Goal: Task Accomplishment & Management: Complete application form

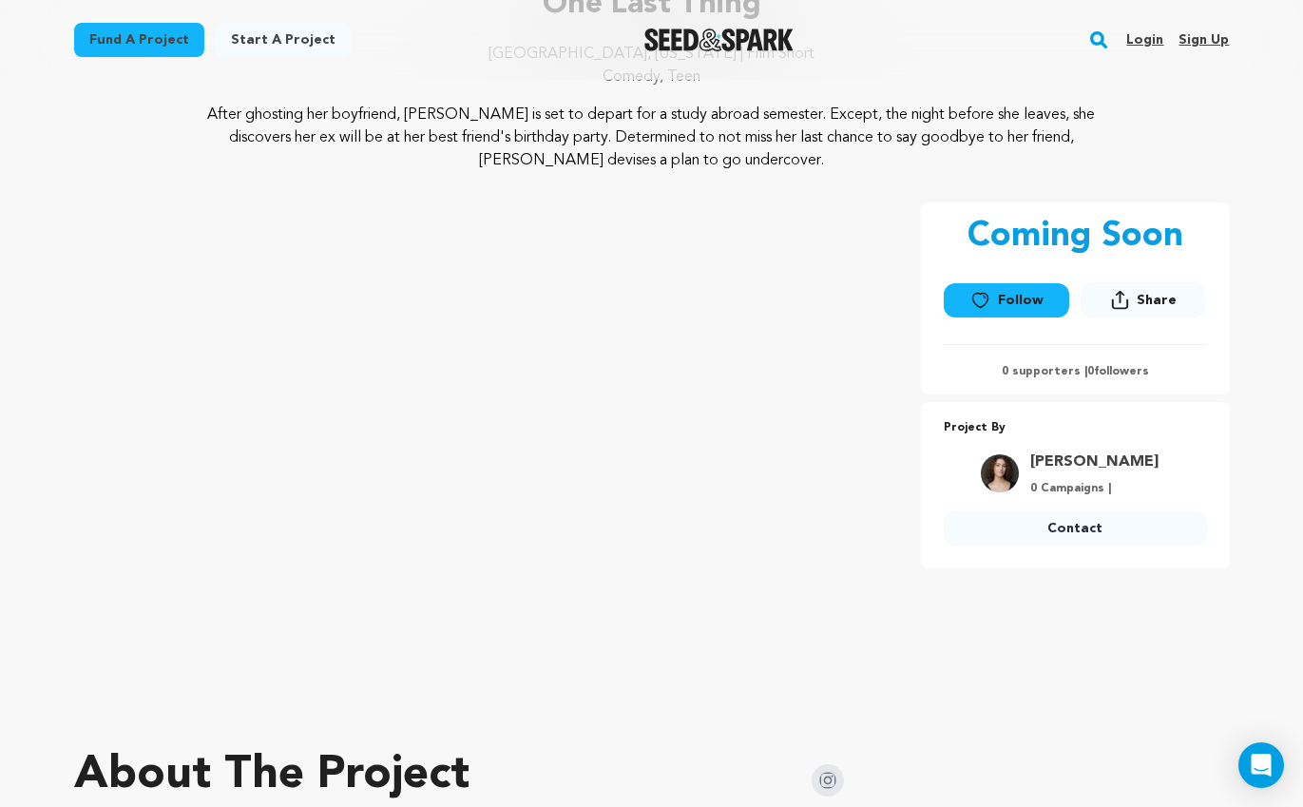
scroll to position [245, 0]
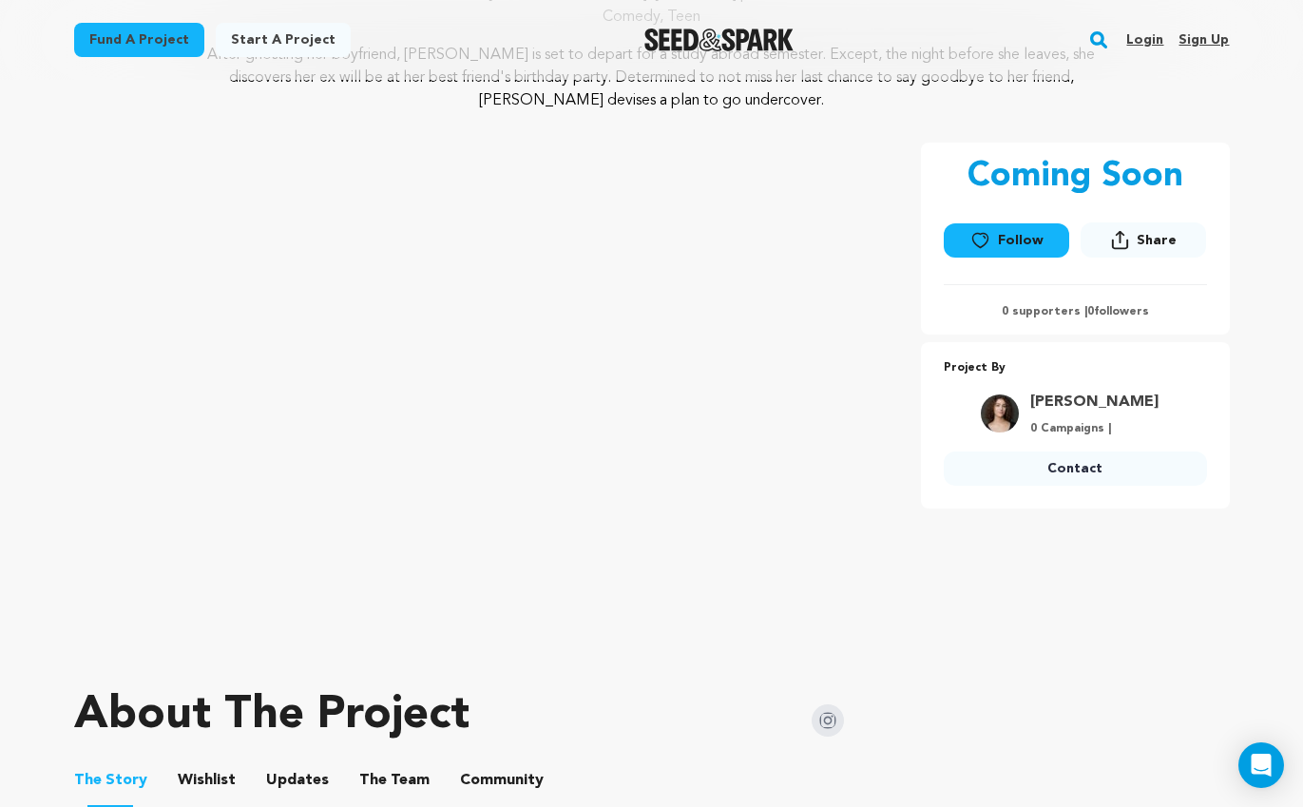
click at [984, 548] on div "Coming Soon Follow Share Share" at bounding box center [1075, 372] width 309 height 459
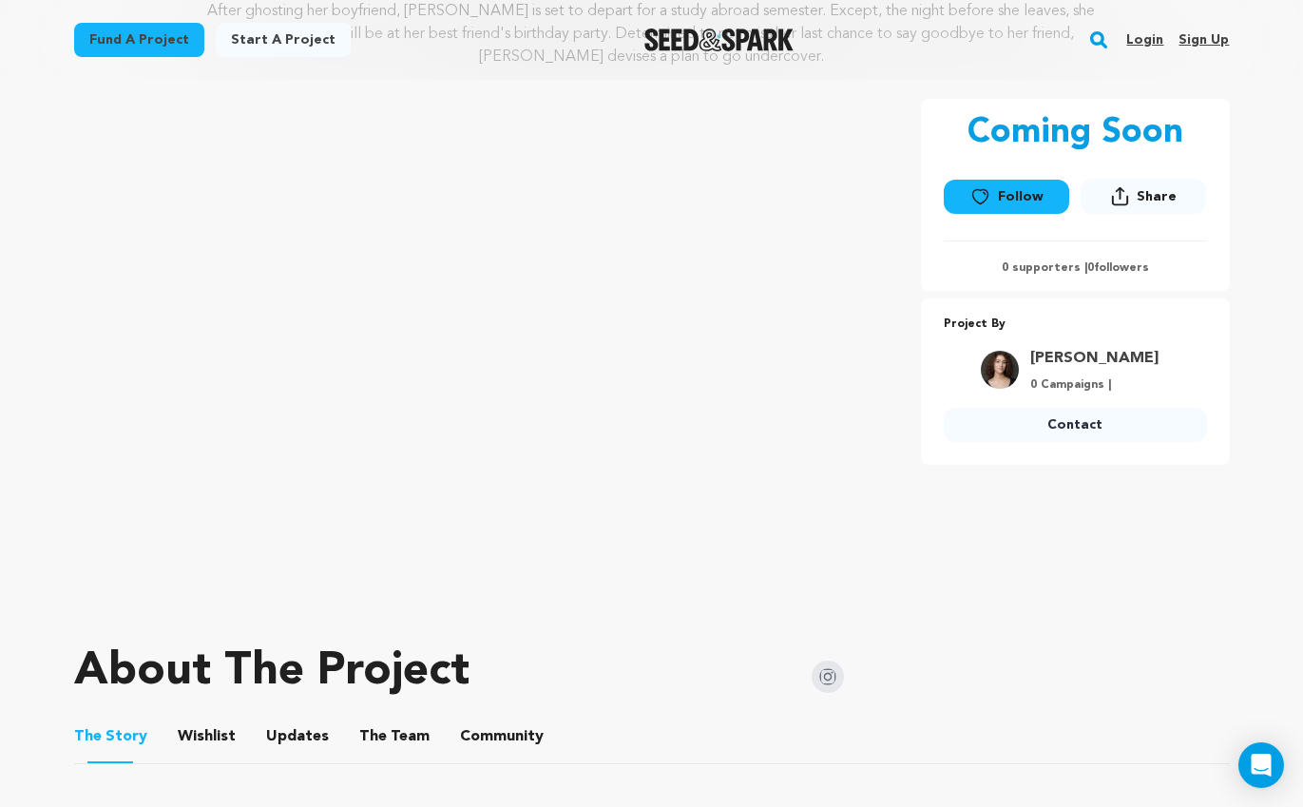
scroll to position [409, 0]
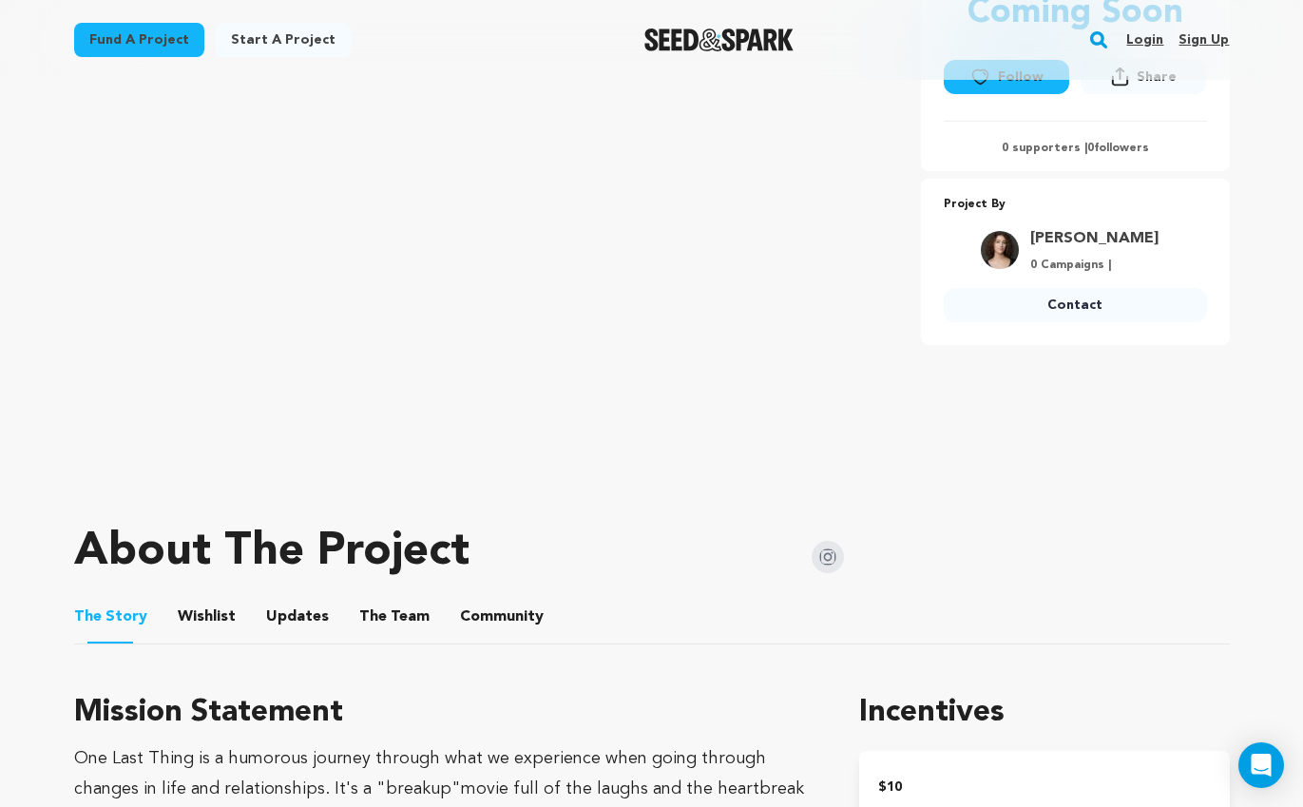
click at [387, 620] on button "The Team" at bounding box center [395, 621] width 46 height 46
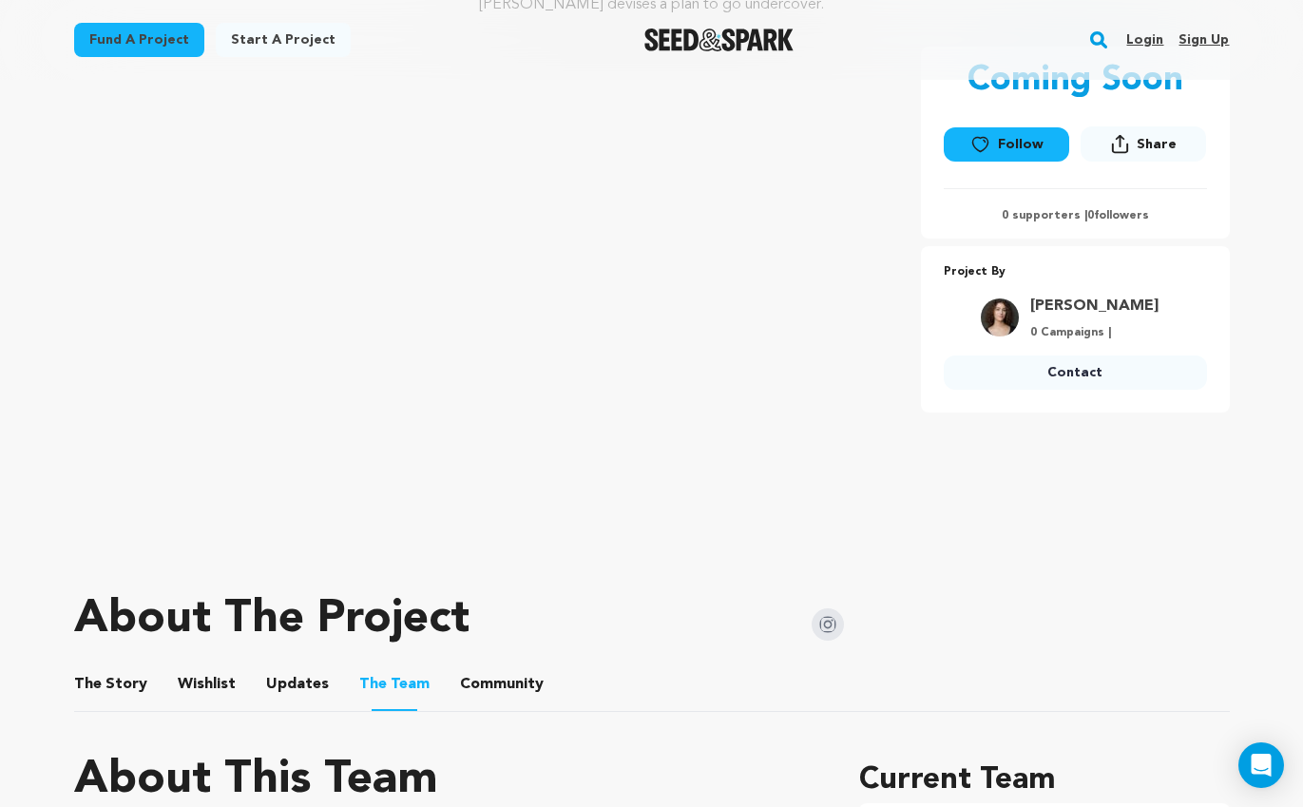
scroll to position [593, 0]
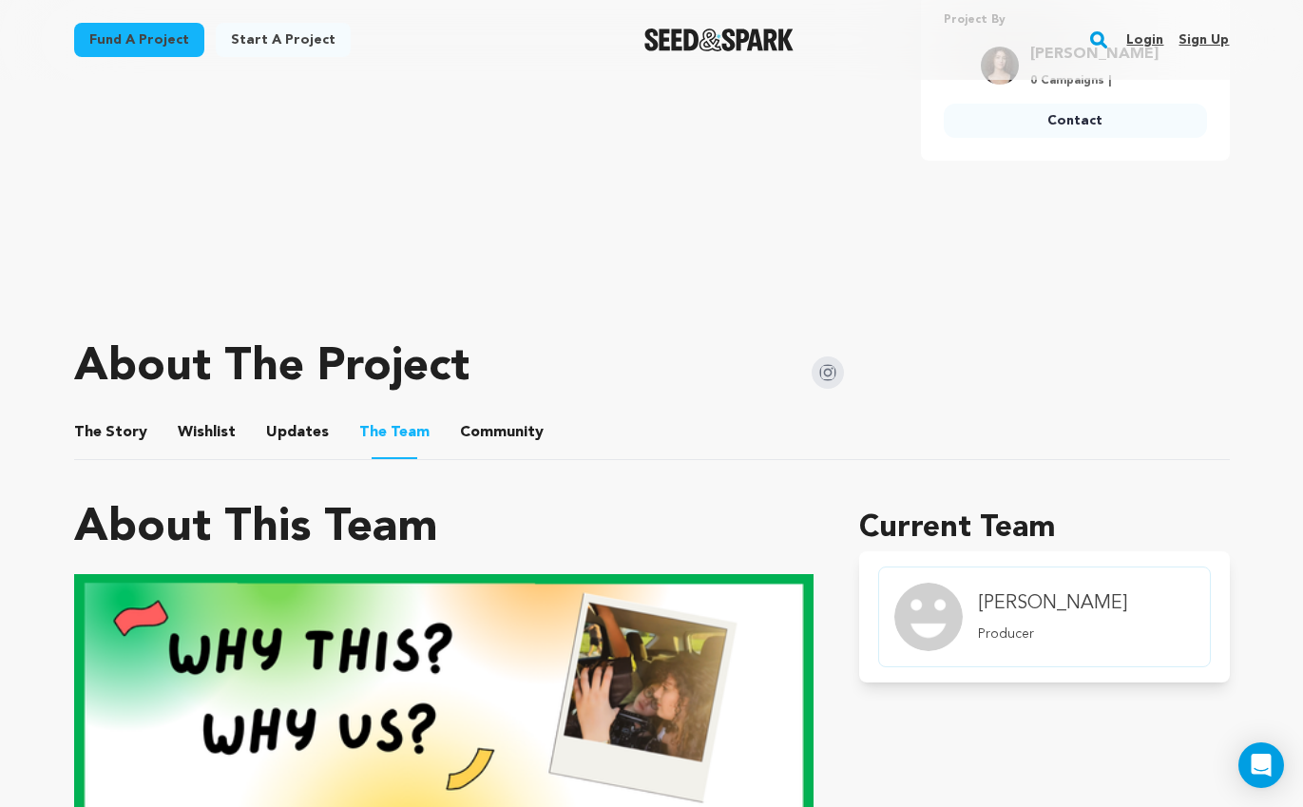
click at [215, 428] on button "Wishlist" at bounding box center [206, 437] width 46 height 46
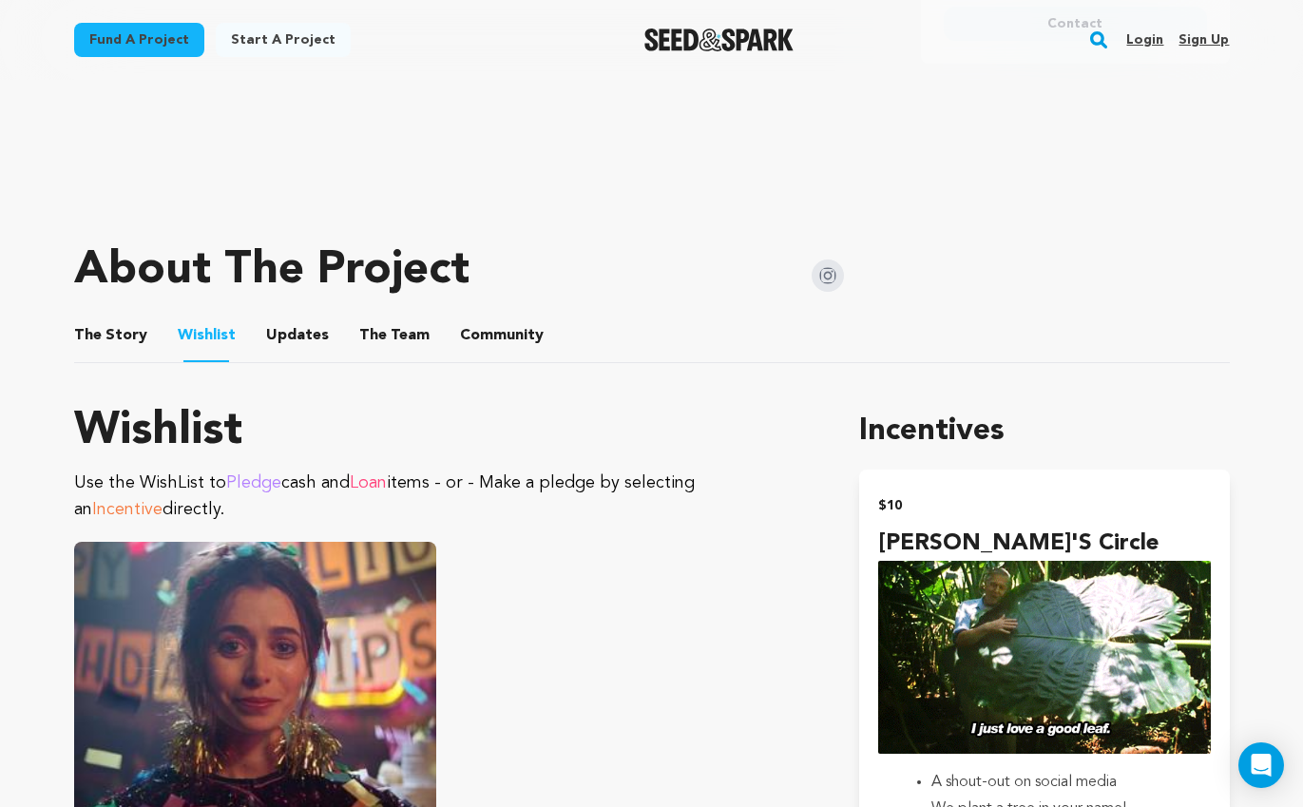
scroll to position [742, 0]
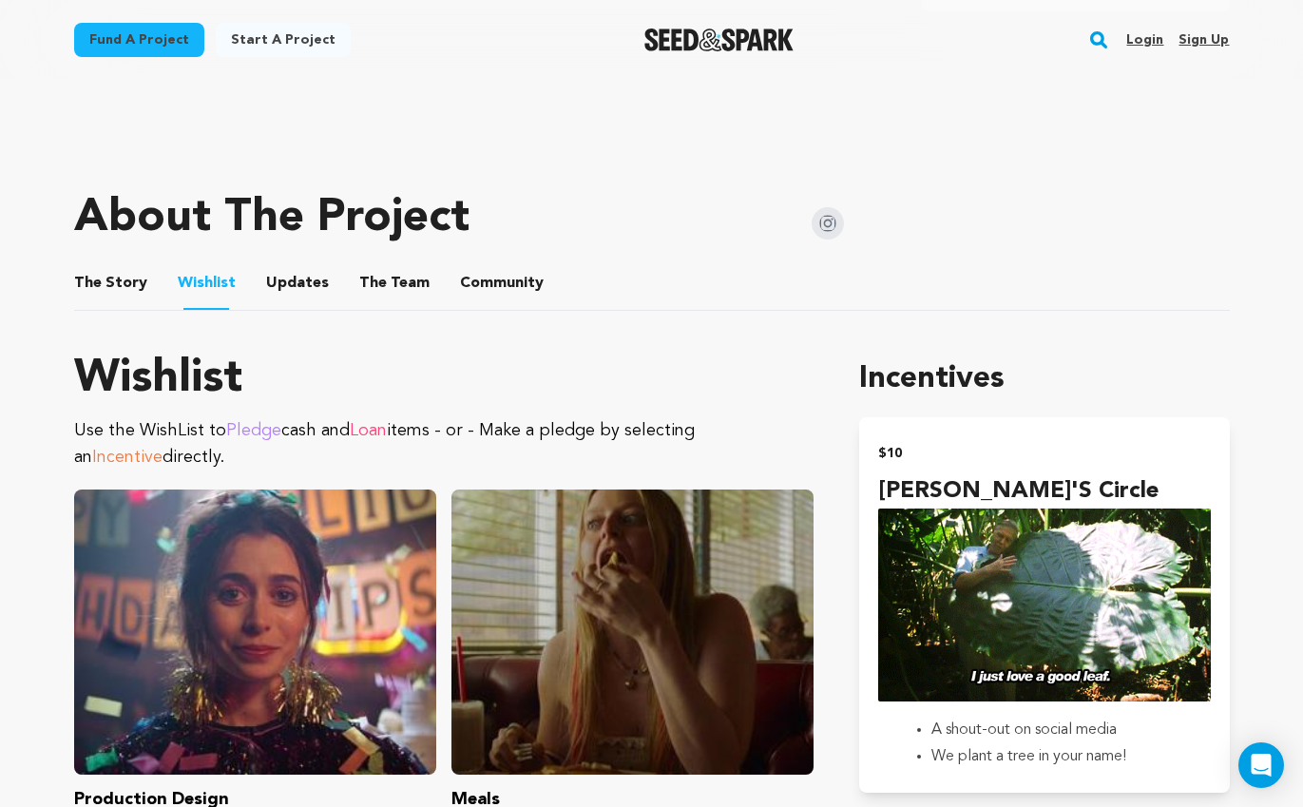
click at [372, 279] on button "The Team" at bounding box center [395, 287] width 46 height 46
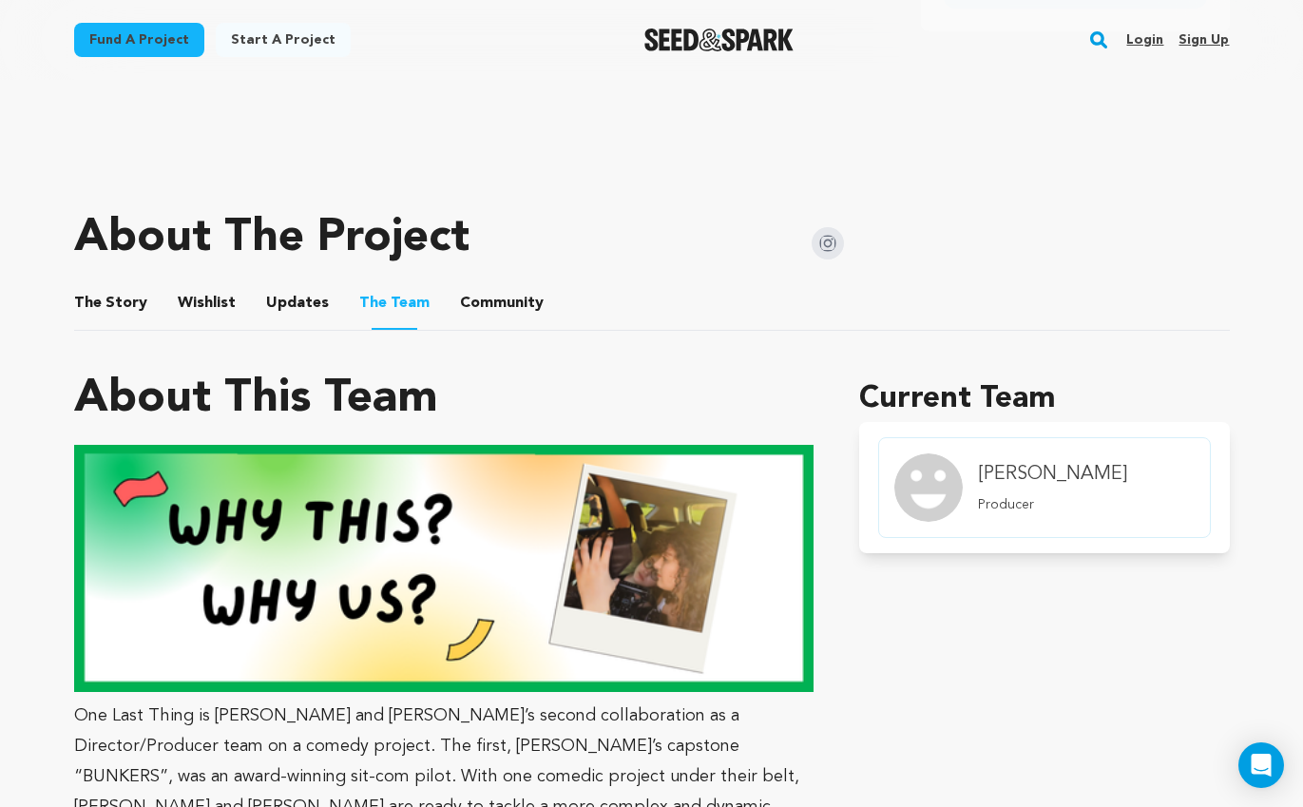
scroll to position [718, 0]
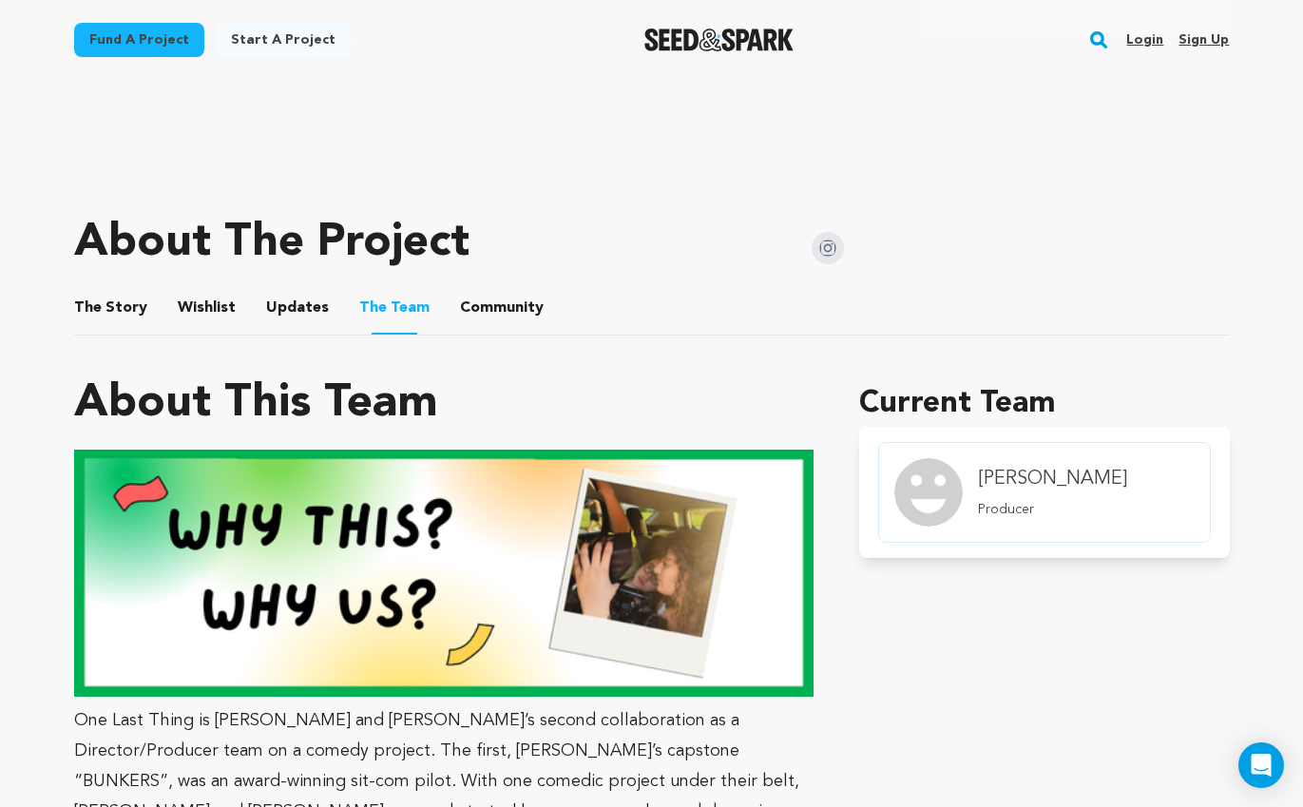
click at [266, 305] on span "Updates" at bounding box center [297, 308] width 63 height 23
click at [292, 301] on button "Updates" at bounding box center [298, 312] width 46 height 46
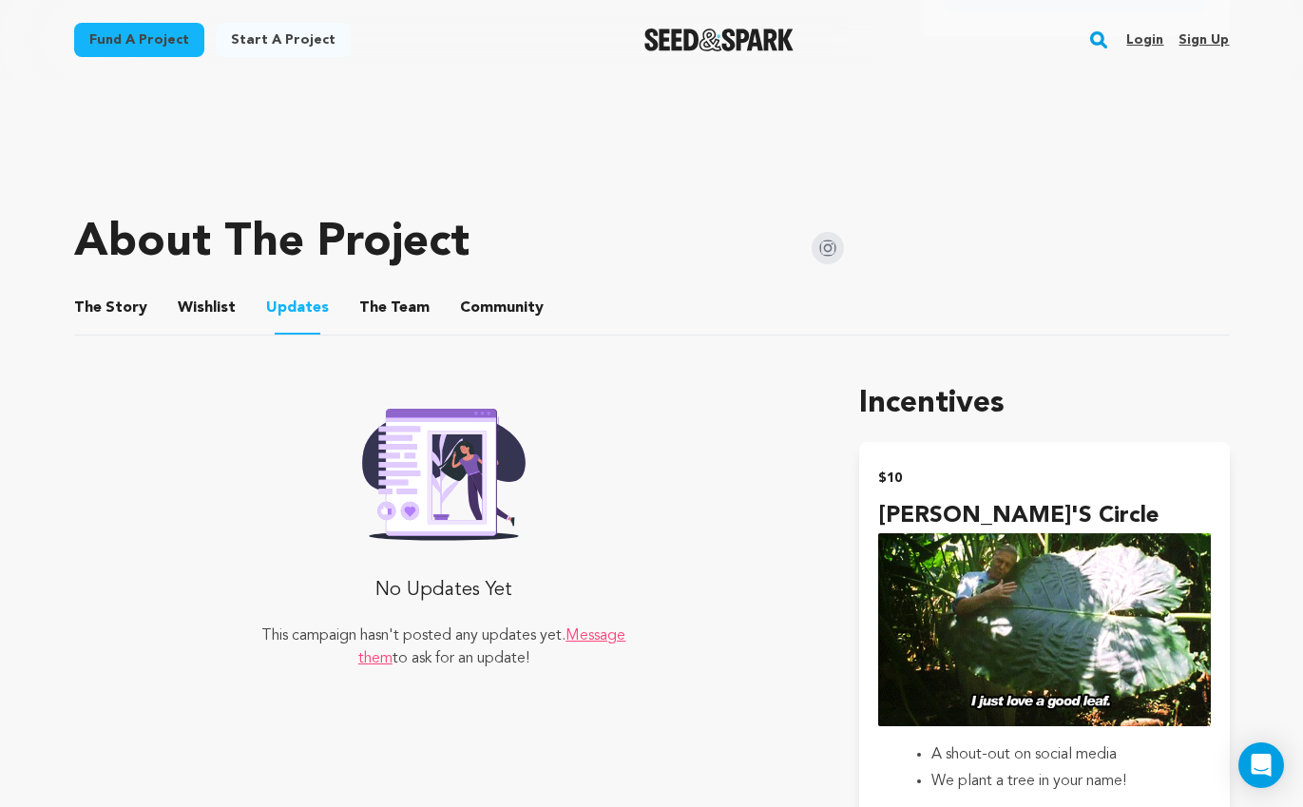
click at [213, 327] on button "Wishlist" at bounding box center [206, 312] width 46 height 46
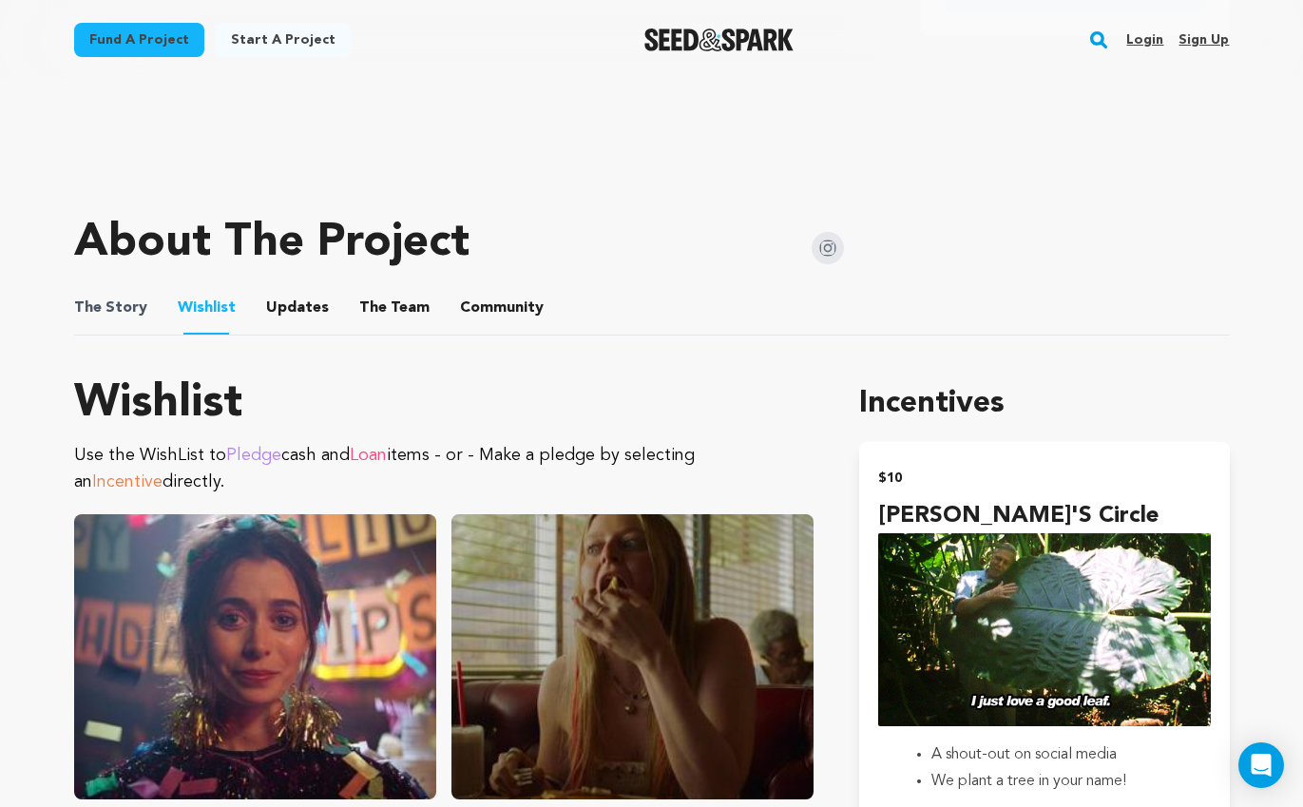
click at [134, 307] on span "The Story" at bounding box center [110, 308] width 73 height 23
click at [140, 312] on span "The Story" at bounding box center [110, 308] width 73 height 23
click at [118, 311] on button "The Story" at bounding box center [110, 312] width 46 height 46
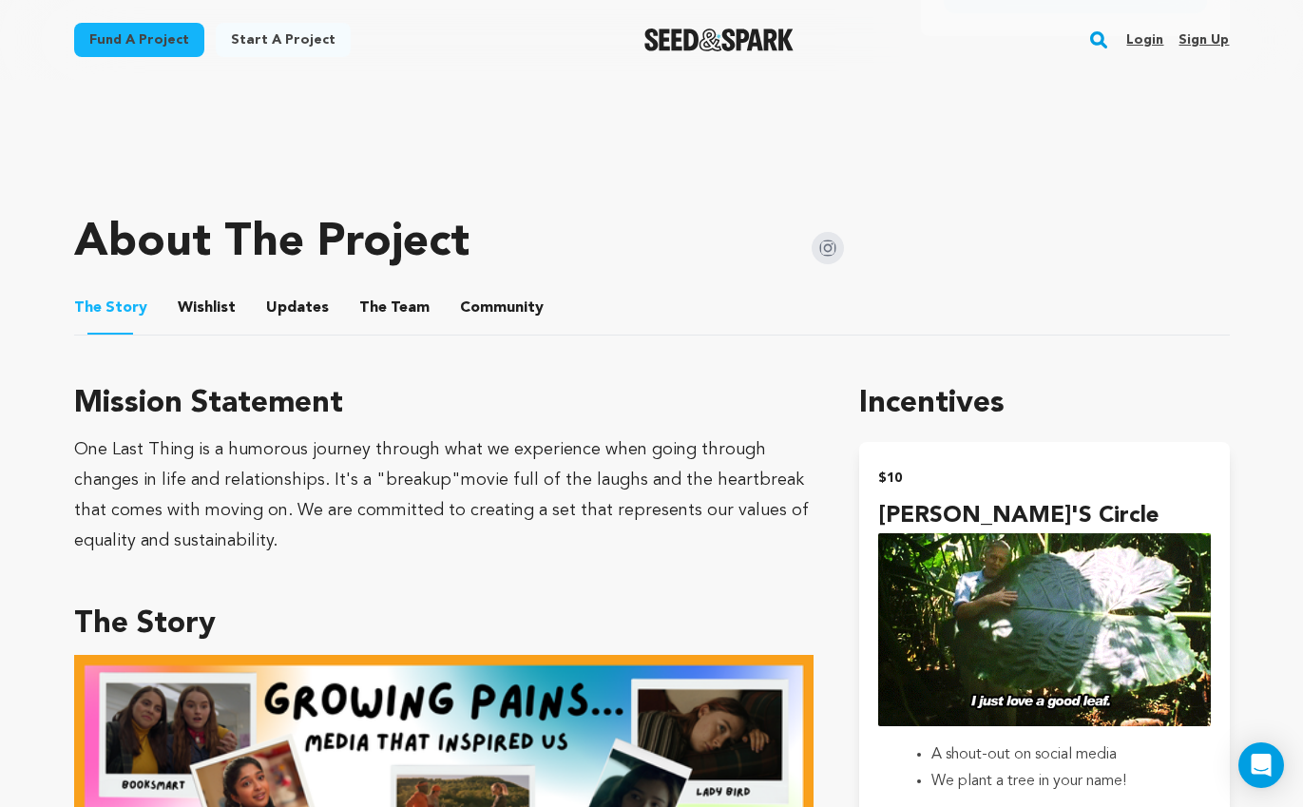
click at [221, 333] on button "Wishlist" at bounding box center [206, 312] width 46 height 46
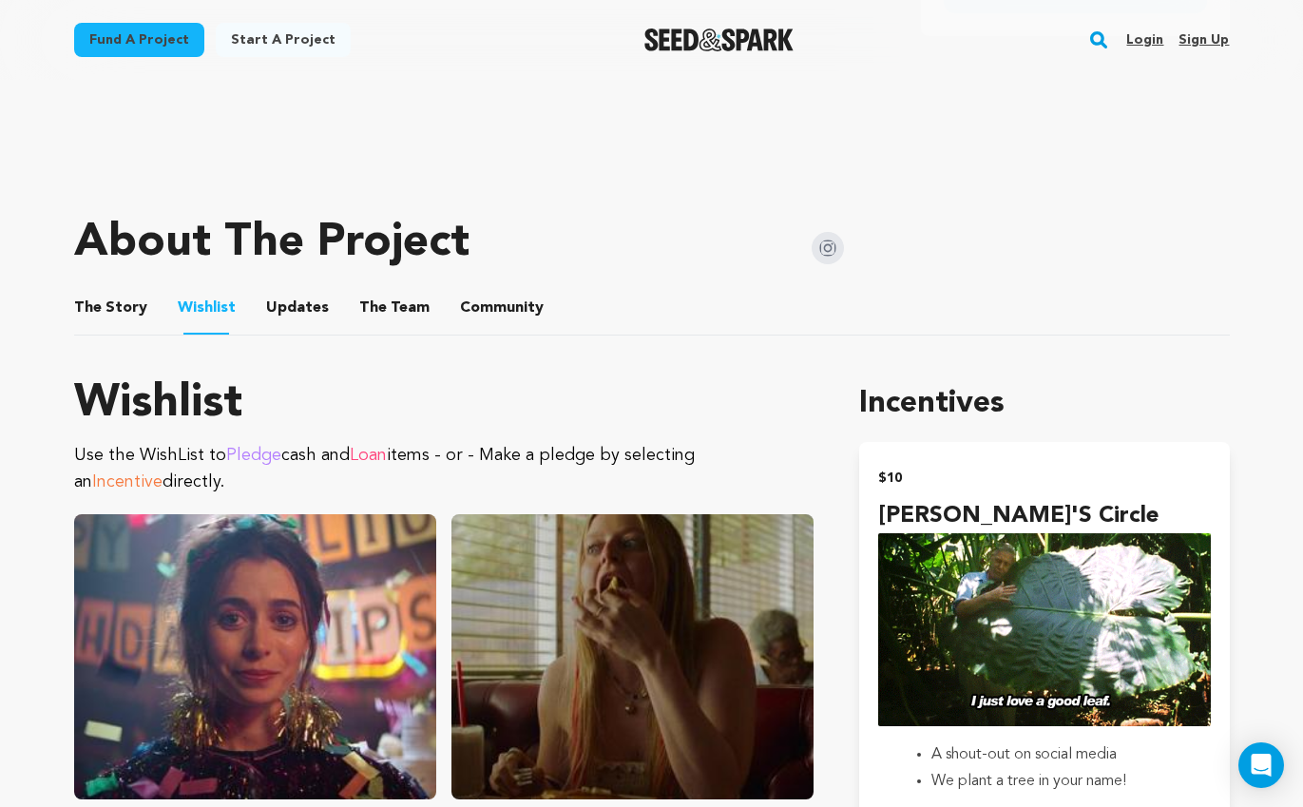
click at [299, 303] on button "Updates" at bounding box center [298, 312] width 46 height 46
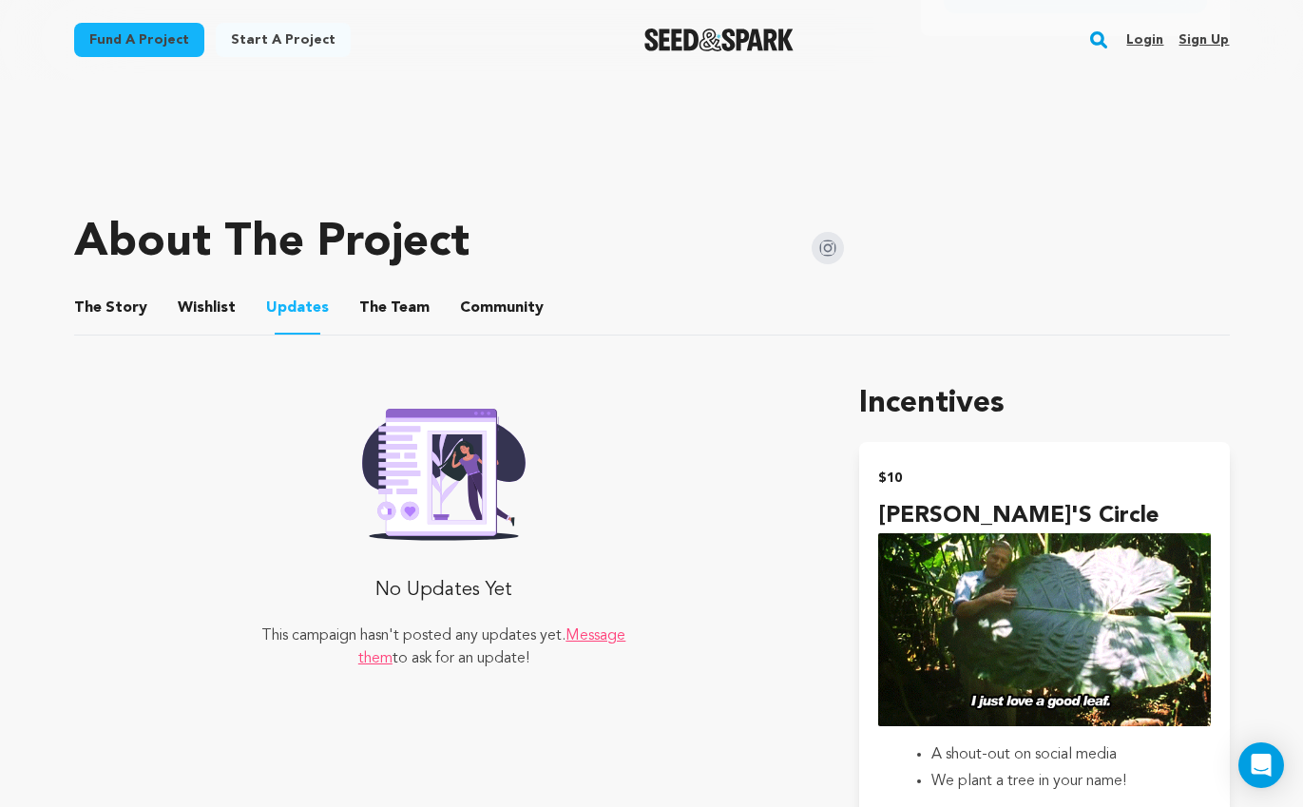
click at [380, 310] on button "The Team" at bounding box center [395, 312] width 46 height 46
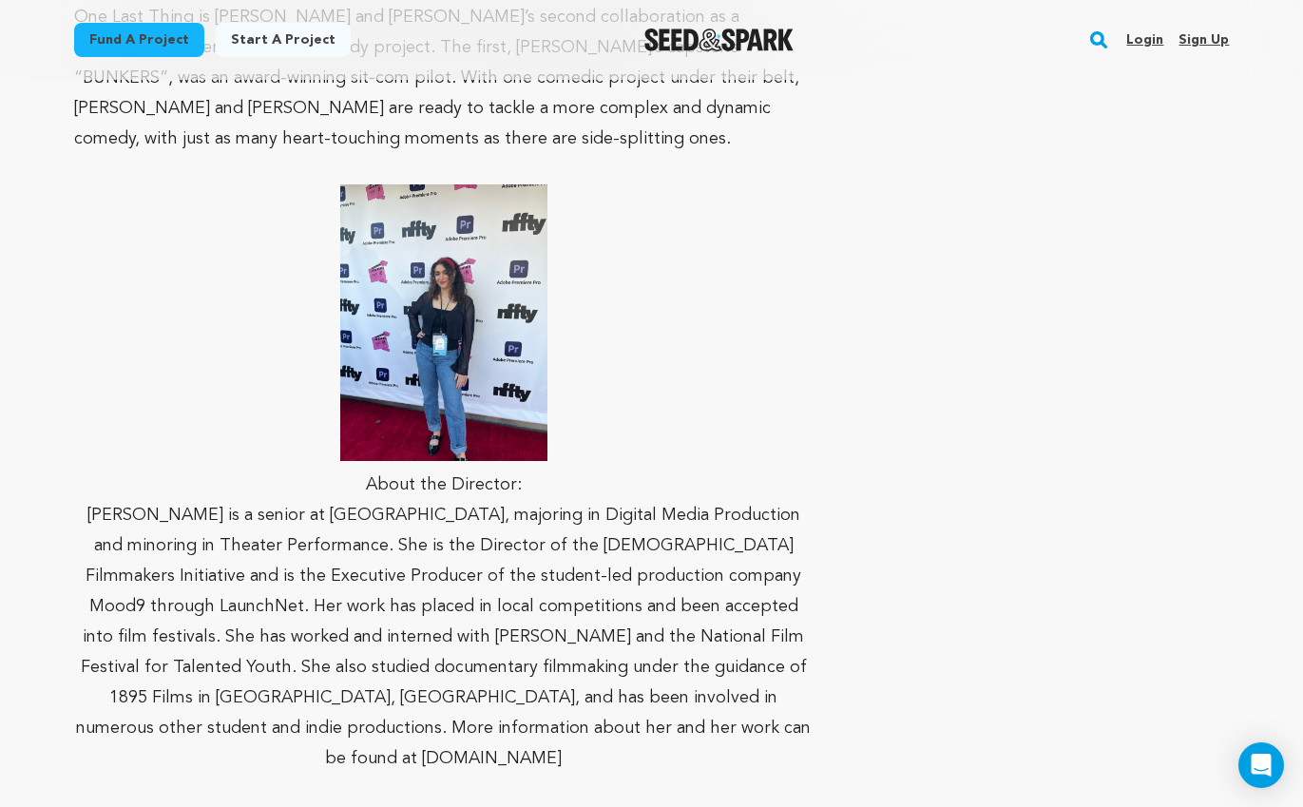
scroll to position [1553, 0]
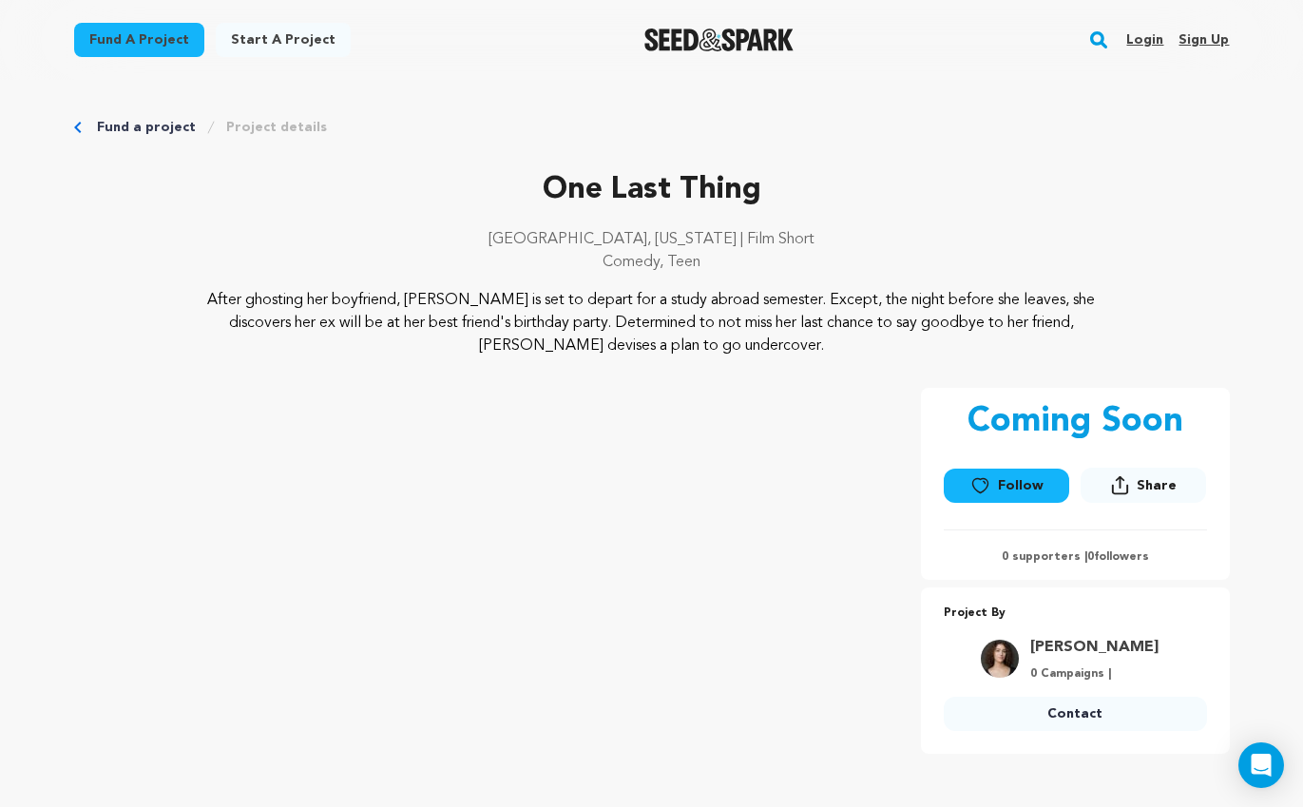
click at [1148, 36] on link "Login" at bounding box center [1145, 40] width 37 height 30
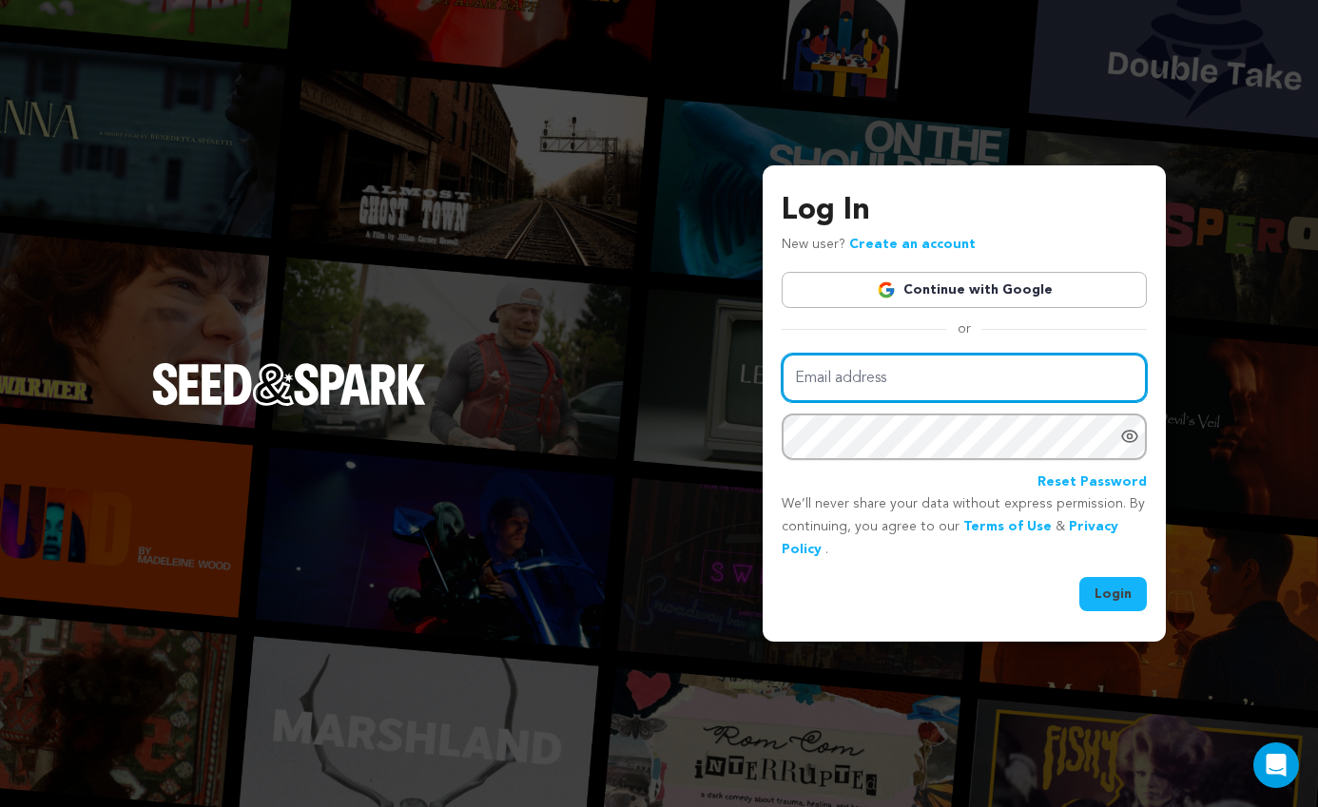
drag, startPoint x: 893, startPoint y: 379, endPoint x: 901, endPoint y: 385, distance: 10.3
click at [893, 379] on input "Email address" at bounding box center [963, 378] width 365 height 48
type input "onelastthingmovie@gmail.com"
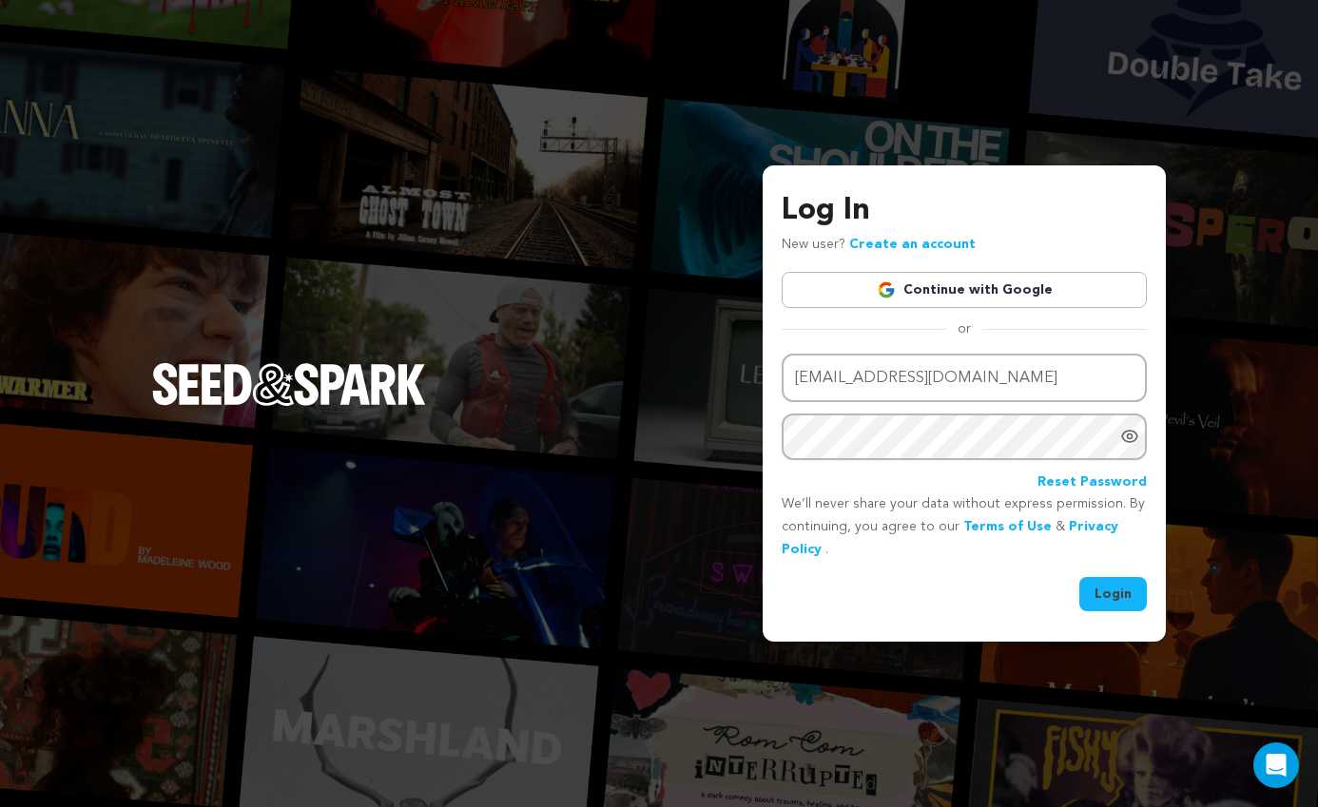
click at [983, 302] on link "Continue with Google" at bounding box center [963, 290] width 365 height 36
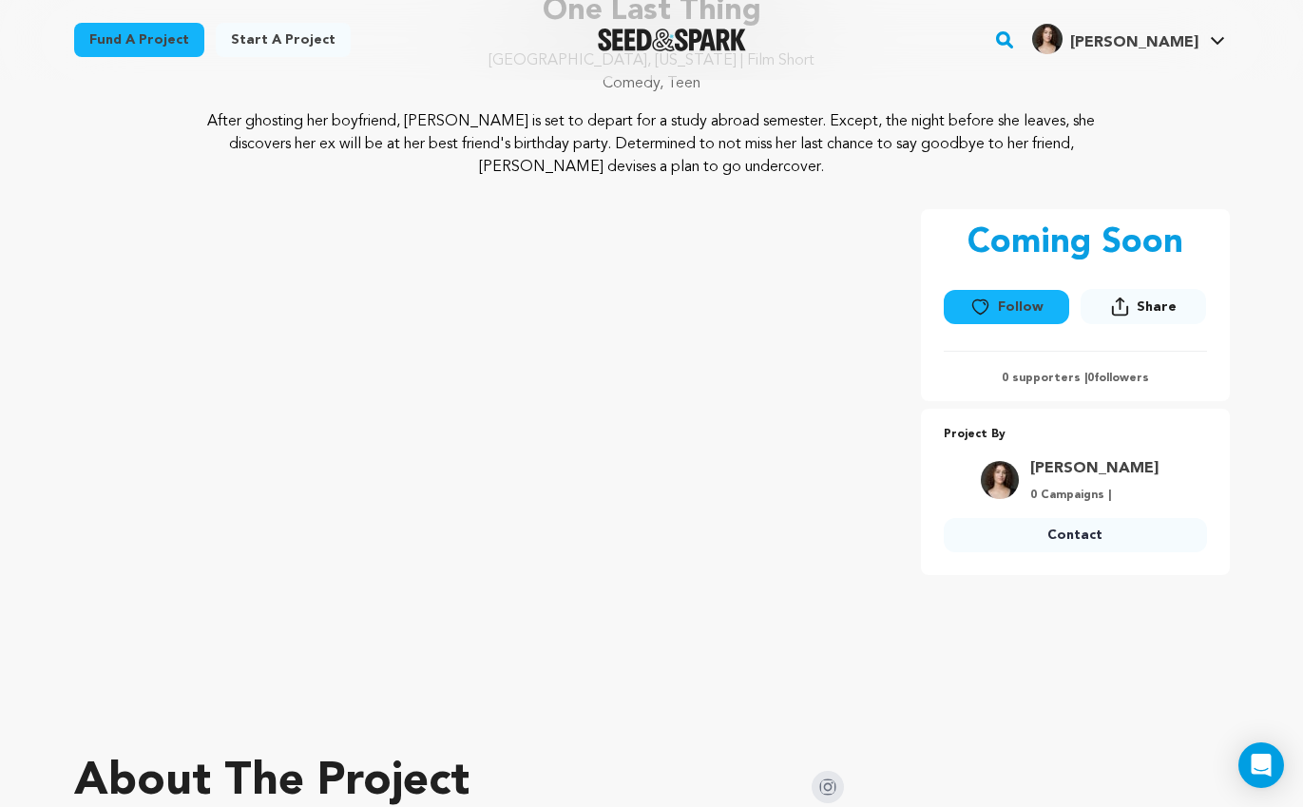
scroll to position [508, 0]
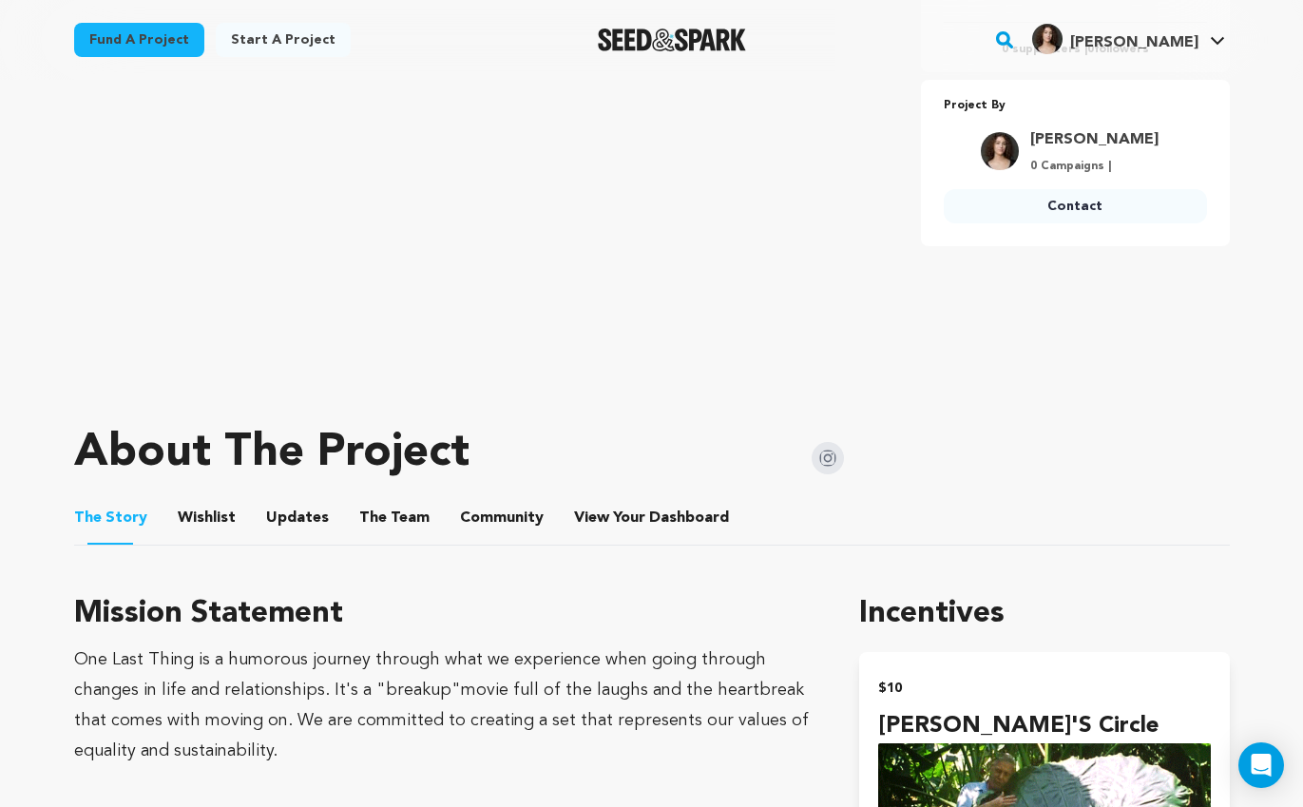
click at [426, 517] on ul "The Story The Story Wishlist Wishlist Updates Updates The Team The Team Communi…" at bounding box center [652, 518] width 1156 height 54
click at [372, 528] on button "The Team" at bounding box center [395, 522] width 46 height 46
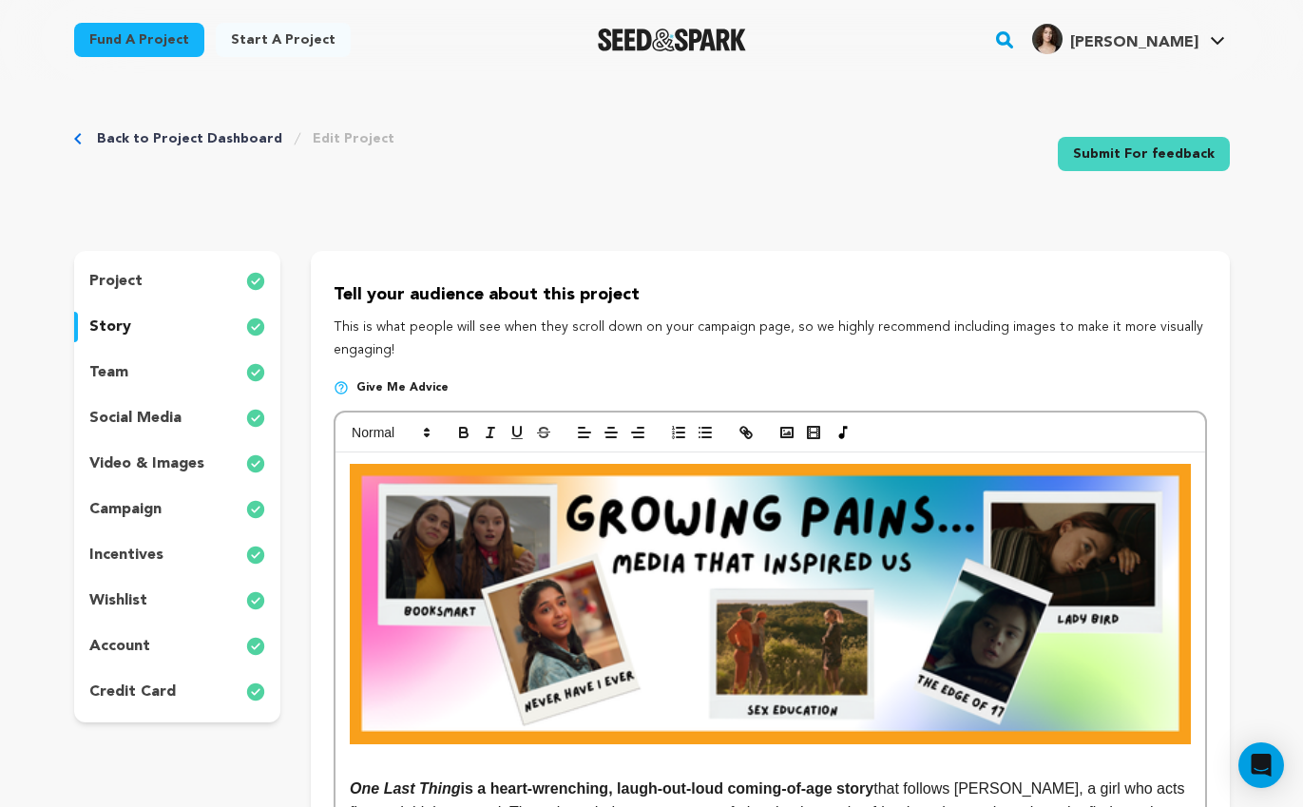
click at [144, 376] on div "team" at bounding box center [177, 372] width 207 height 30
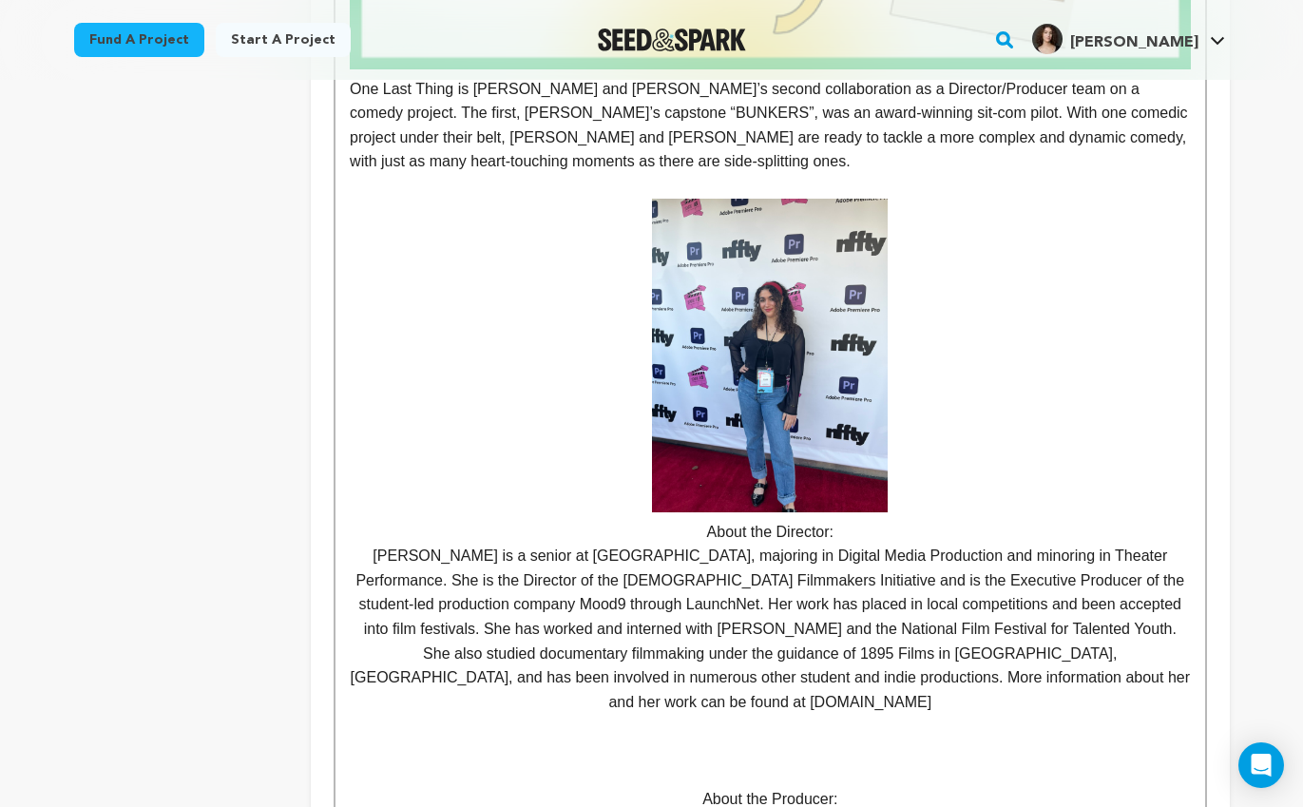
scroll to position [905, 0]
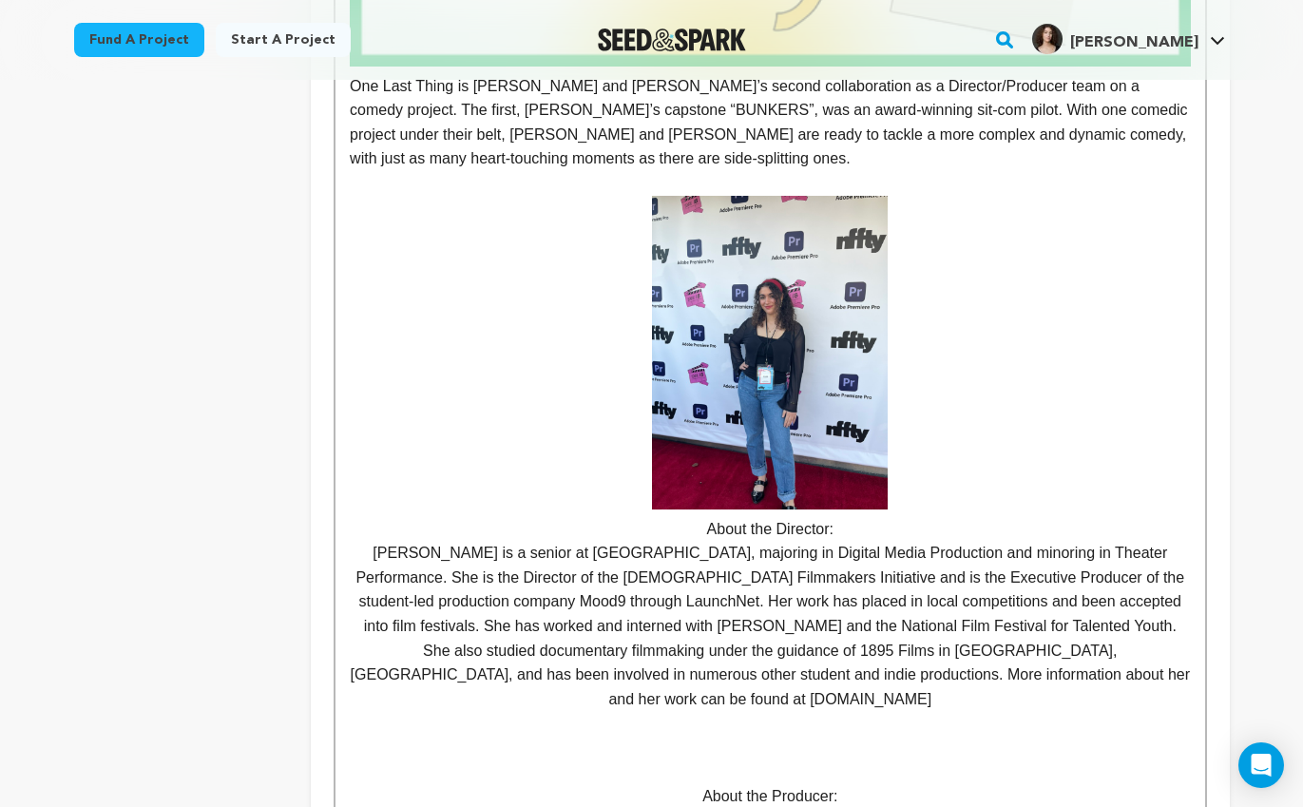
click at [518, 601] on p "[PERSON_NAME] is a senior at [GEOGRAPHIC_DATA], majoring in Digital Media Produ…" at bounding box center [770, 626] width 840 height 170
click at [1287, 347] on div "Back to Project Dashboard Edit Project Submit For feedback Submit For feedback …" at bounding box center [651, 432] width 1303 height 2515
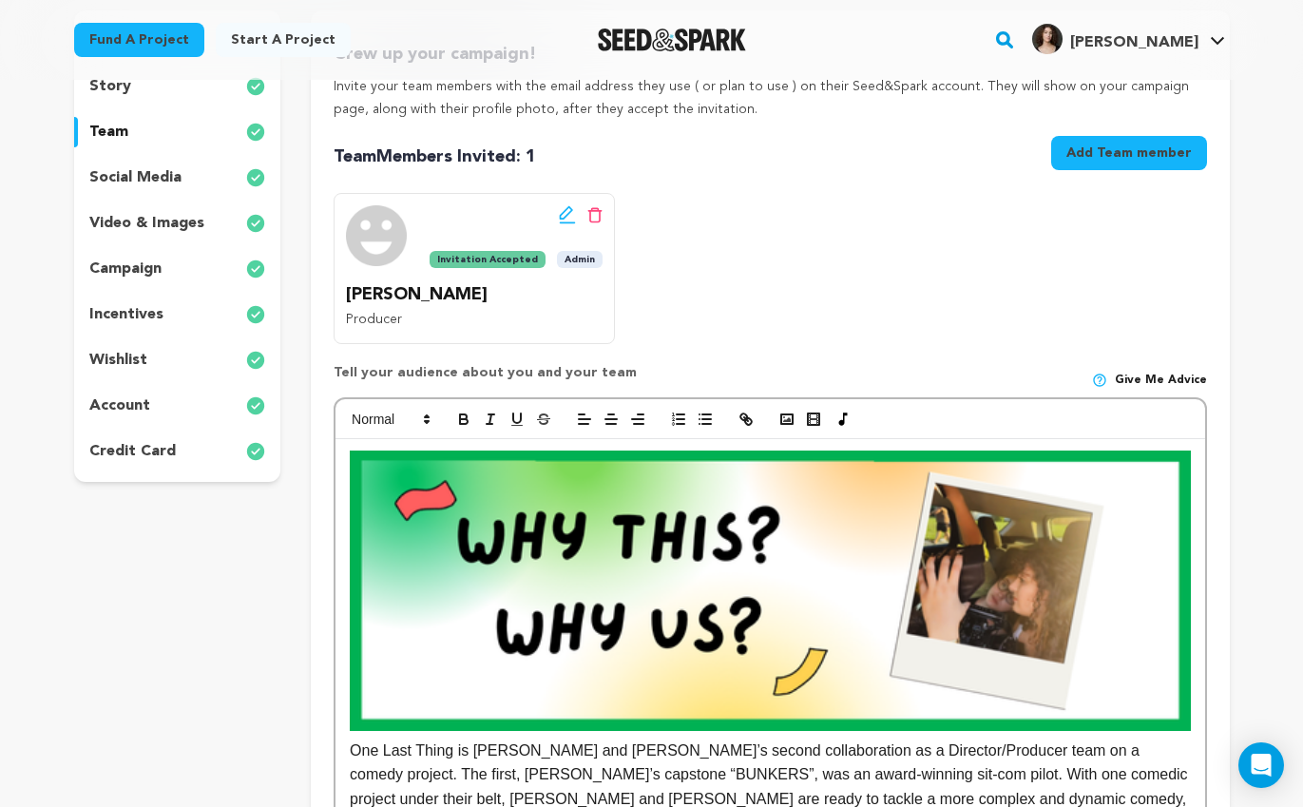
scroll to position [0, 0]
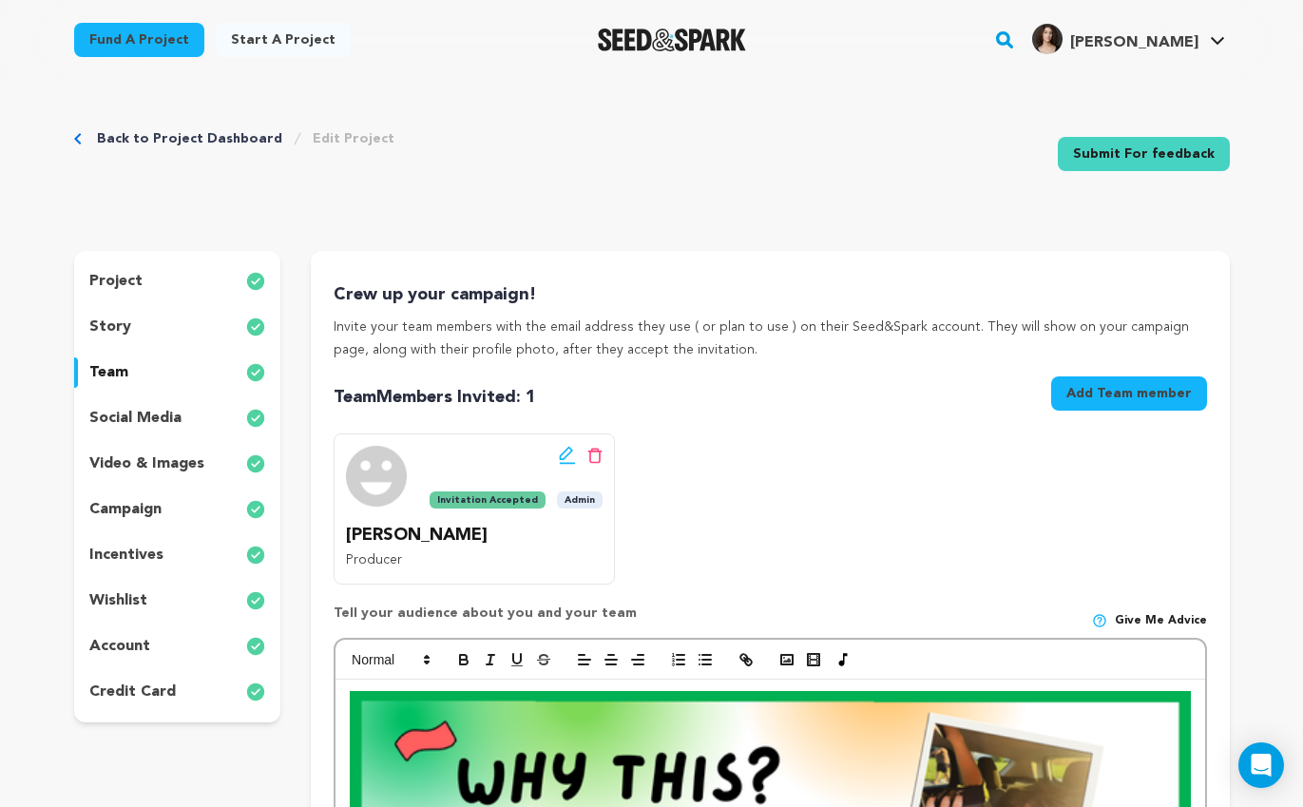
click at [120, 289] on p "project" at bounding box center [115, 281] width 53 height 23
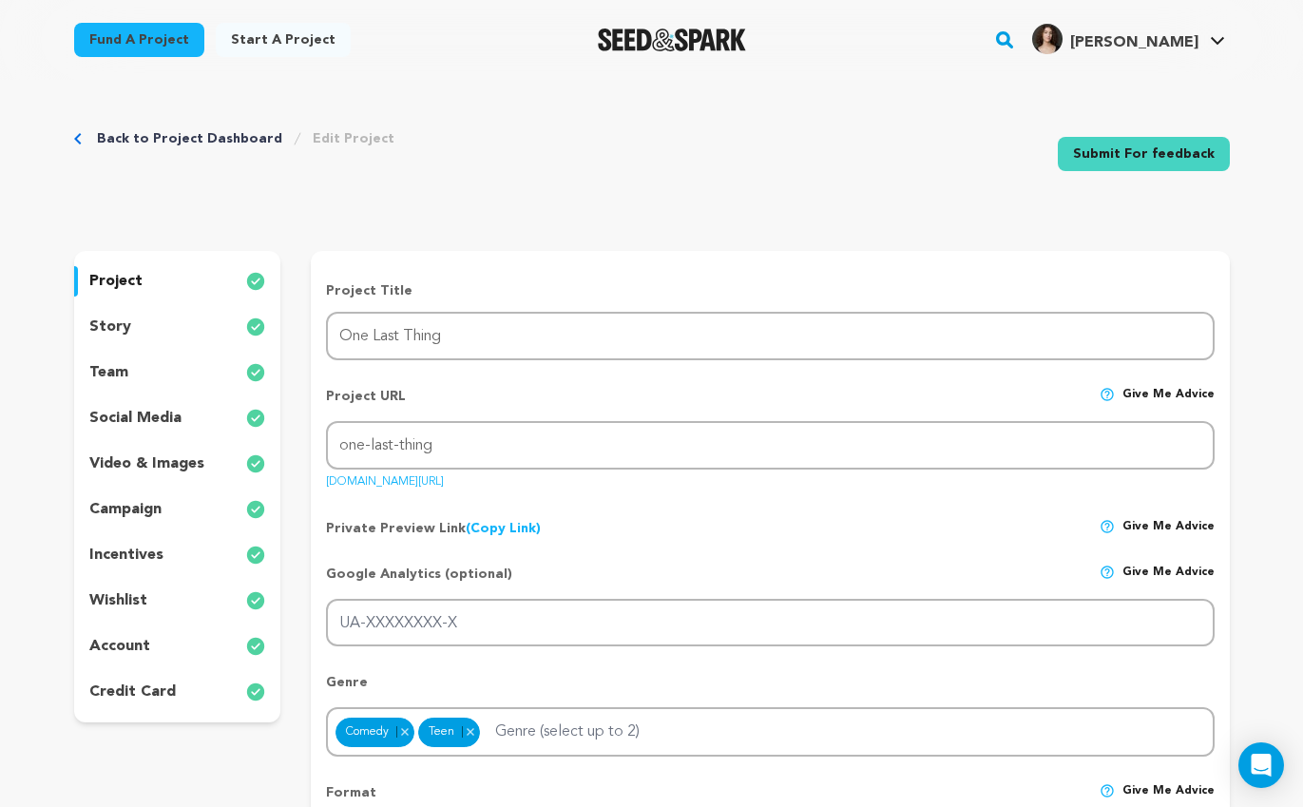
click at [221, 316] on div "story" at bounding box center [177, 327] width 207 height 30
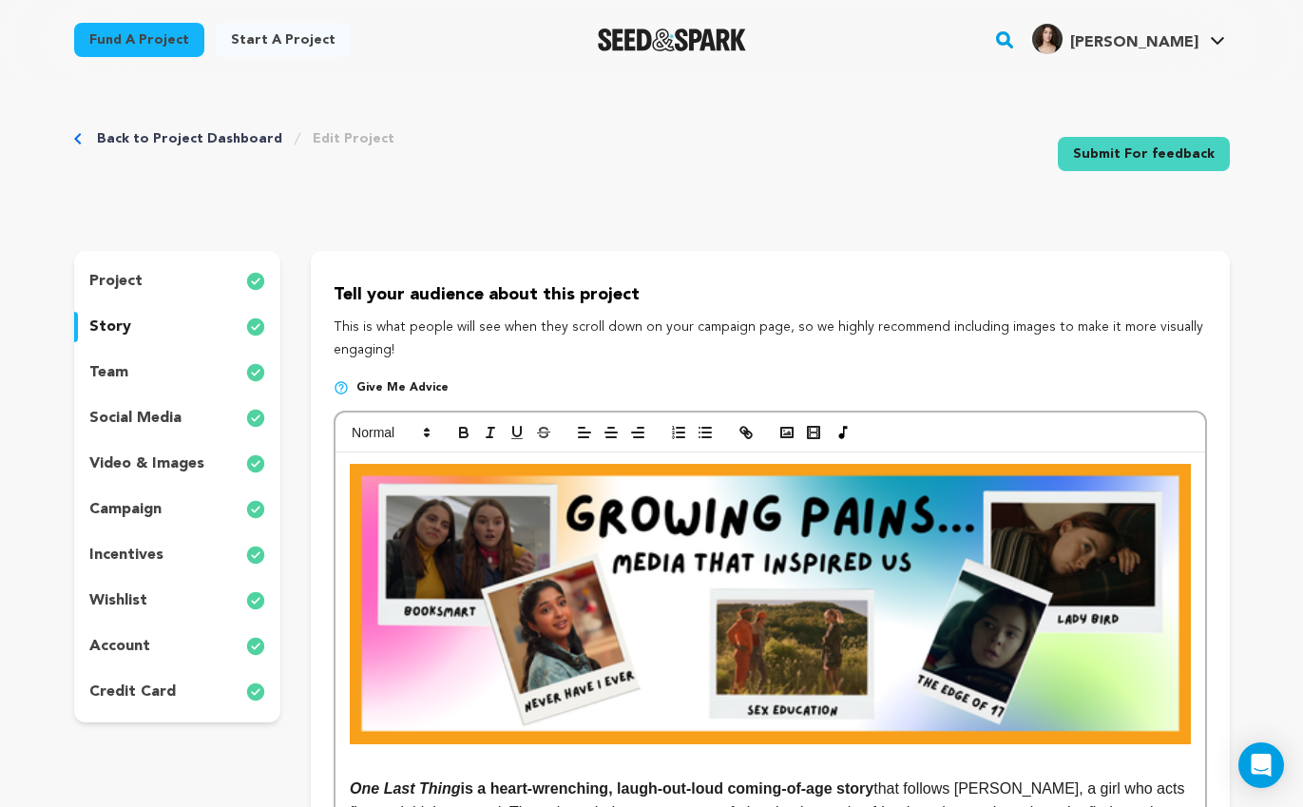
click at [216, 472] on div "video & images" at bounding box center [177, 464] width 207 height 30
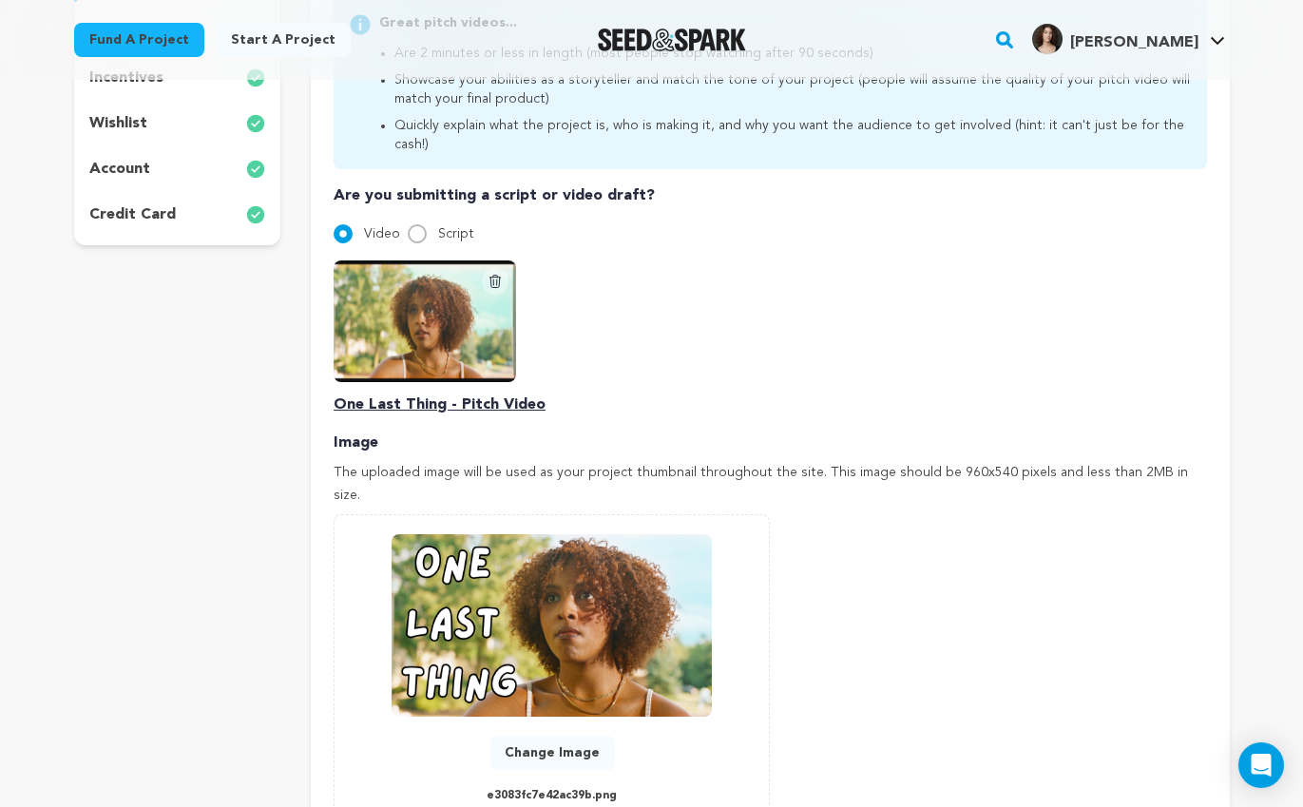
scroll to position [489, 0]
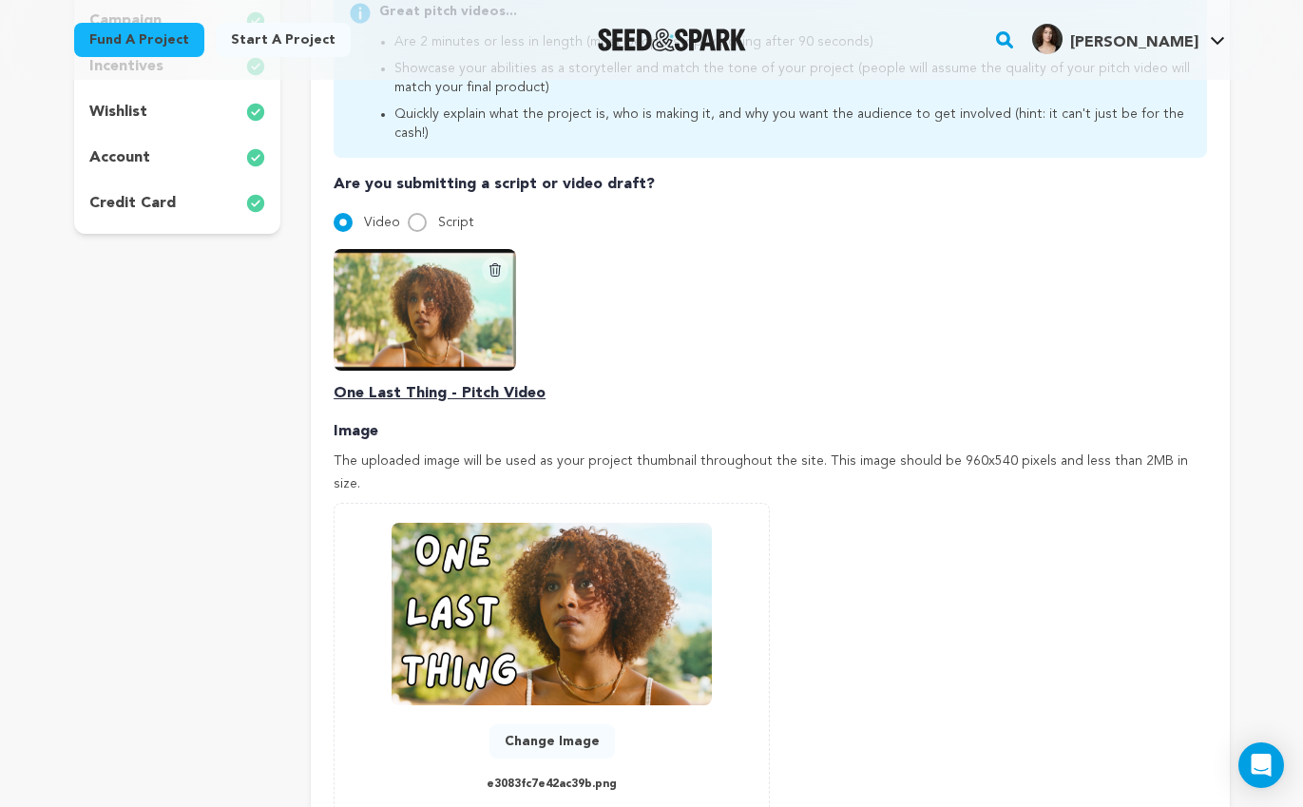
click at [548, 724] on button "Change Image" at bounding box center [552, 741] width 125 height 34
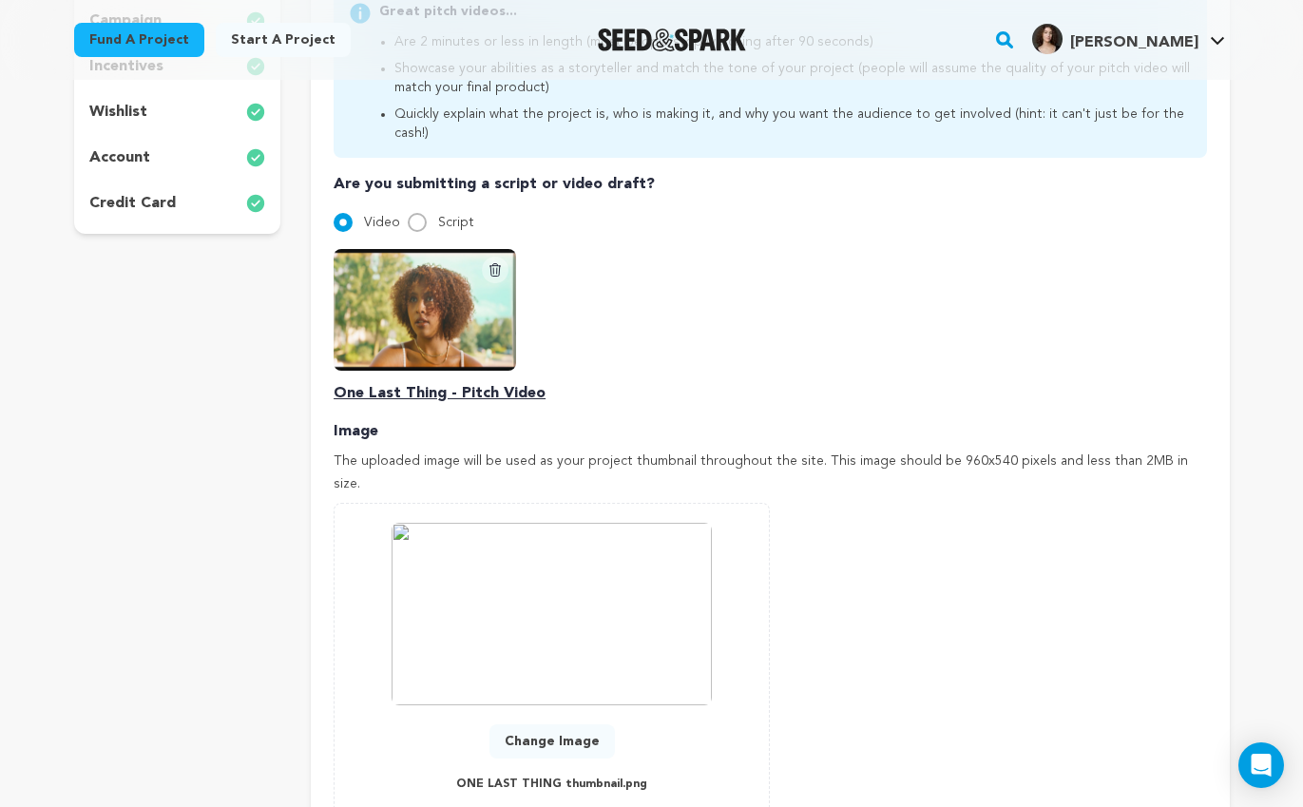
scroll to position [855, 0]
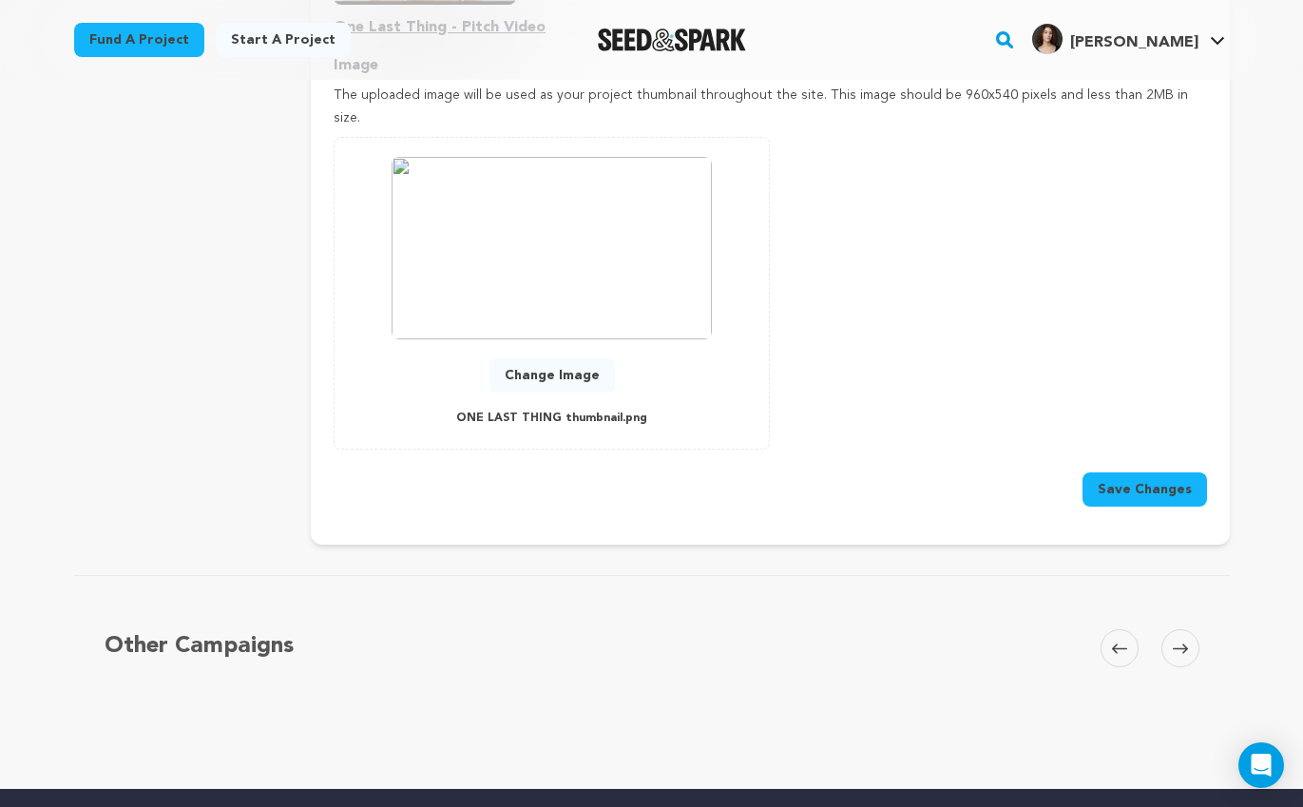
click at [1128, 472] on button "Save Changes" at bounding box center [1145, 489] width 125 height 34
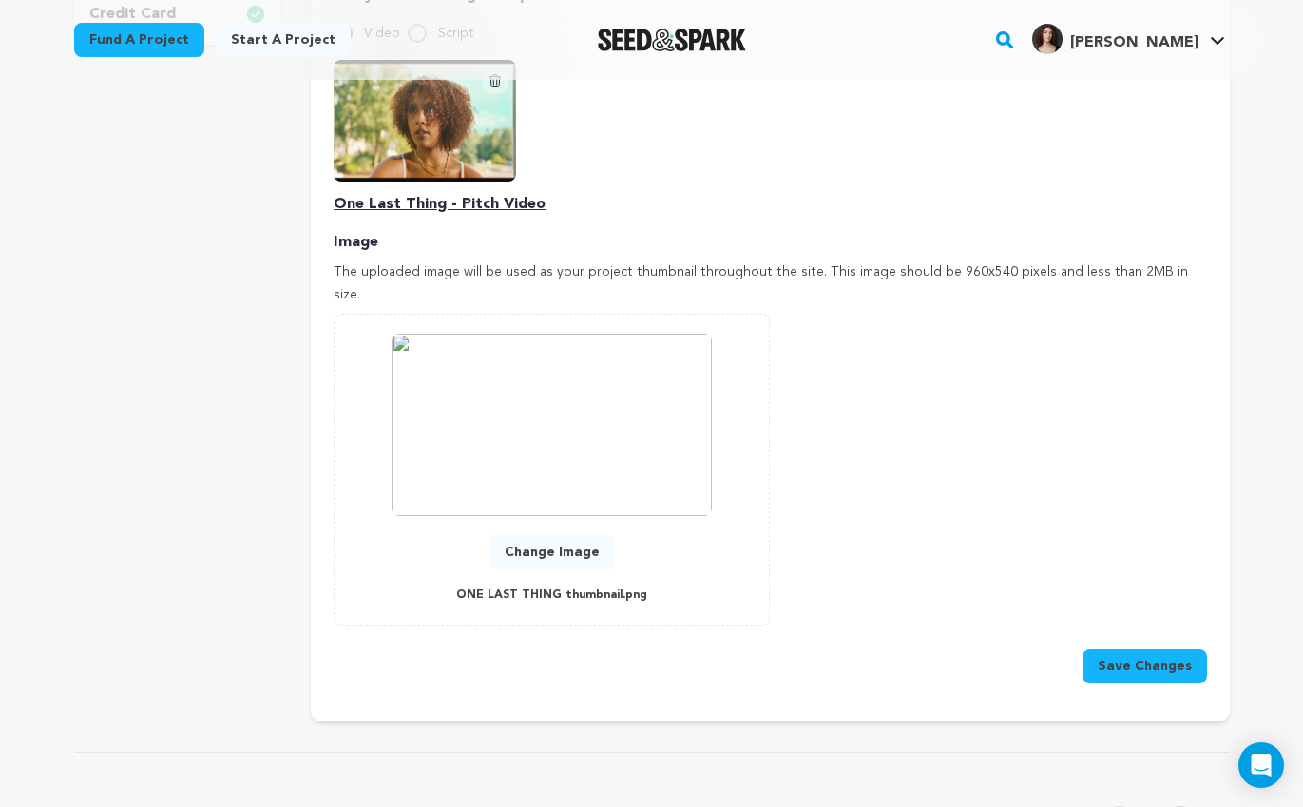
scroll to position [755, 0]
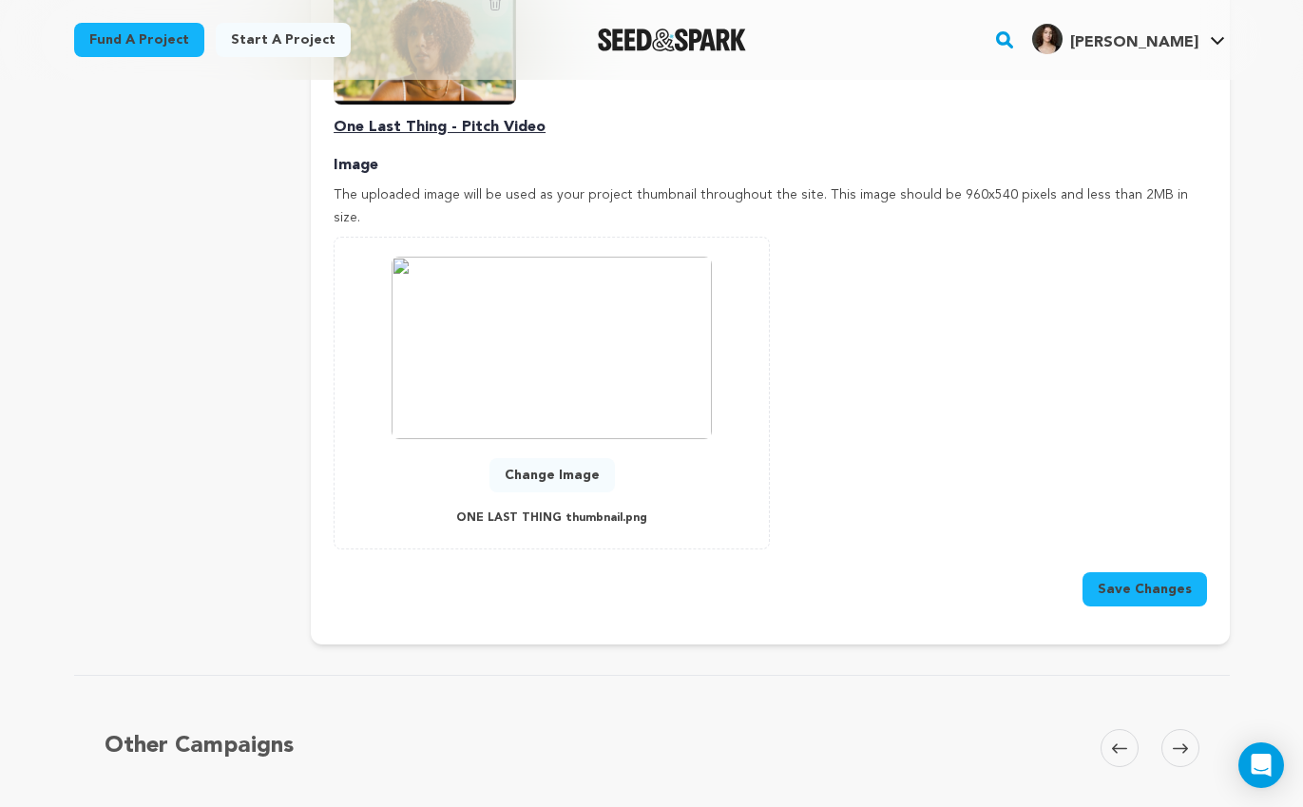
click at [1171, 572] on button "Save Changes" at bounding box center [1145, 589] width 125 height 34
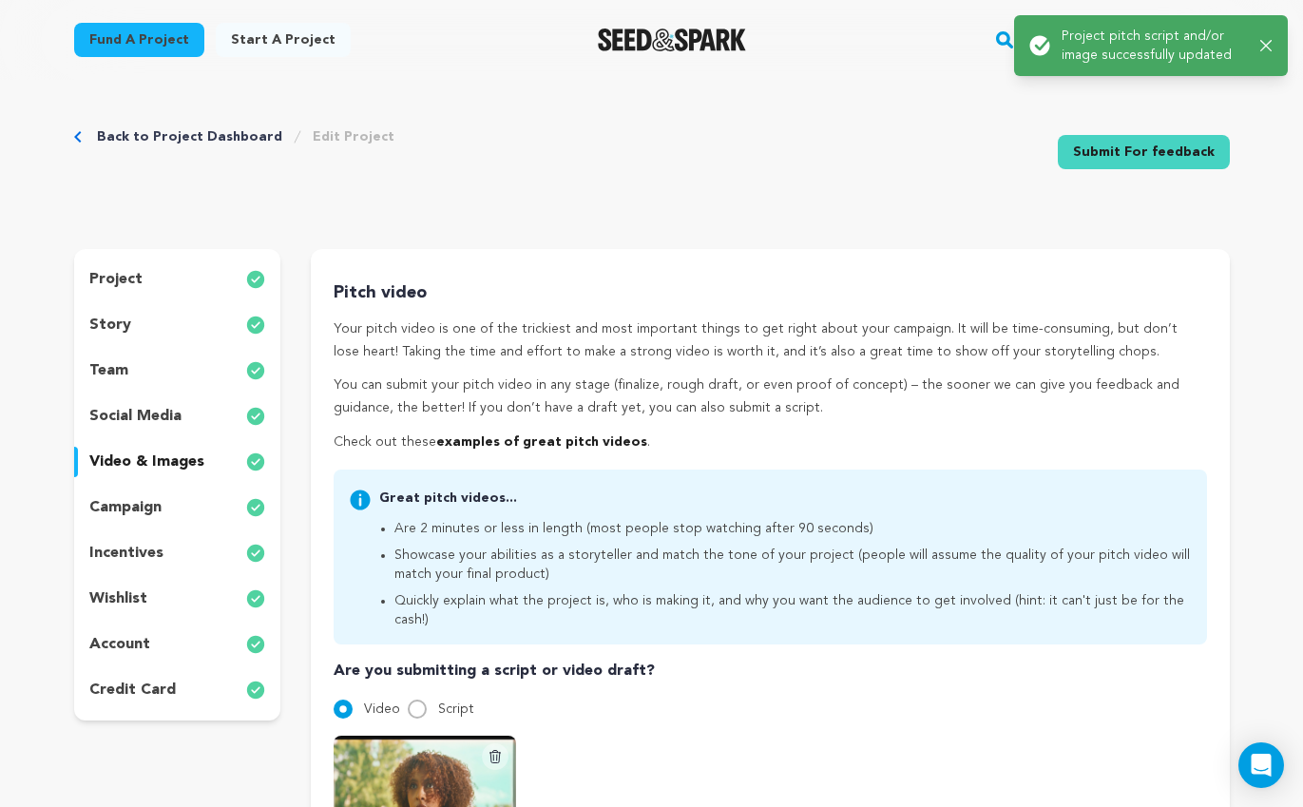
scroll to position [0, 0]
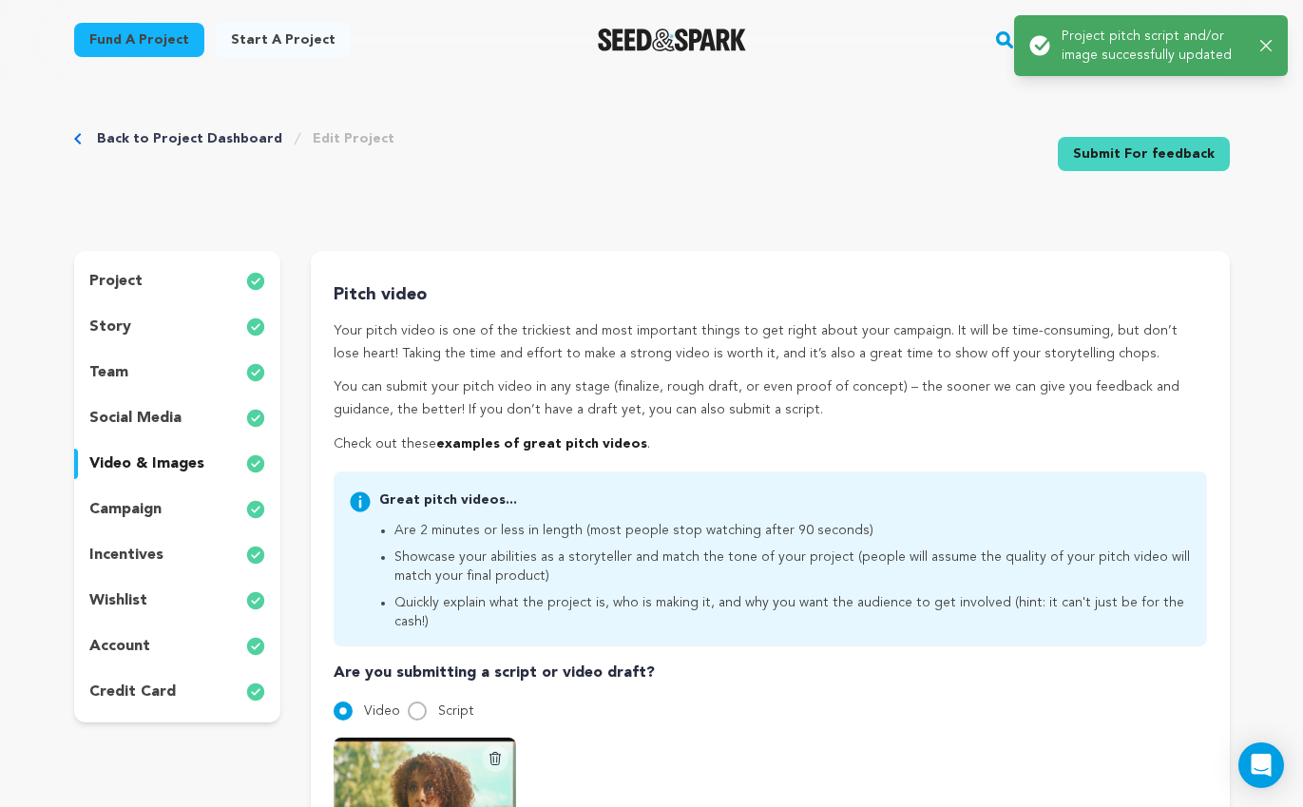
click at [196, 283] on div "project" at bounding box center [177, 281] width 207 height 30
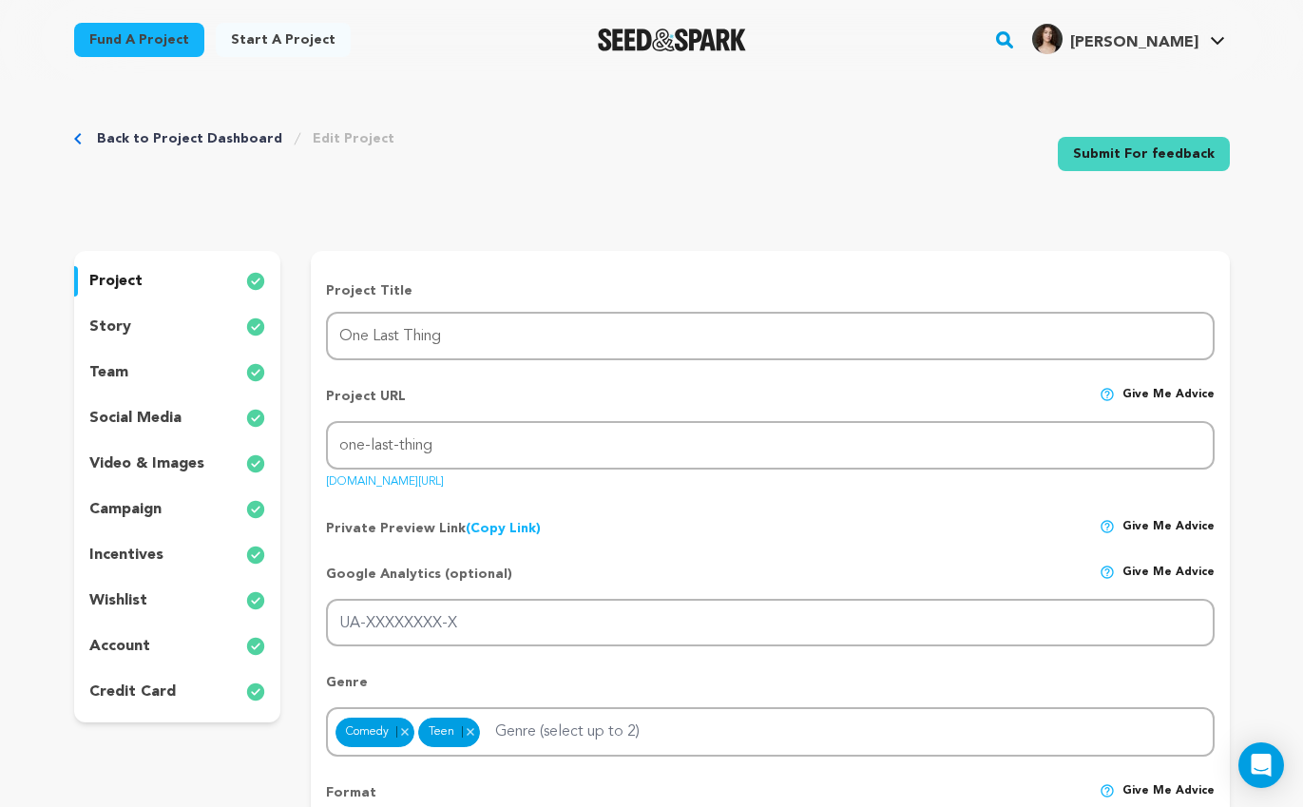
click at [197, 421] on div "social media" at bounding box center [177, 418] width 207 height 30
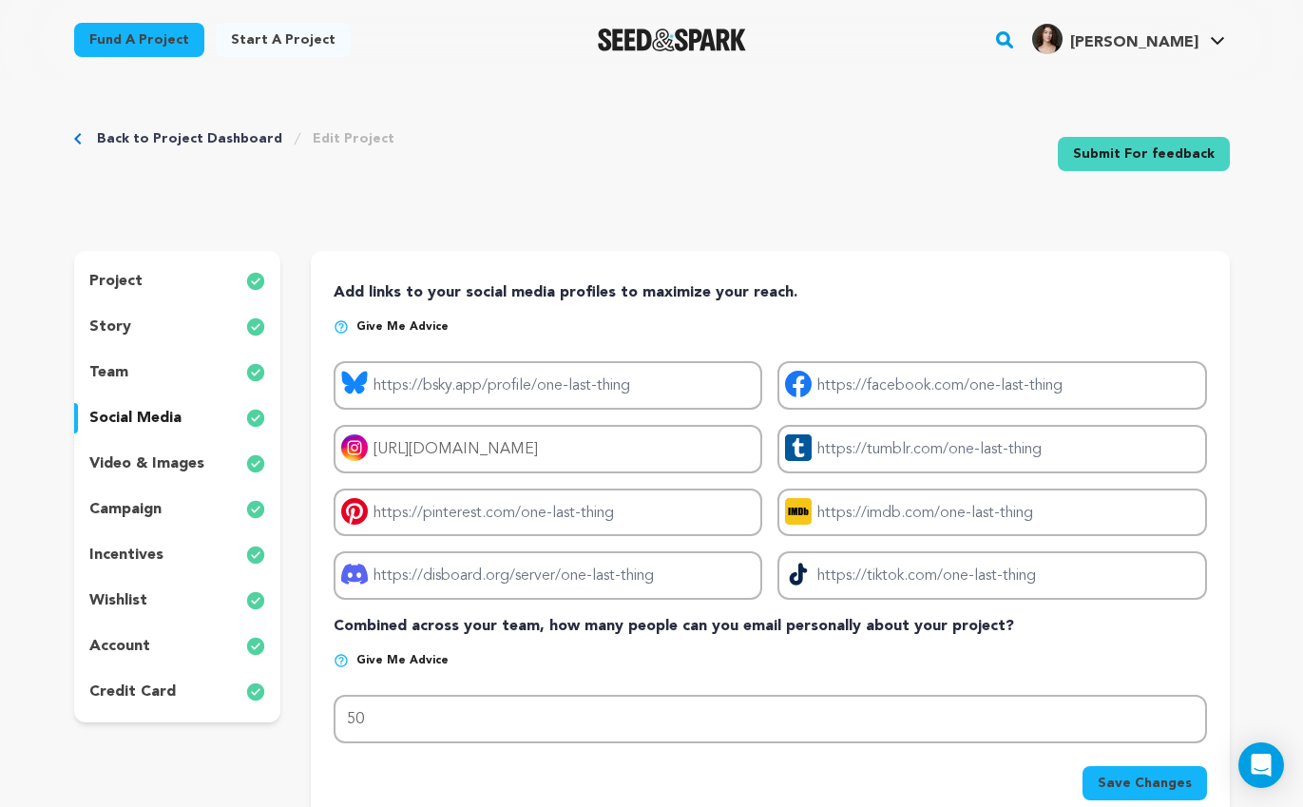
click at [217, 453] on div "video & images" at bounding box center [177, 464] width 207 height 30
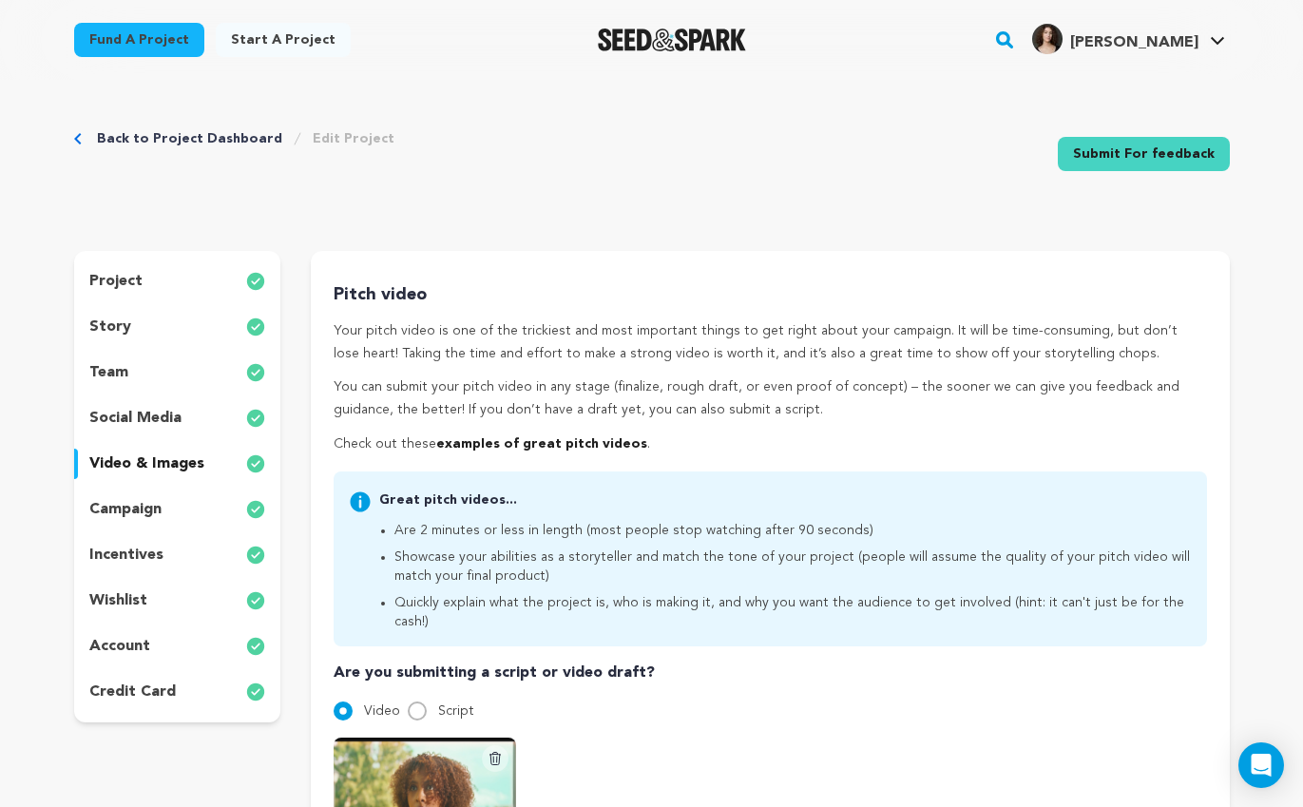
click at [191, 530] on div "project story team social media video & images campaign incentives wishlist acc…" at bounding box center [177, 487] width 207 height 472
click at [174, 521] on div "campaign" at bounding box center [177, 509] width 207 height 30
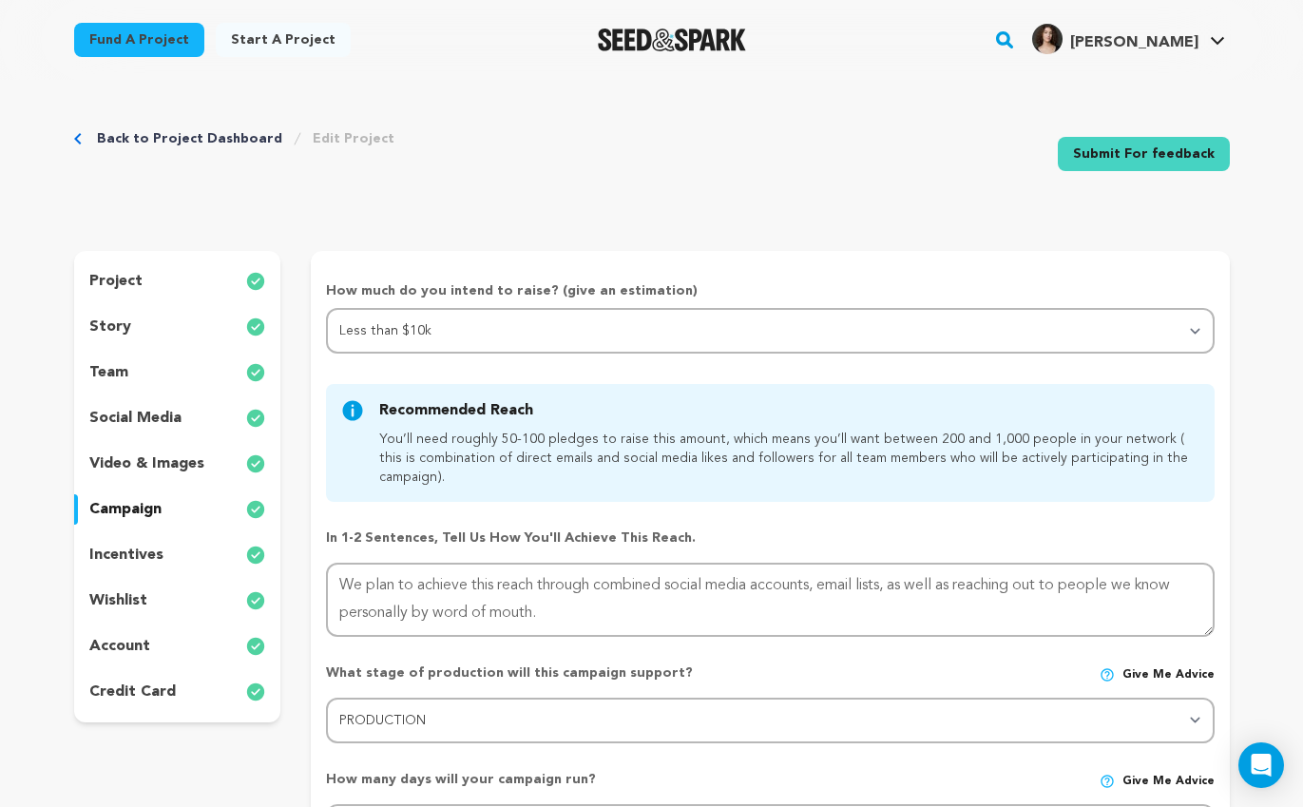
click at [173, 556] on div "incentives" at bounding box center [177, 555] width 207 height 30
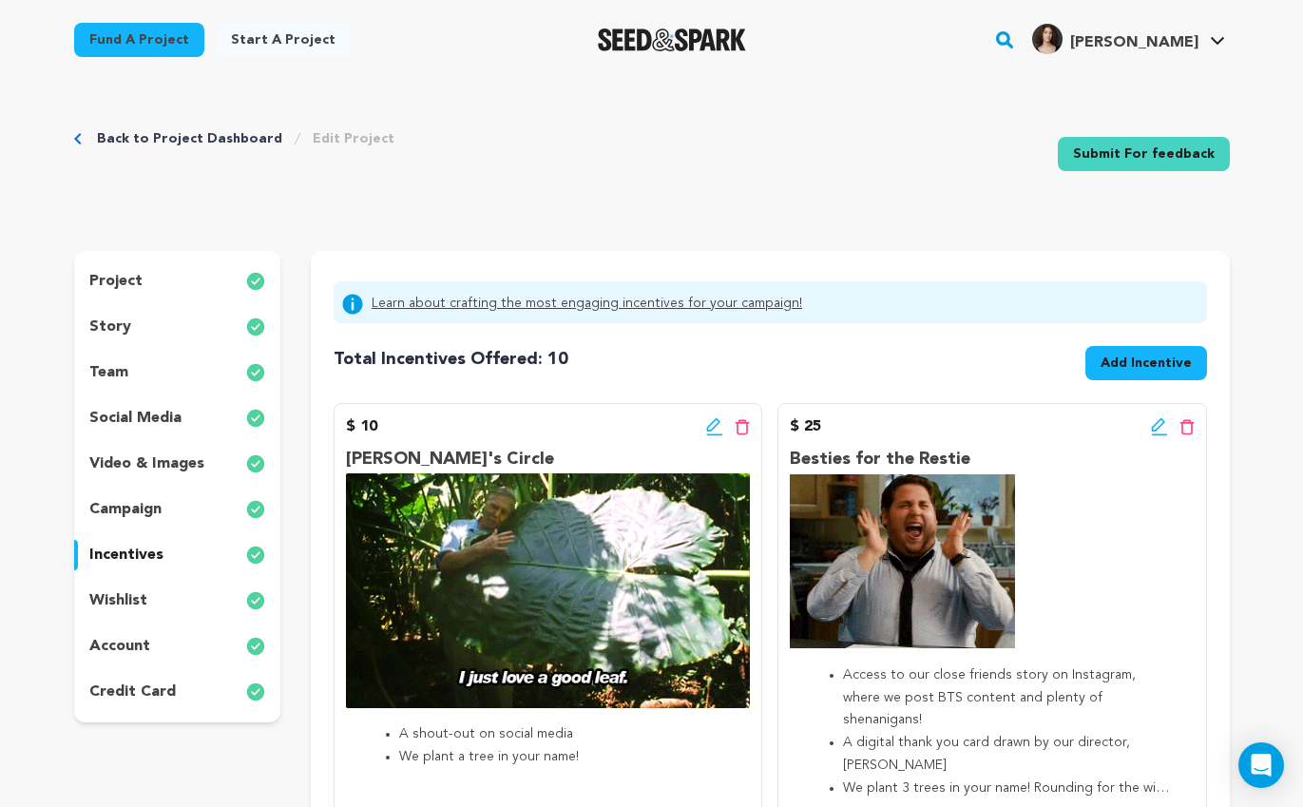
click at [208, 275] on div "project" at bounding box center [177, 281] width 207 height 30
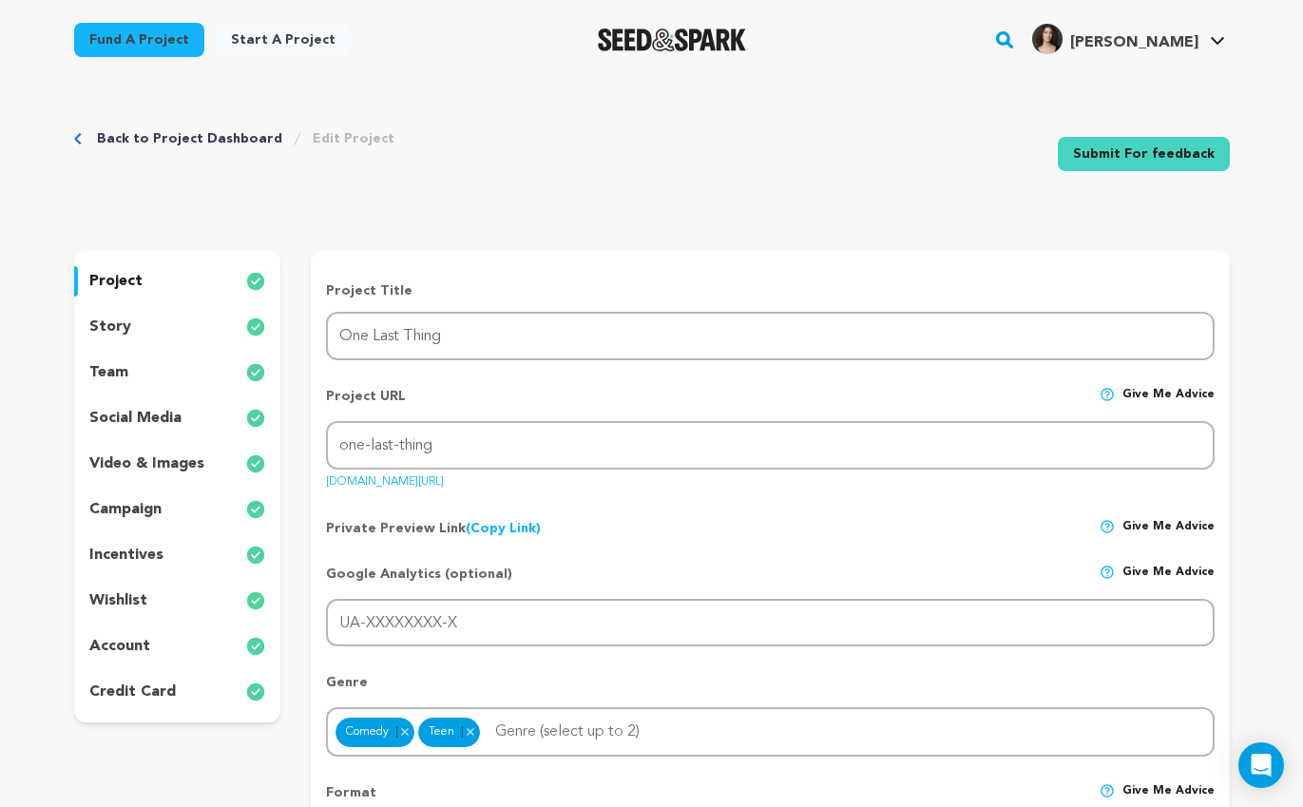
click at [208, 329] on div "story" at bounding box center [177, 327] width 207 height 30
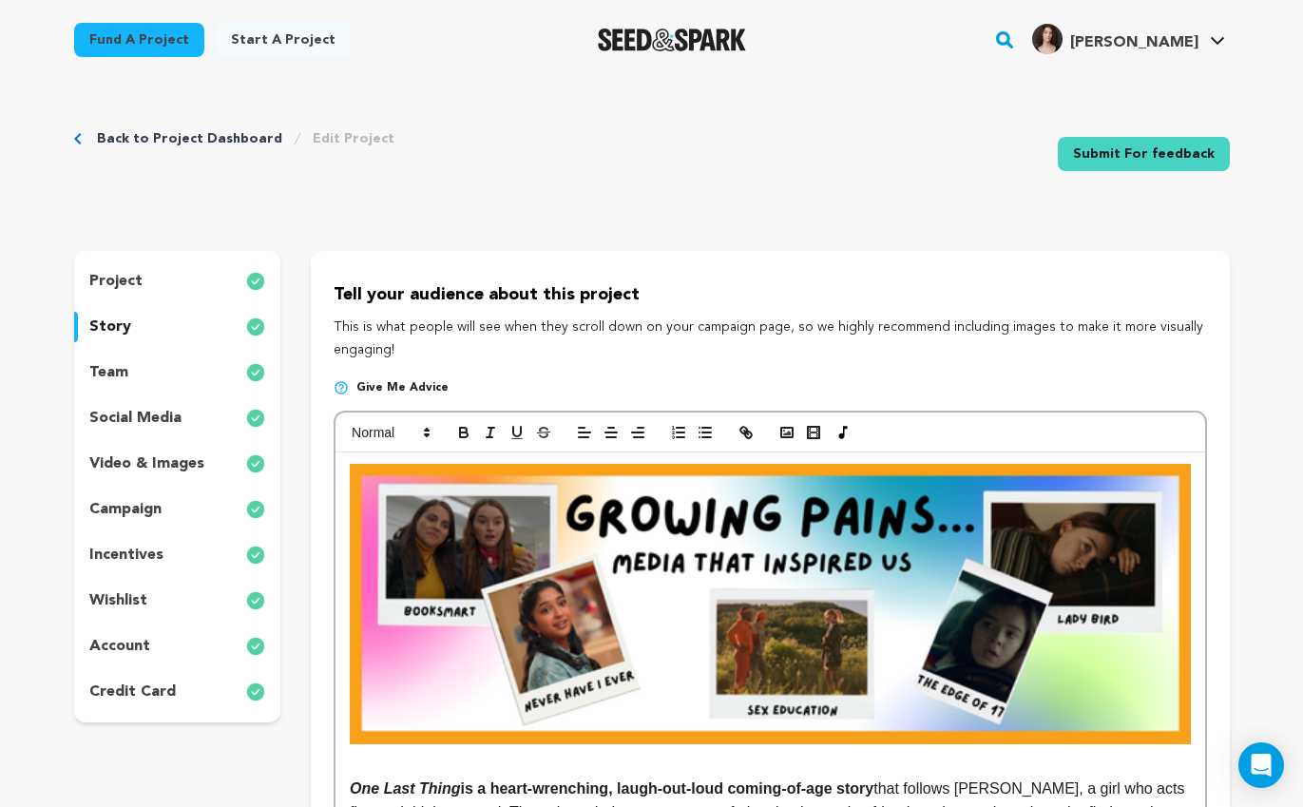
click at [139, 364] on div "team" at bounding box center [177, 372] width 207 height 30
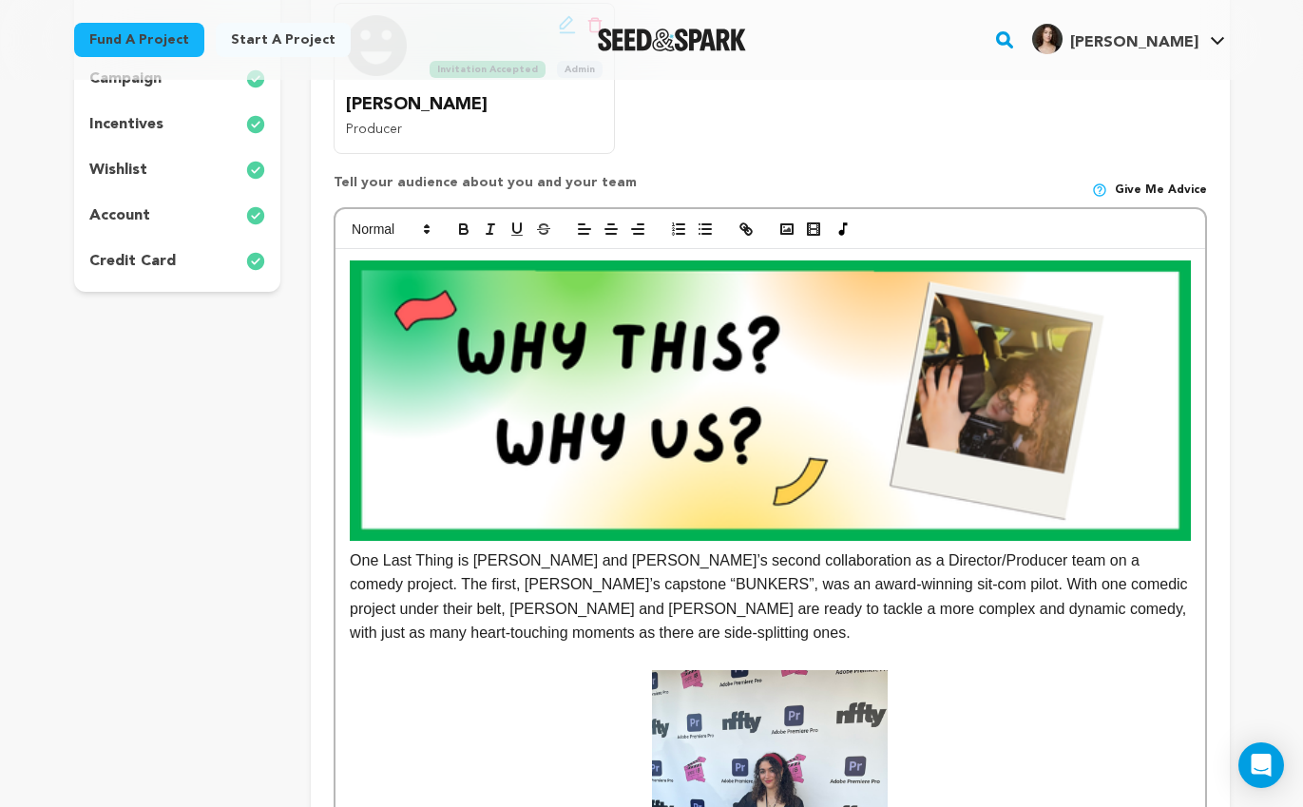
scroll to position [492, 0]
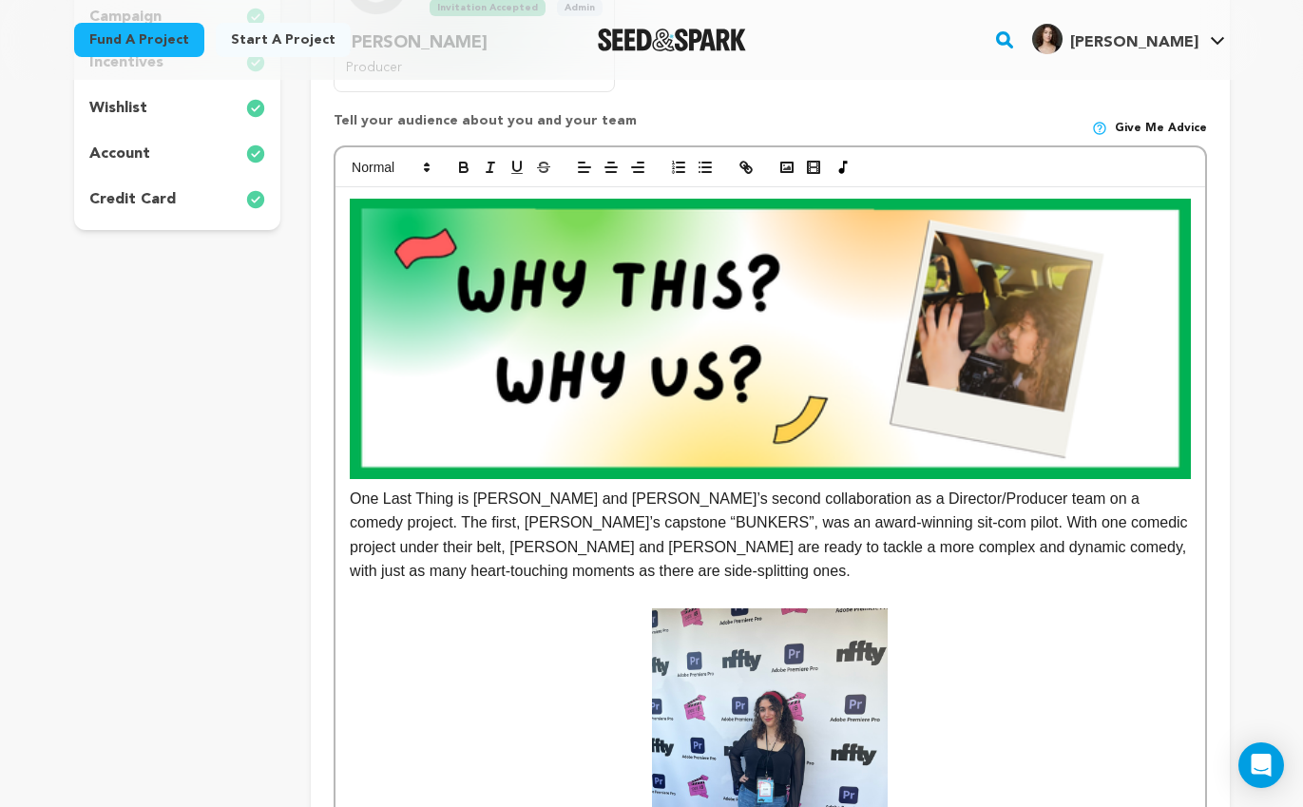
click at [674, 432] on img at bounding box center [770, 339] width 840 height 280
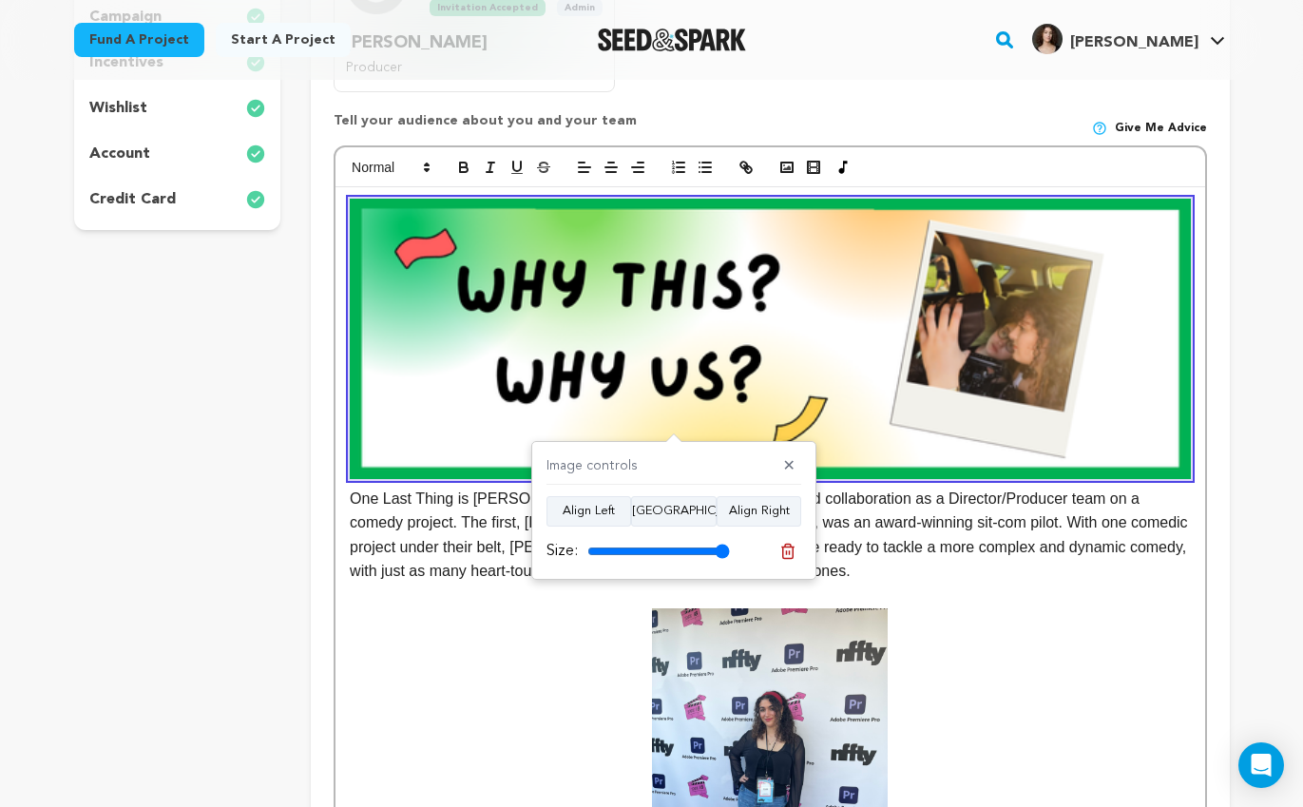
click at [920, 498] on p "One Last Thing is [PERSON_NAME] and [PERSON_NAME]’s second collaboration as a D…" at bounding box center [770, 391] width 840 height 385
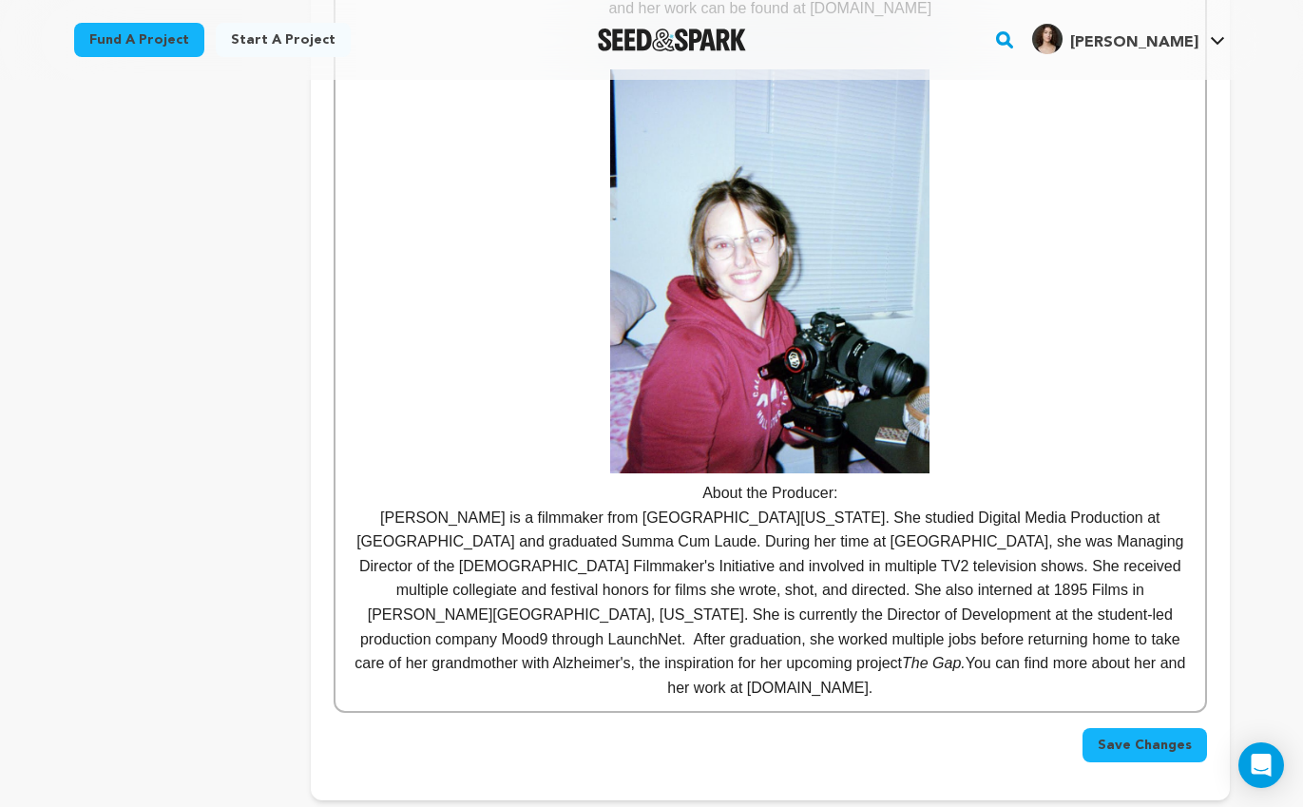
scroll to position [1597, 0]
click at [806, 564] on p "[PERSON_NAME] is a filmmaker from [GEOGRAPHIC_DATA][US_STATE]. She studied Digi…" at bounding box center [770, 602] width 840 height 195
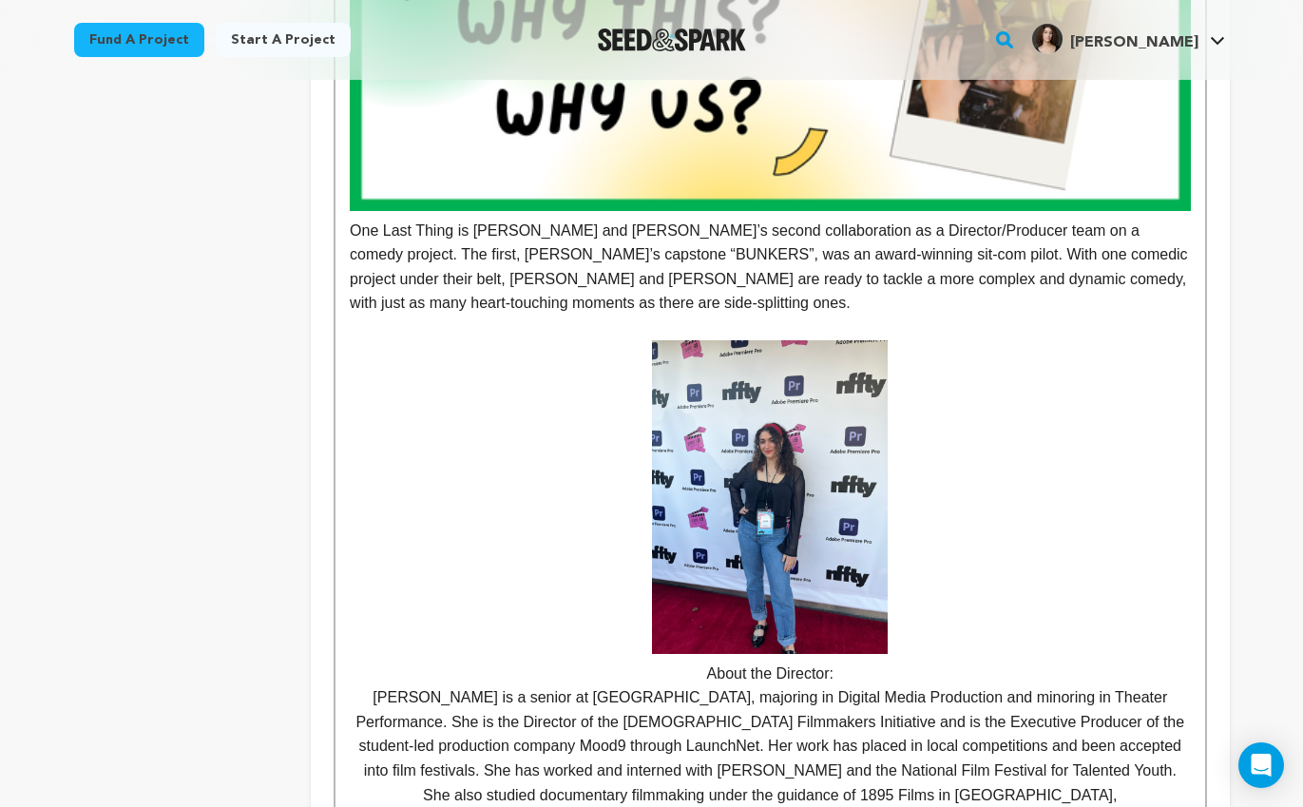
scroll to position [616, 0]
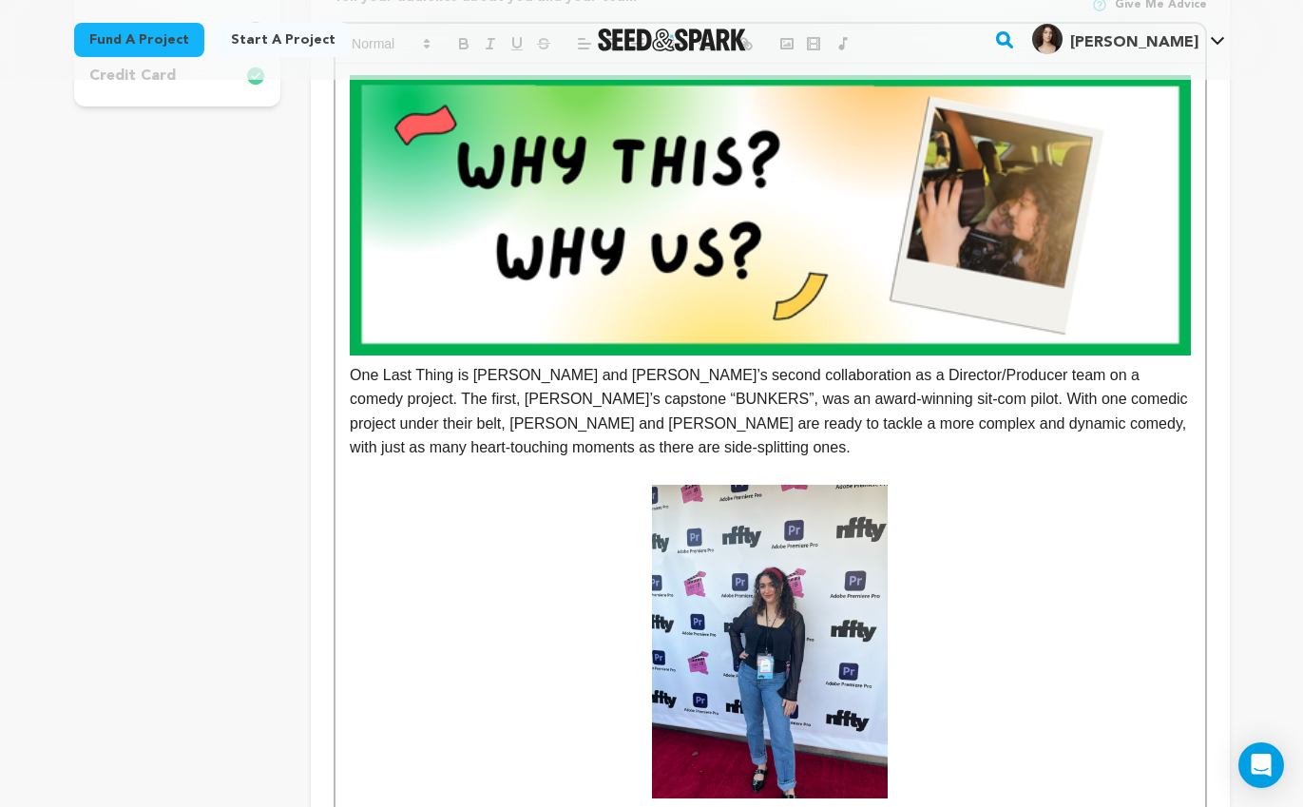
click at [804, 626] on img at bounding box center [770, 642] width 236 height 314
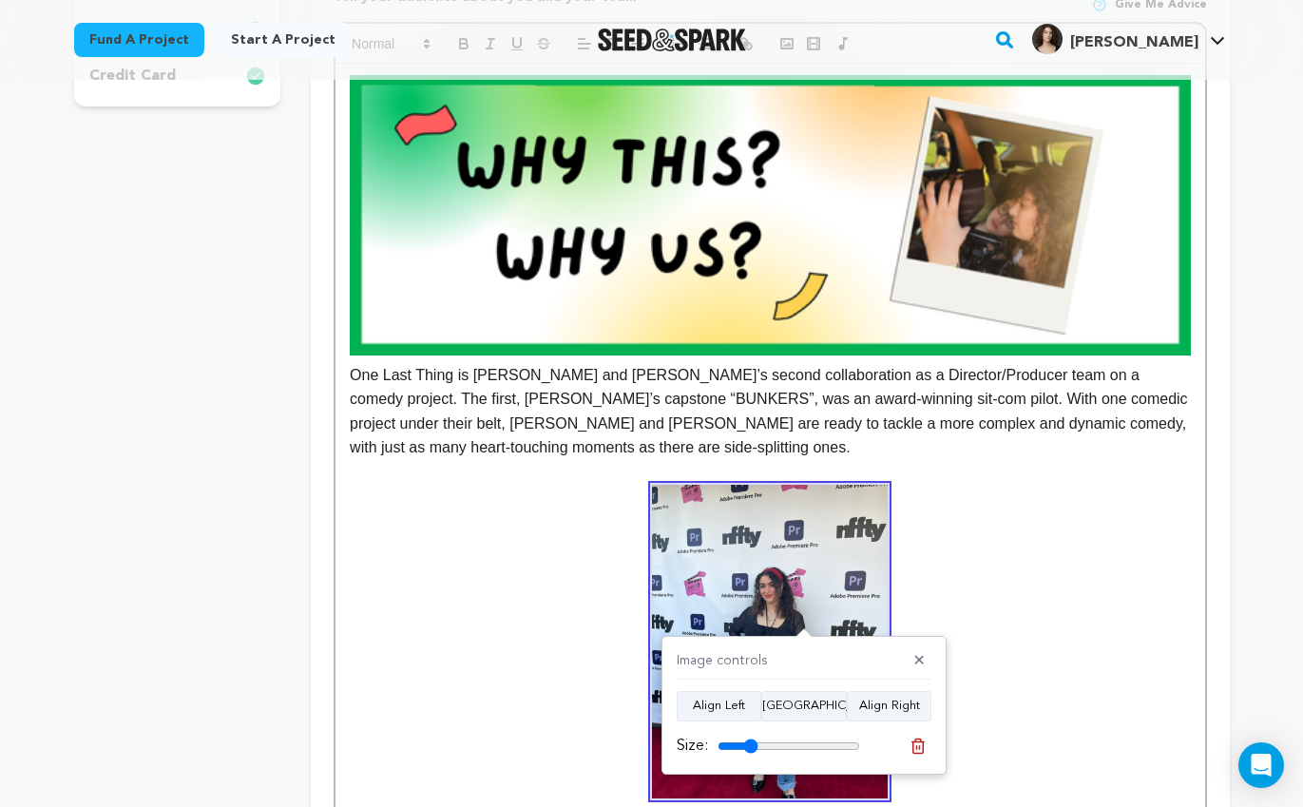
click at [847, 264] on img at bounding box center [770, 215] width 840 height 280
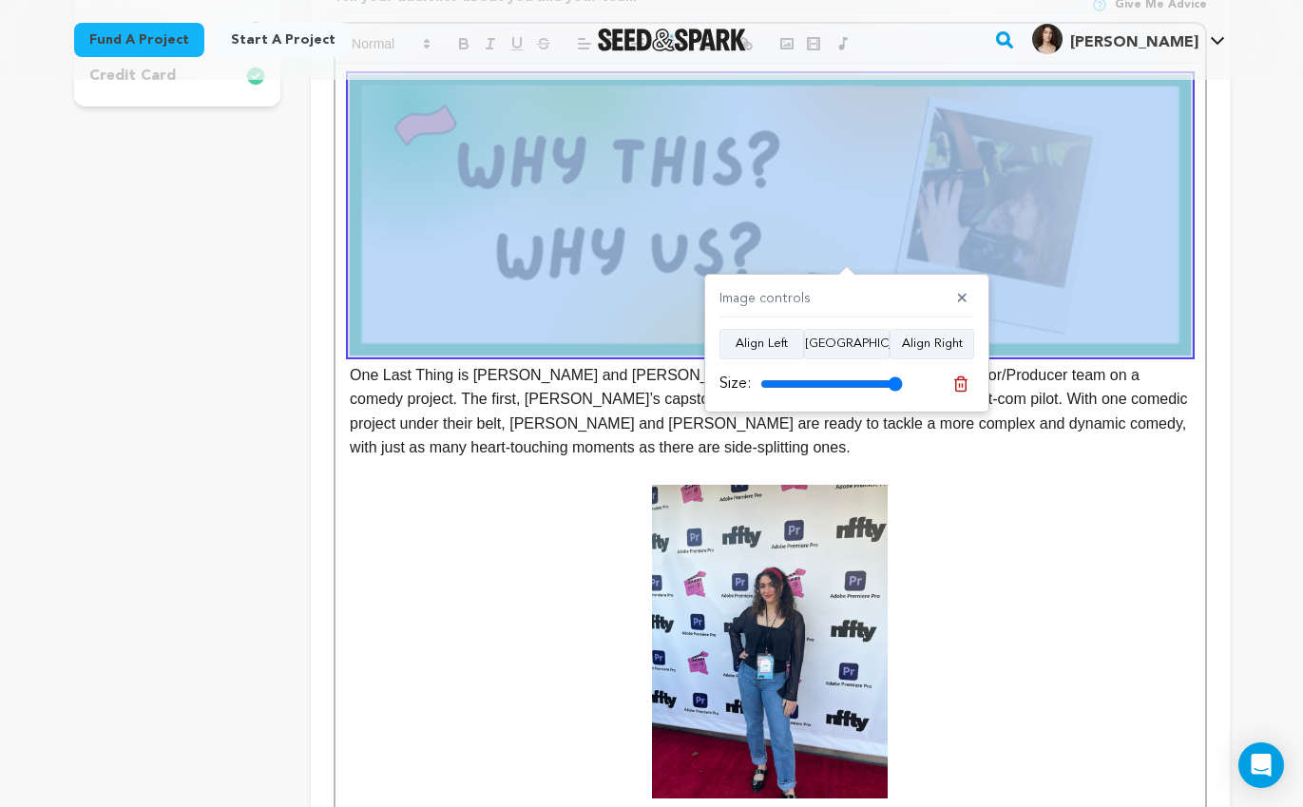
copy img
click at [508, 460] on p at bounding box center [770, 472] width 840 height 25
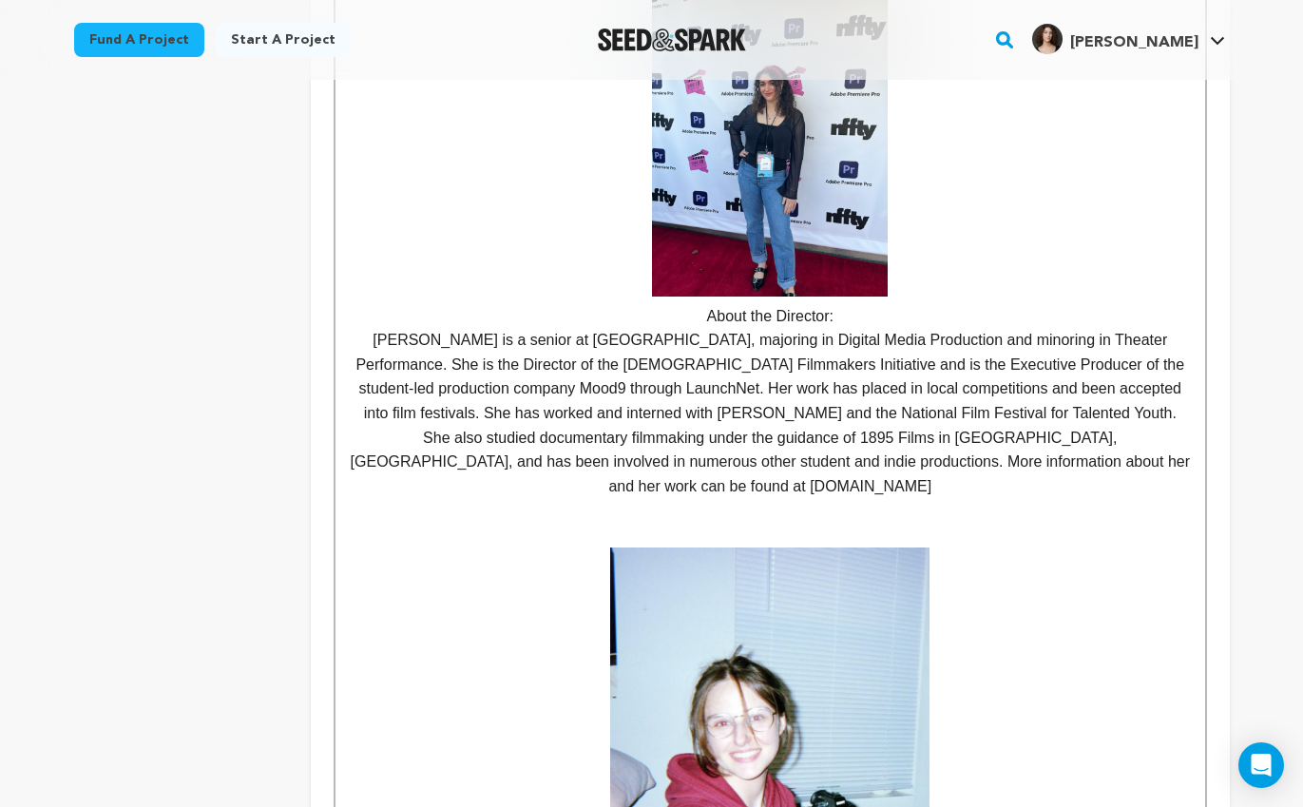
scroll to position [1076, 0]
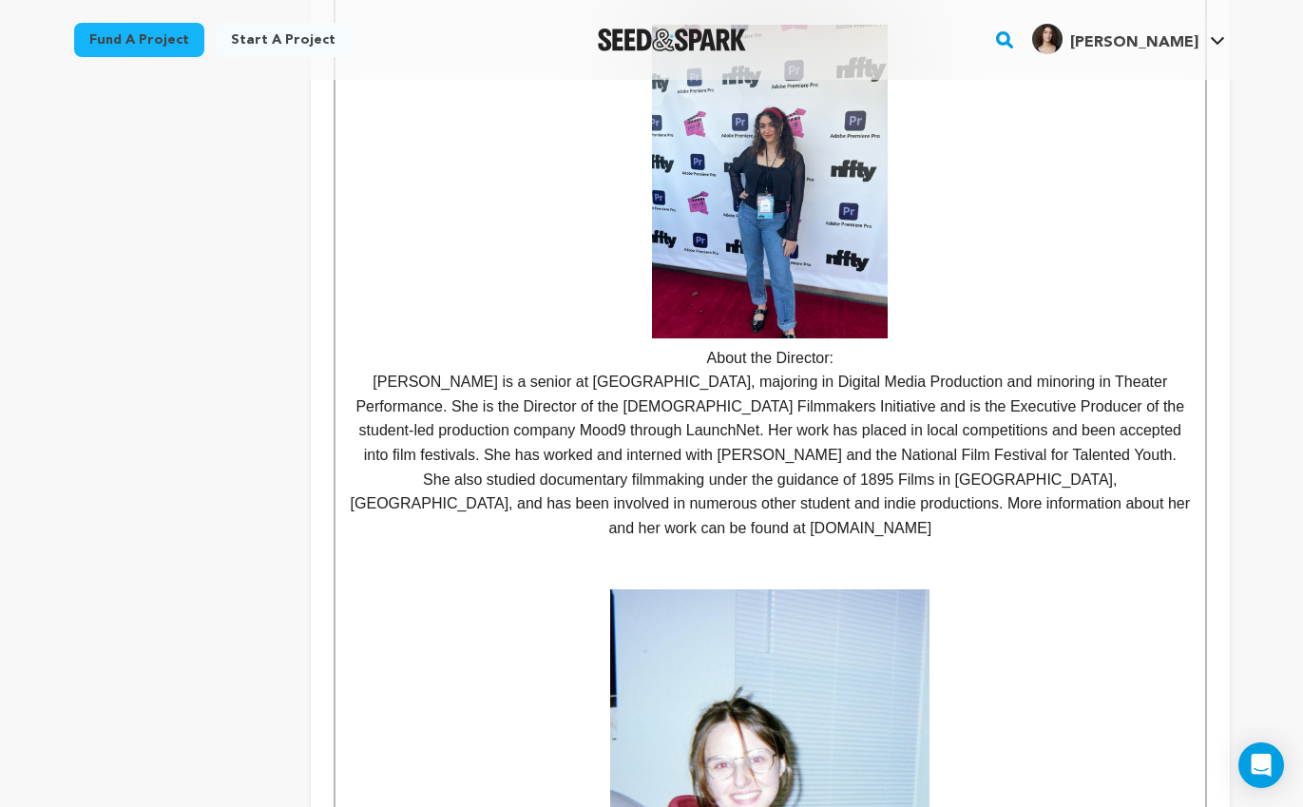
click at [740, 250] on img at bounding box center [770, 182] width 236 height 314
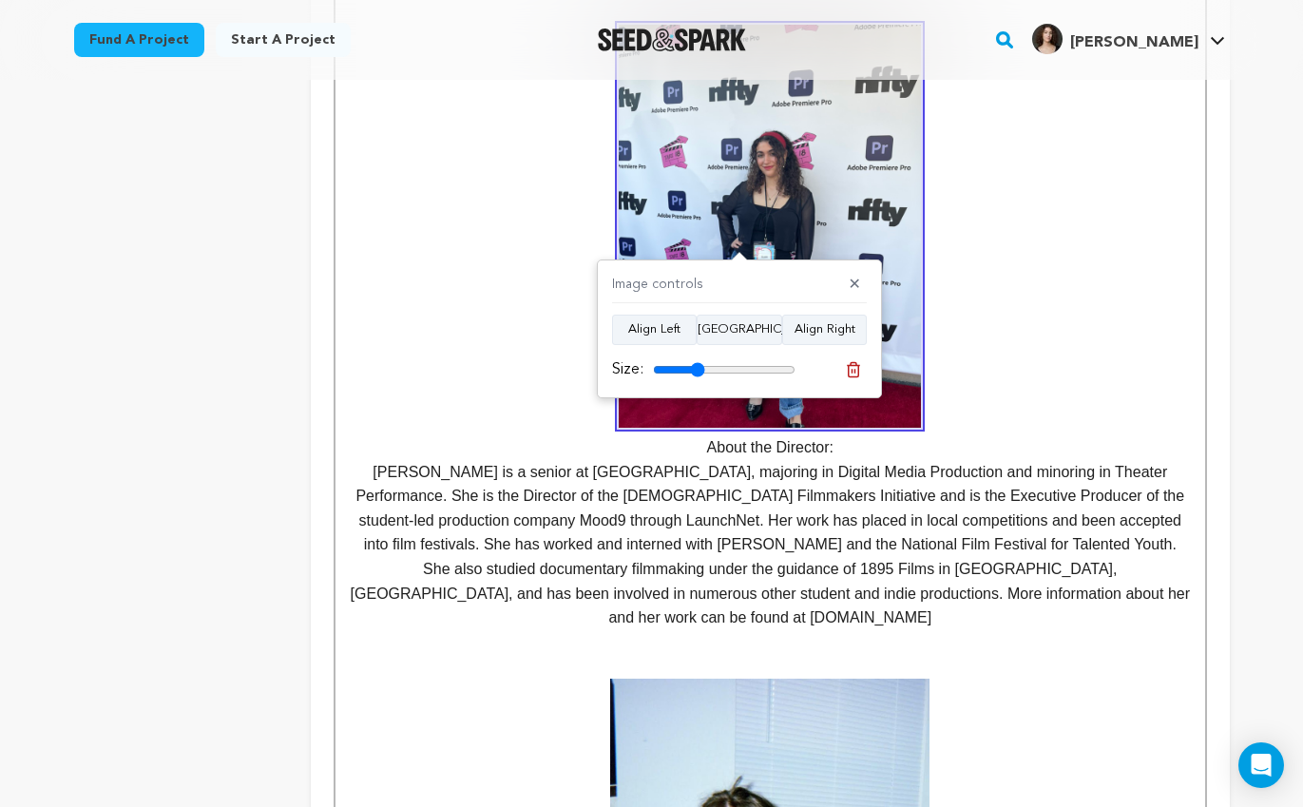
drag, startPoint x: 683, startPoint y: 367, endPoint x: 697, endPoint y: 371, distance: 14.8
type input "36"
click at [697, 371] on input "range" at bounding box center [724, 369] width 143 height 15
click at [1030, 423] on p "About the Director:" at bounding box center [770, 242] width 840 height 435
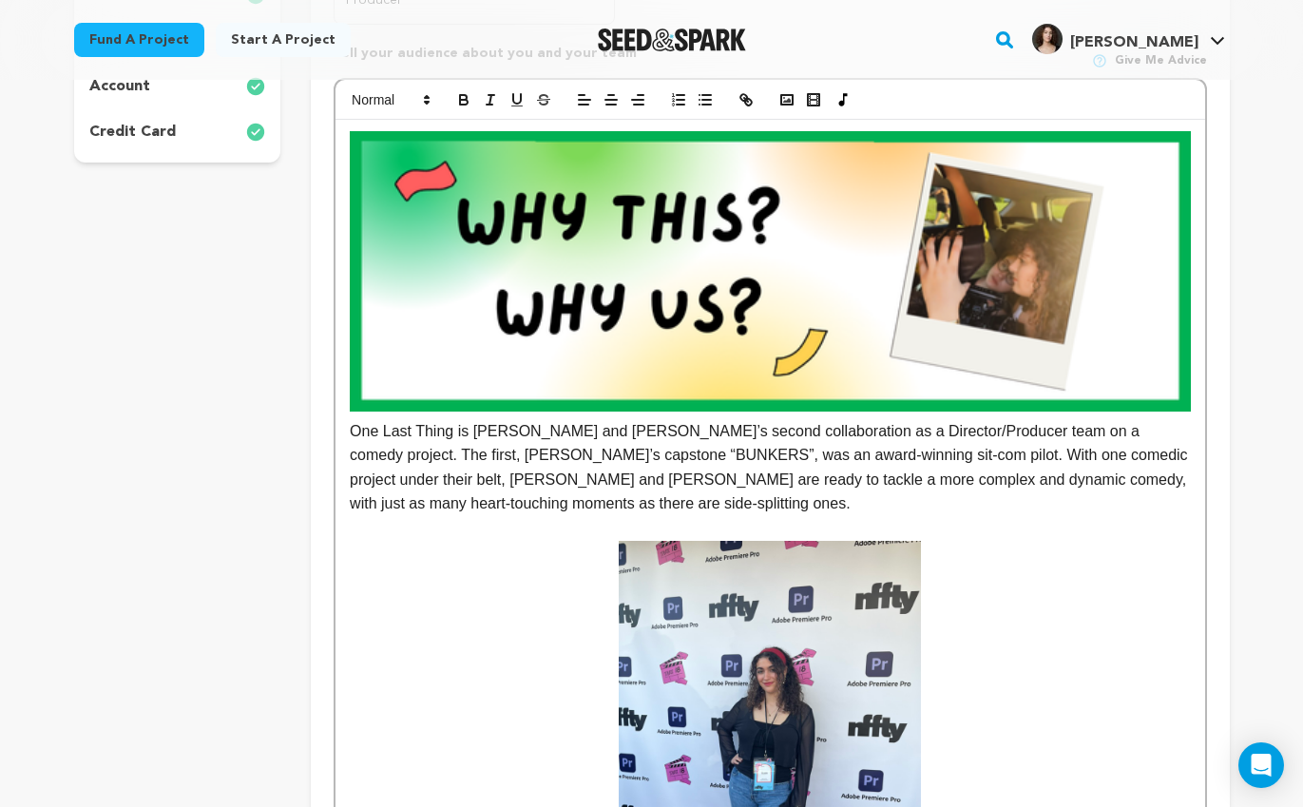
scroll to position [186, 0]
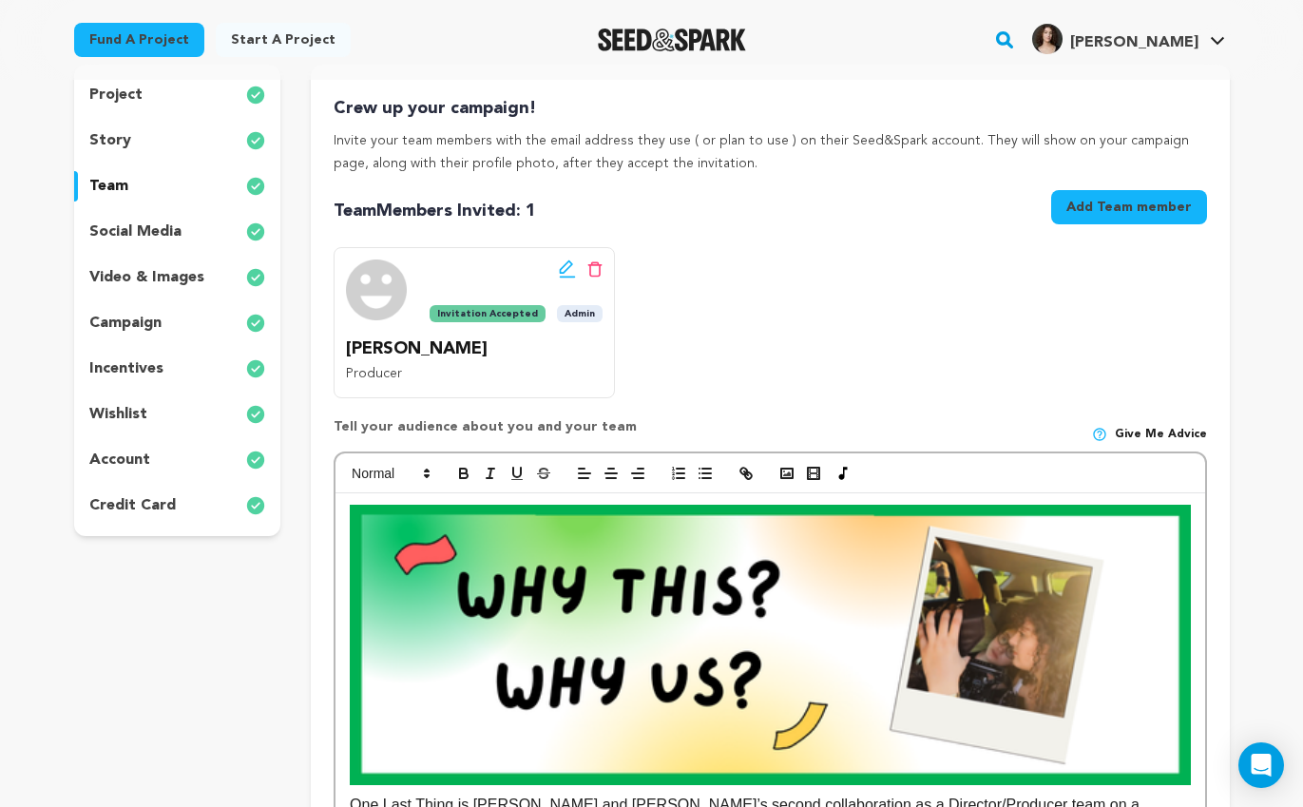
click at [167, 134] on div "story" at bounding box center [177, 140] width 207 height 30
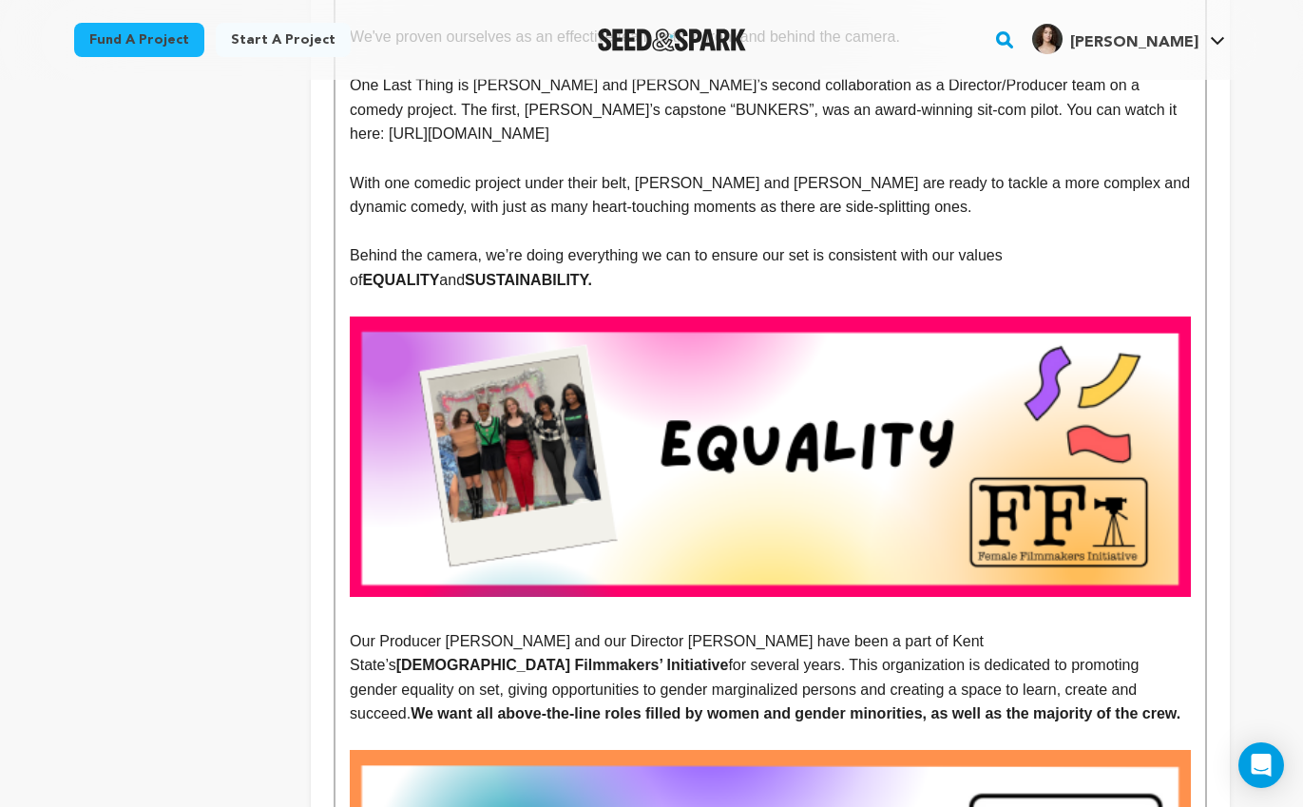
scroll to position [1296, 0]
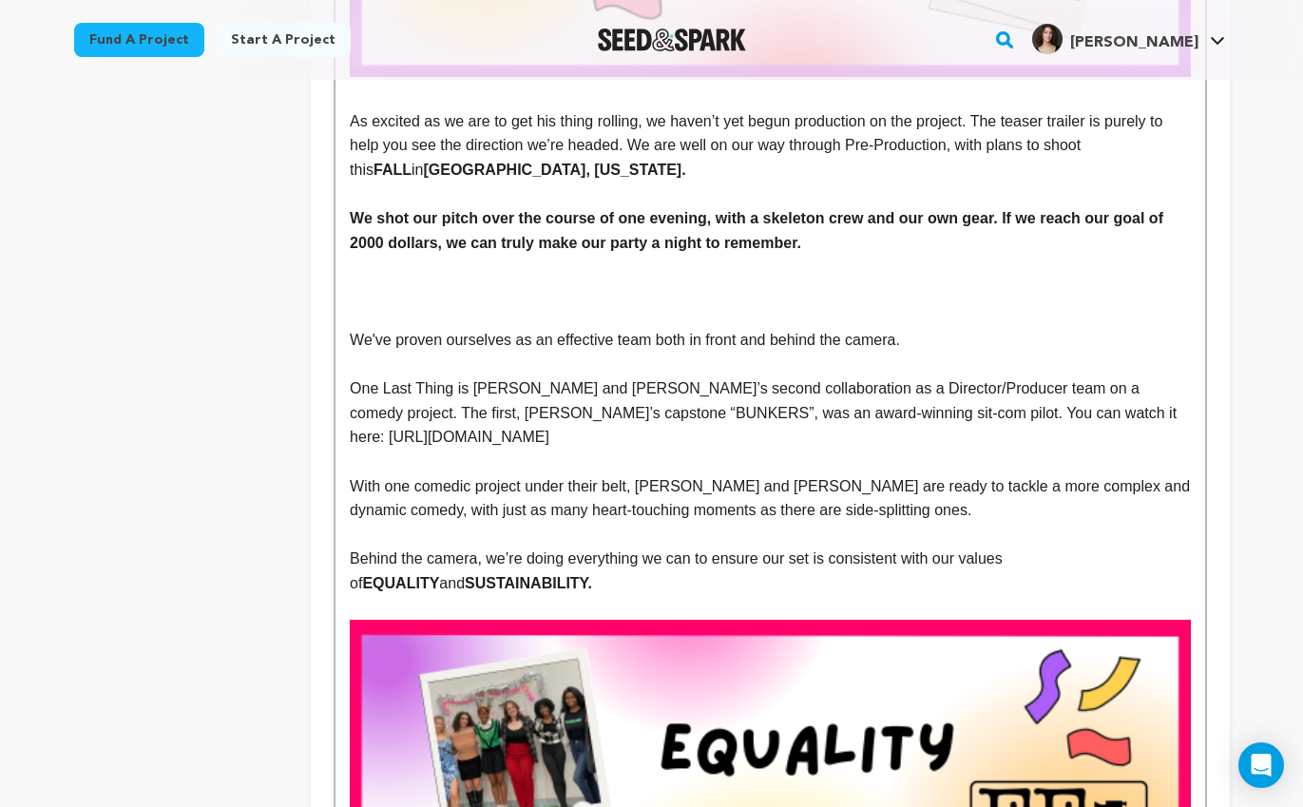
click at [436, 301] on p at bounding box center [770, 291] width 840 height 25
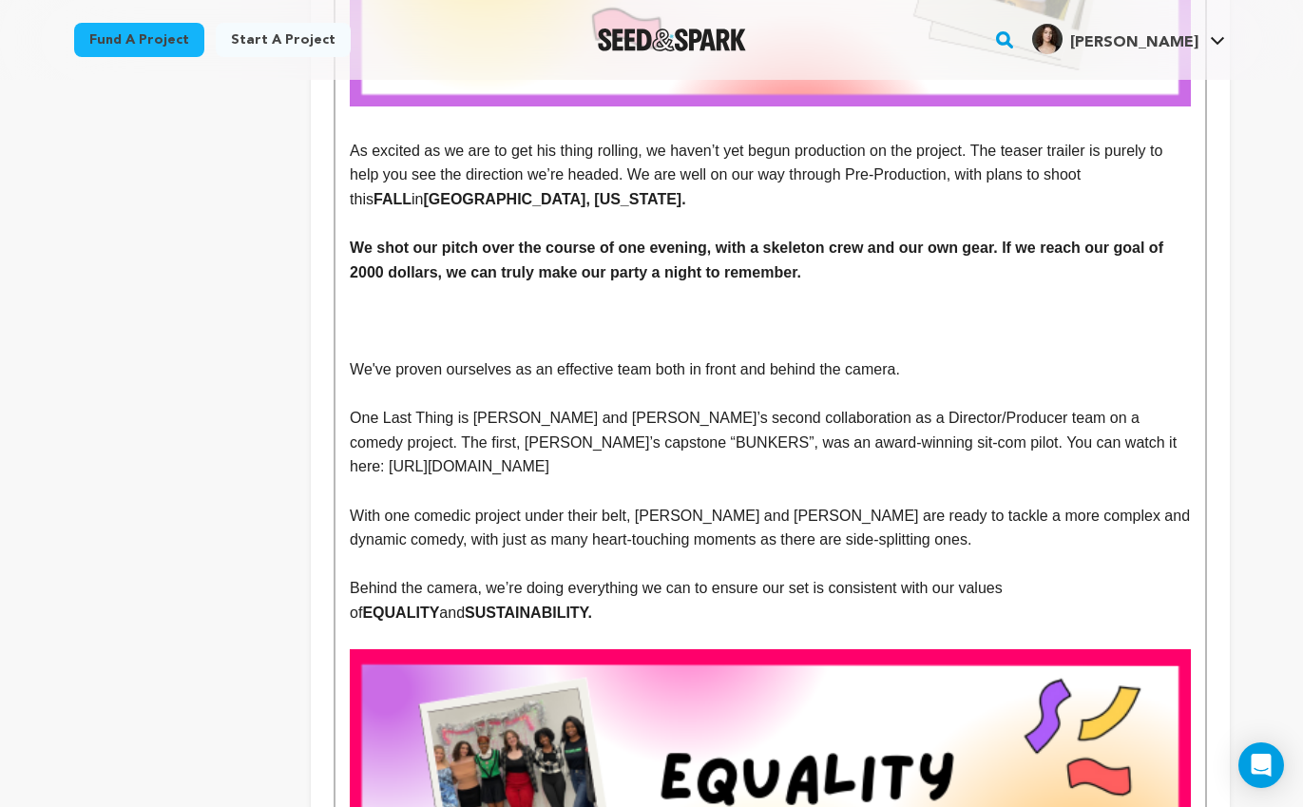
scroll to position [1268, 0]
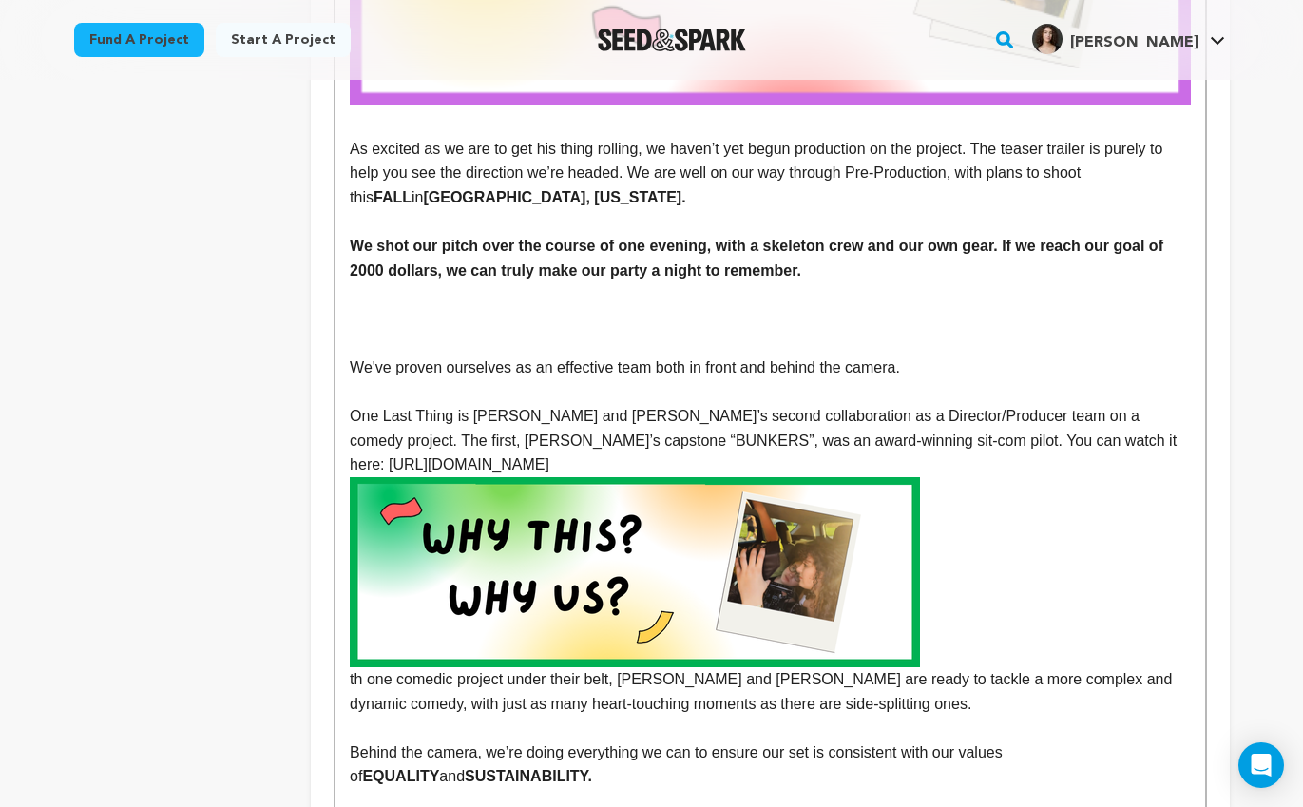
click at [388, 329] on p at bounding box center [770, 319] width 840 height 25
click at [500, 495] on img at bounding box center [635, 572] width 570 height 190
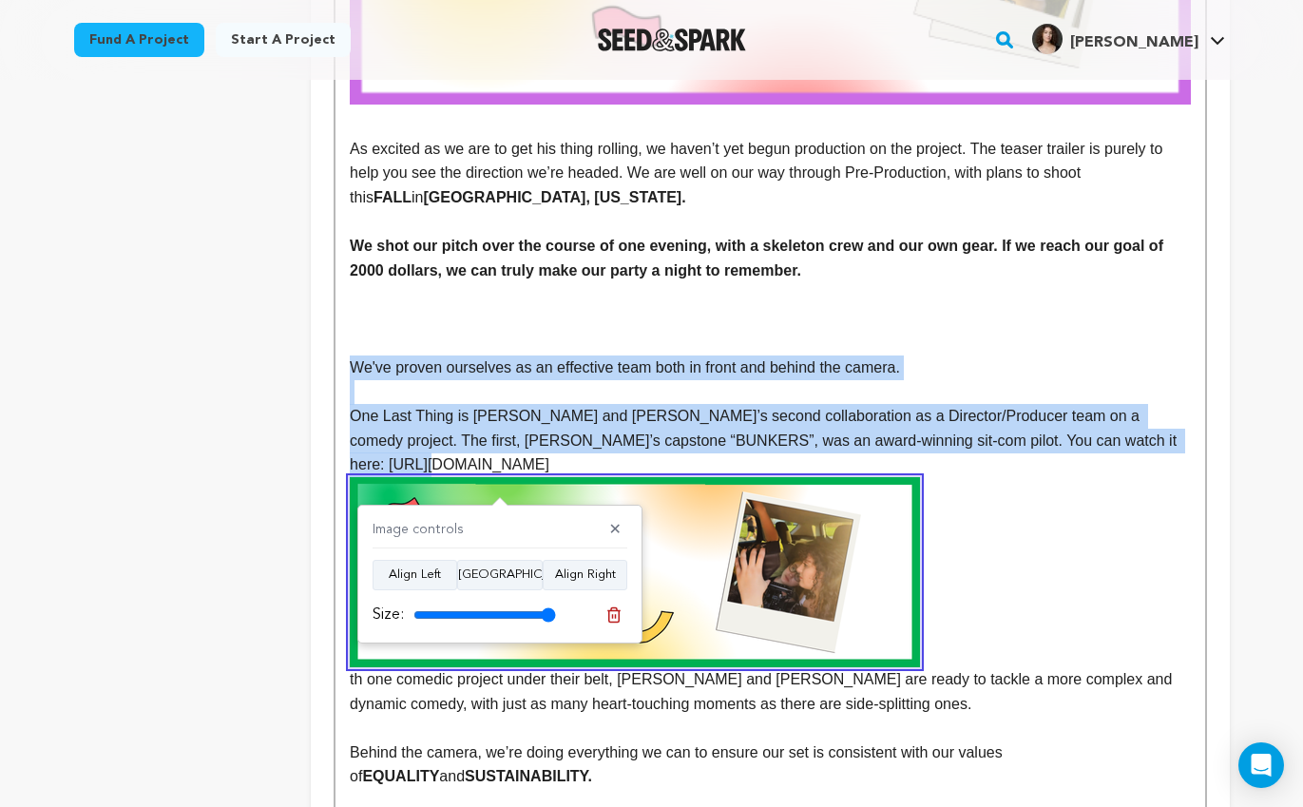
drag, startPoint x: 352, startPoint y: 370, endPoint x: 1172, endPoint y: 441, distance: 823.5
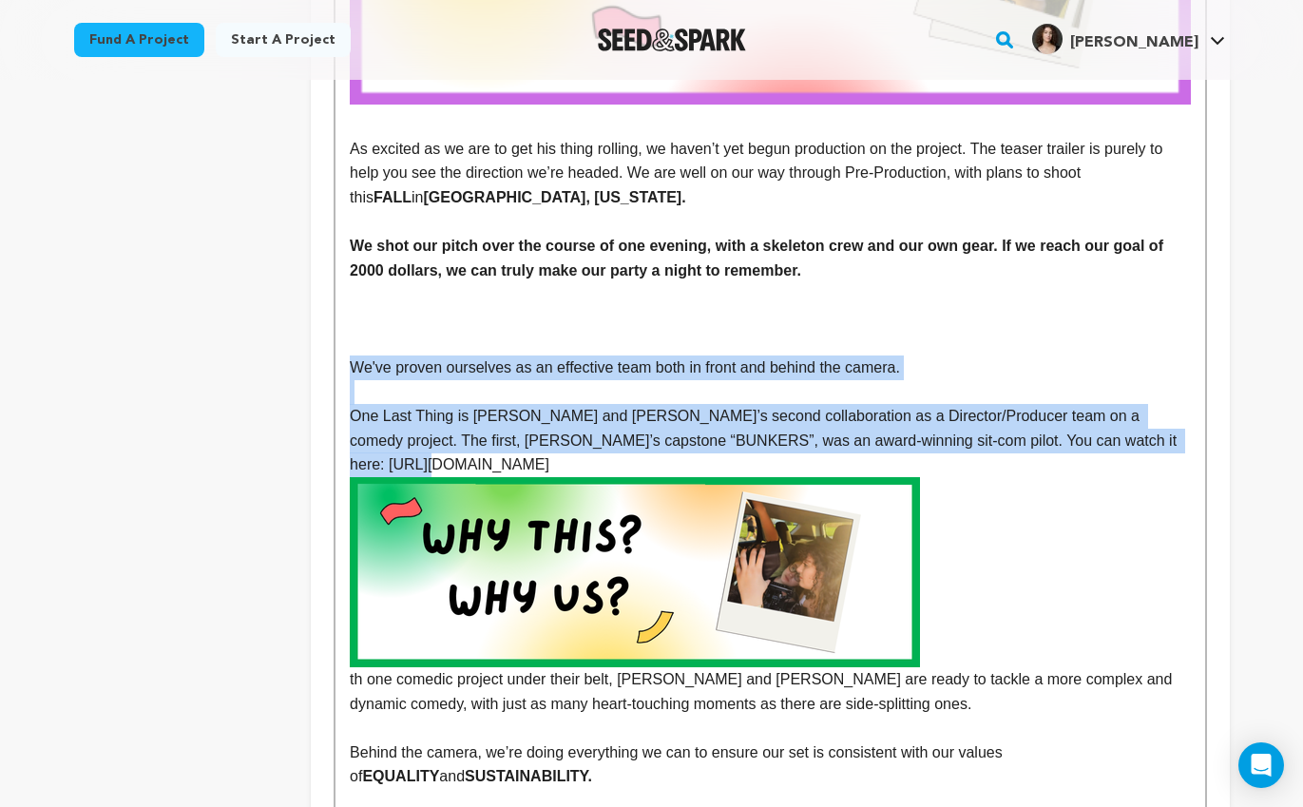
copy div "We've proven ourselves as an effective team both in front and behind the camera…"
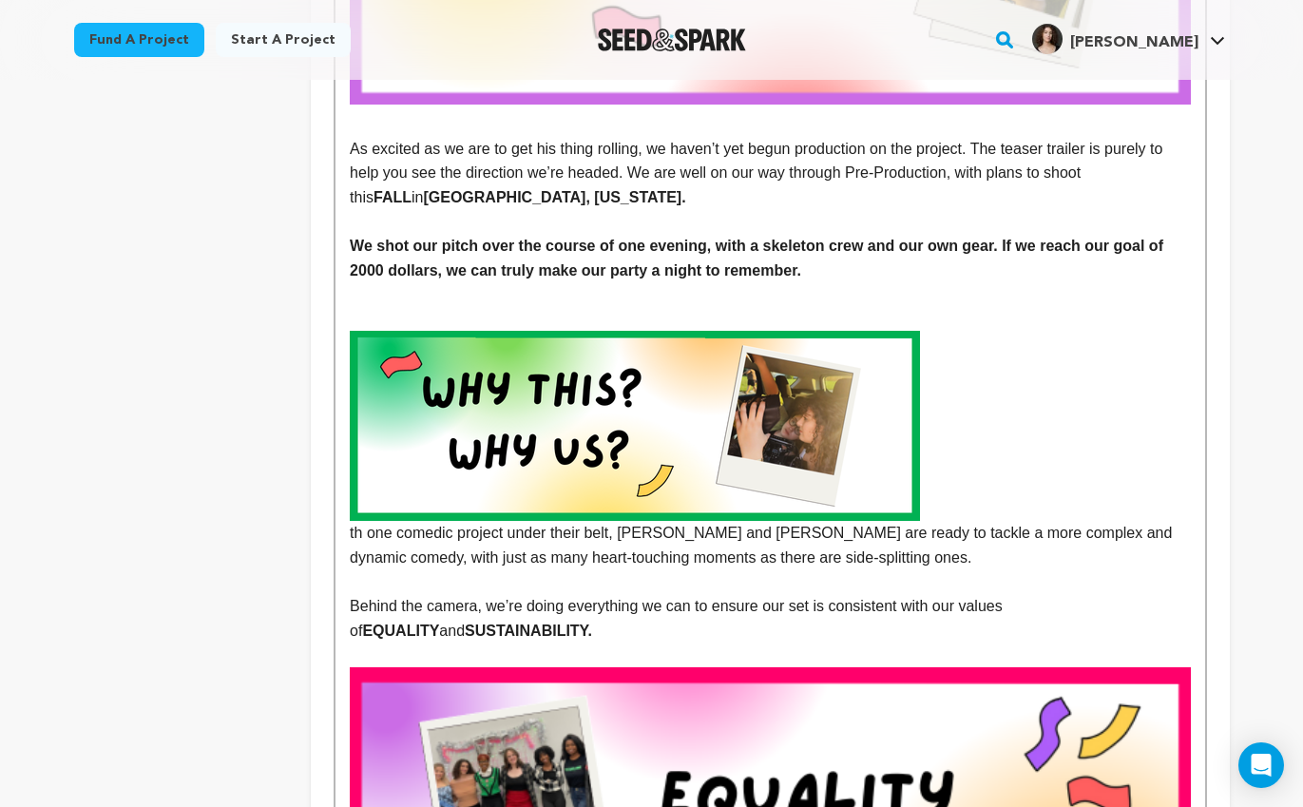
click at [351, 536] on p "th one comedic project under their belt, Stella and Olivia are ready to tackle …" at bounding box center [770, 450] width 840 height 239
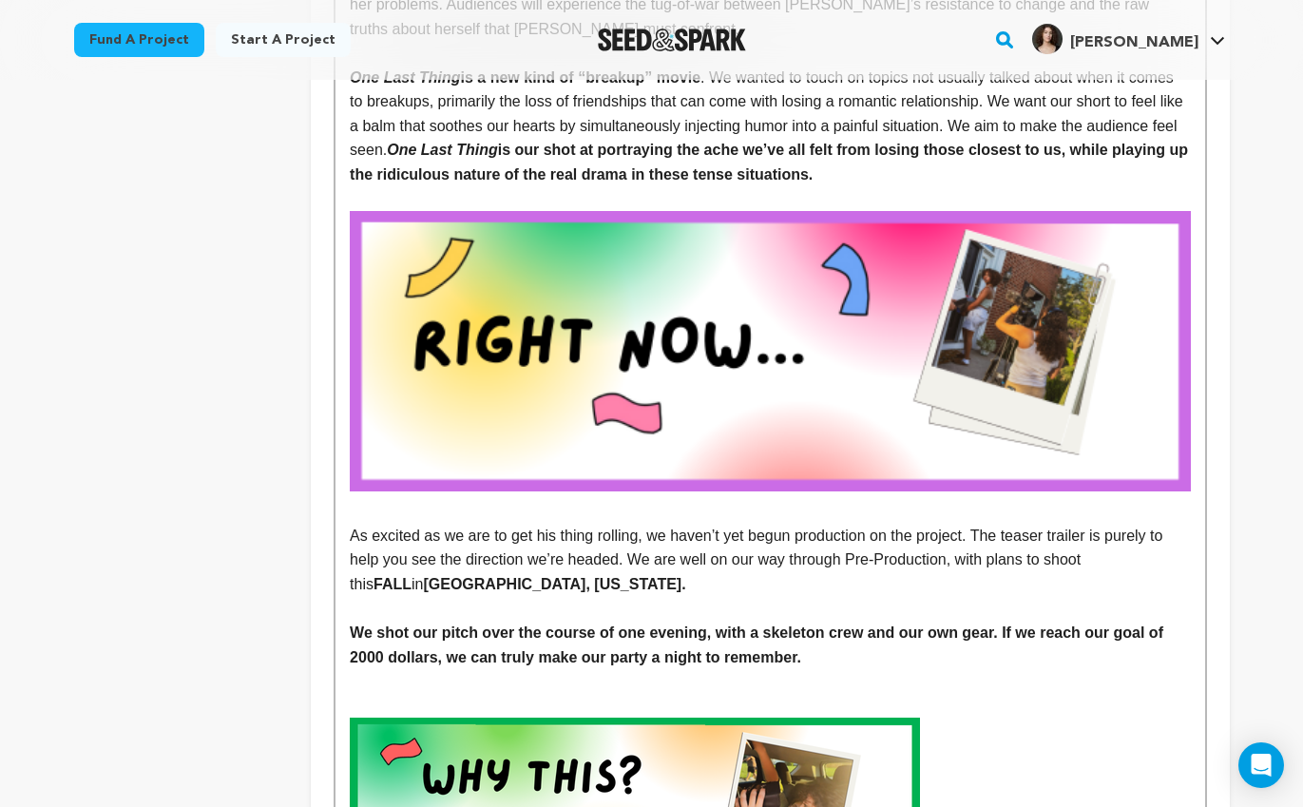
scroll to position [1358, 0]
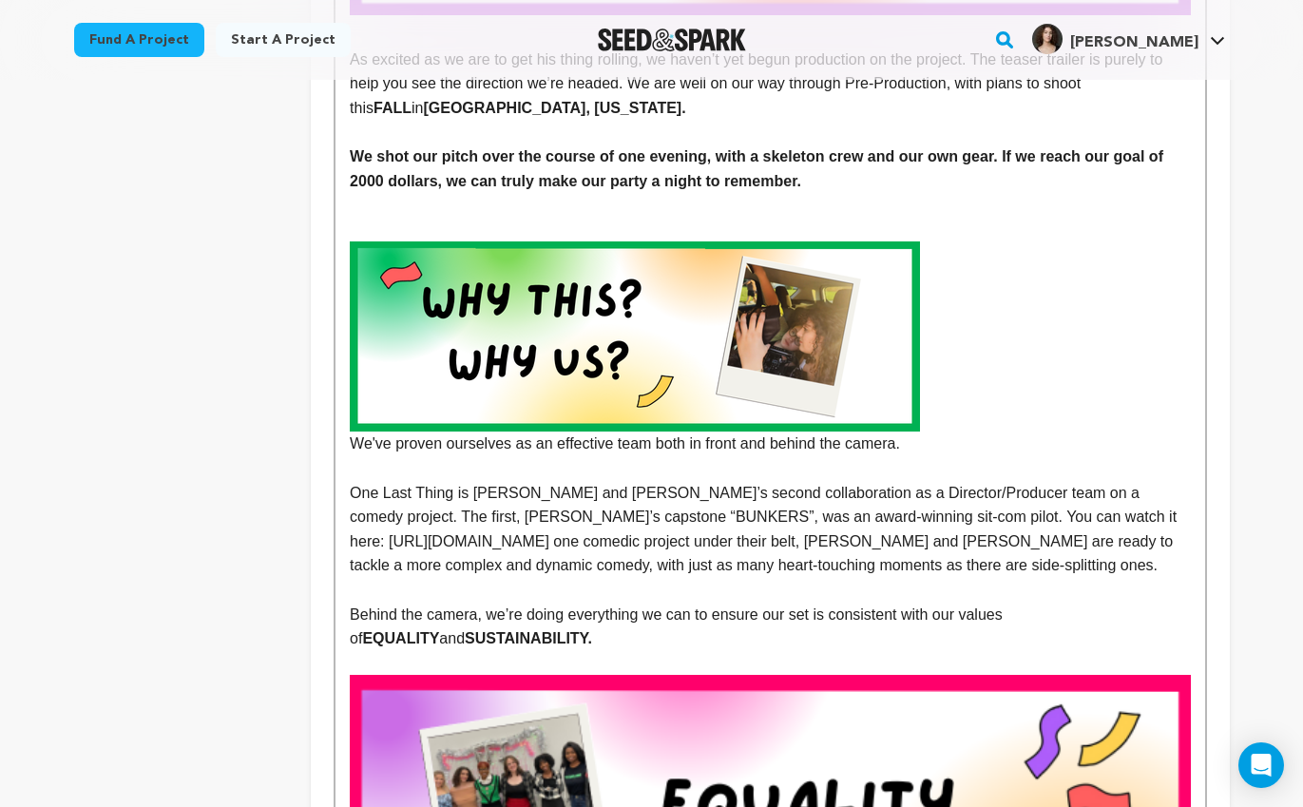
click at [442, 465] on p at bounding box center [770, 468] width 840 height 25
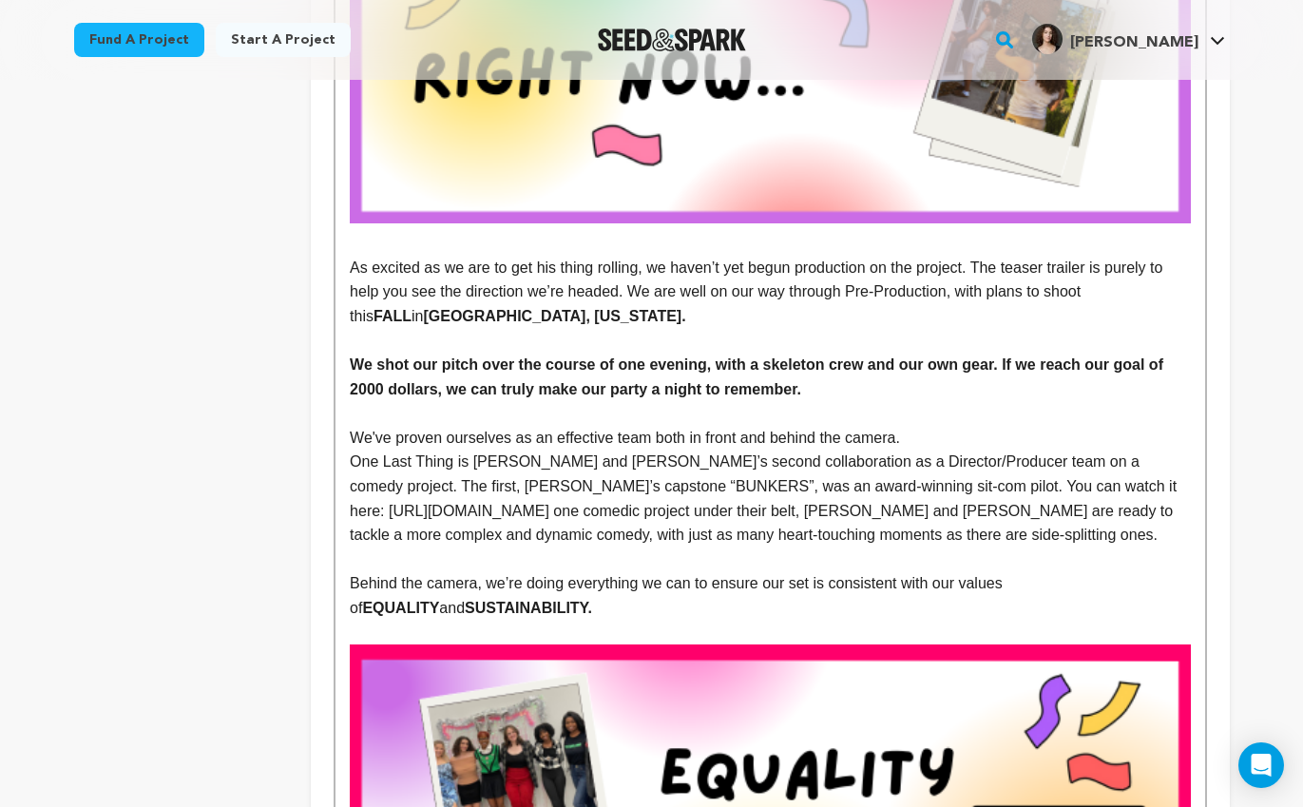
scroll to position [1146, 0]
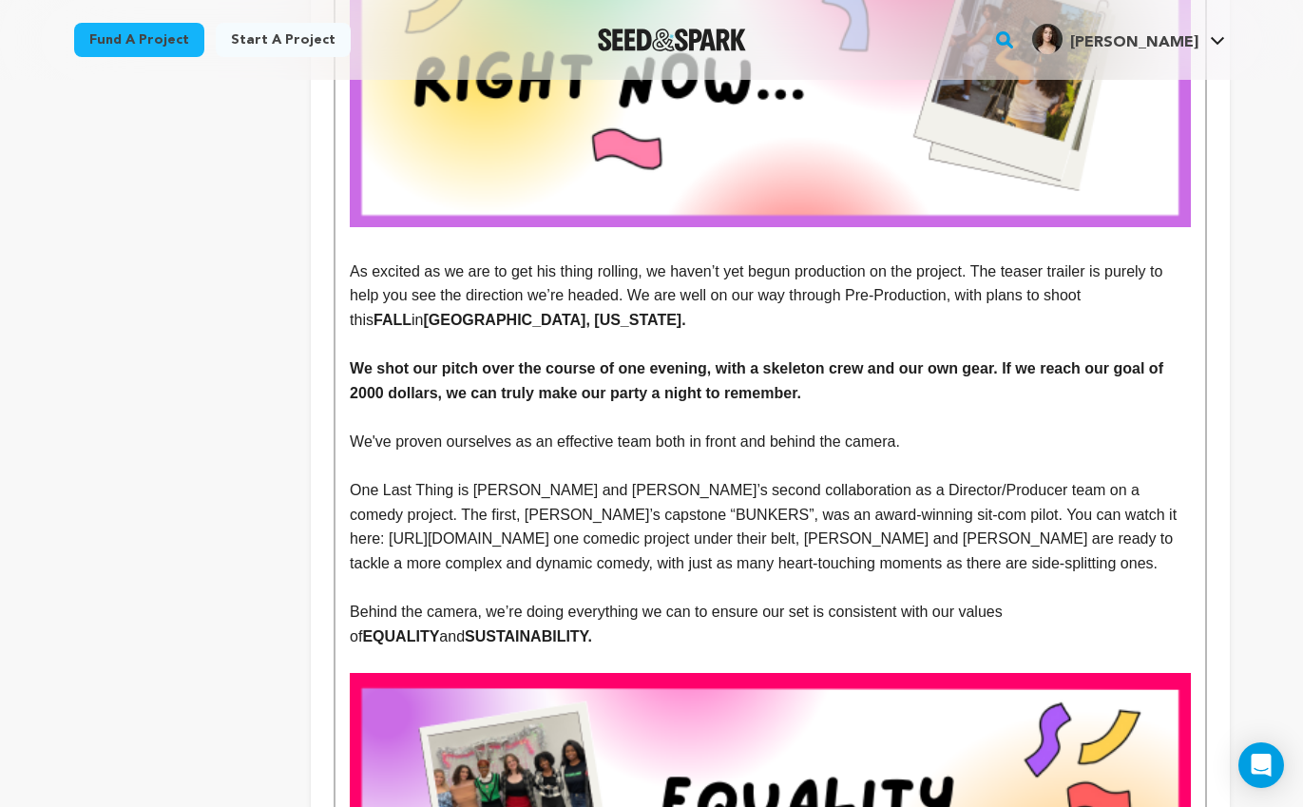
click at [892, 491] on p "One Last Thing is Stella and Olivia’s second collaboration as a Director/Produc…" at bounding box center [770, 526] width 840 height 97
drag, startPoint x: 967, startPoint y: 510, endPoint x: 1193, endPoint y: 520, distance: 226.5
copy p "https://vimeo.com/940097793th"
click at [649, 419] on p at bounding box center [770, 417] width 840 height 25
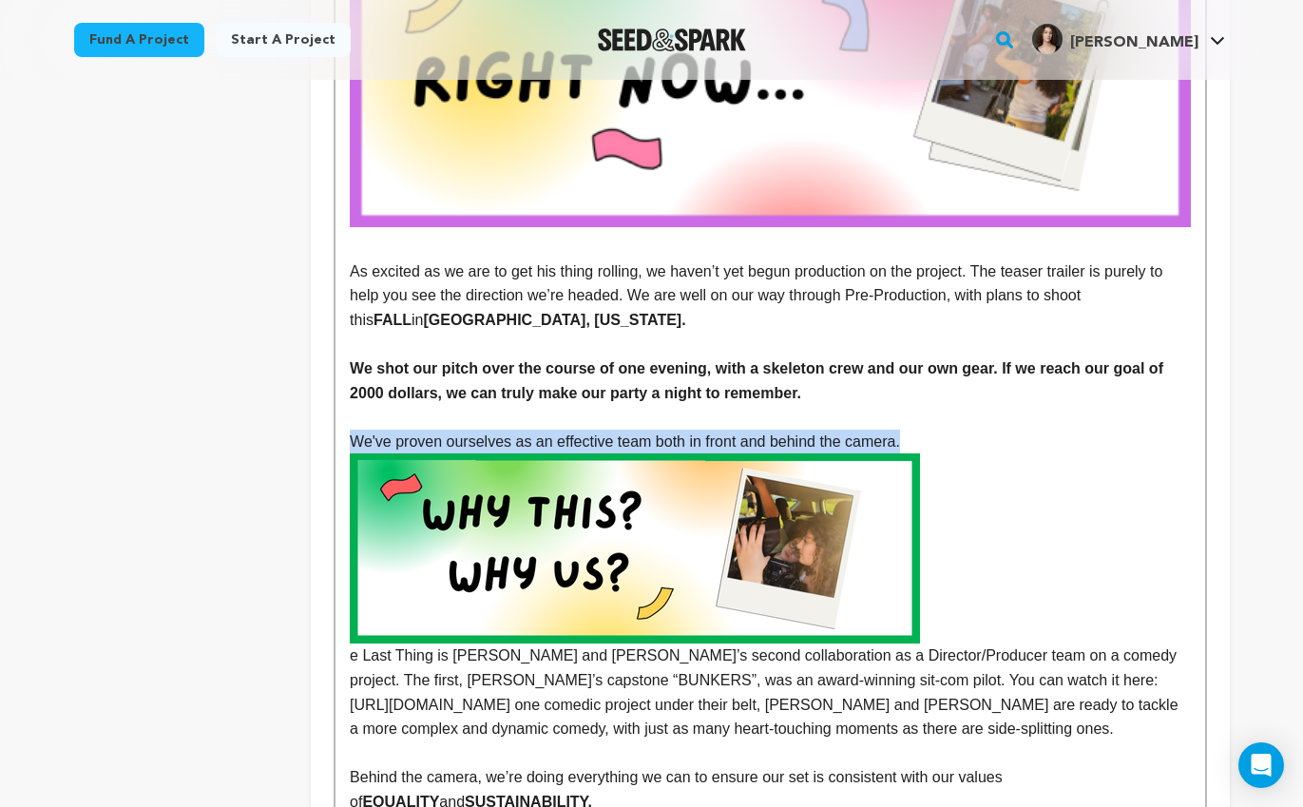
drag, startPoint x: 923, startPoint y: 447, endPoint x: 334, endPoint y: 430, distance: 589.6
copy p "We've proven ourselves as an effective team both in front and behind the camera."
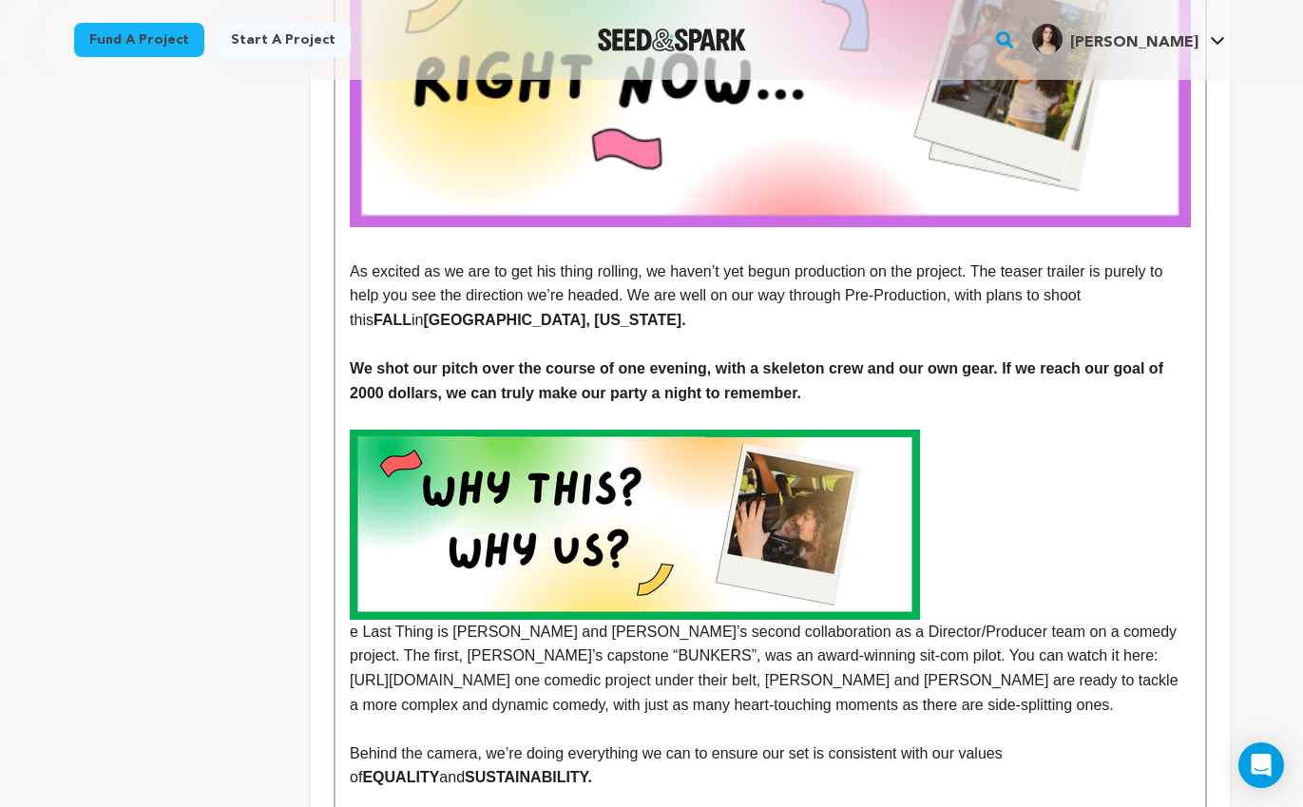
click at [1061, 594] on p "e Last Thing is Stella and Olivia’s second collaboration as a Director/Producer…" at bounding box center [770, 573] width 840 height 287
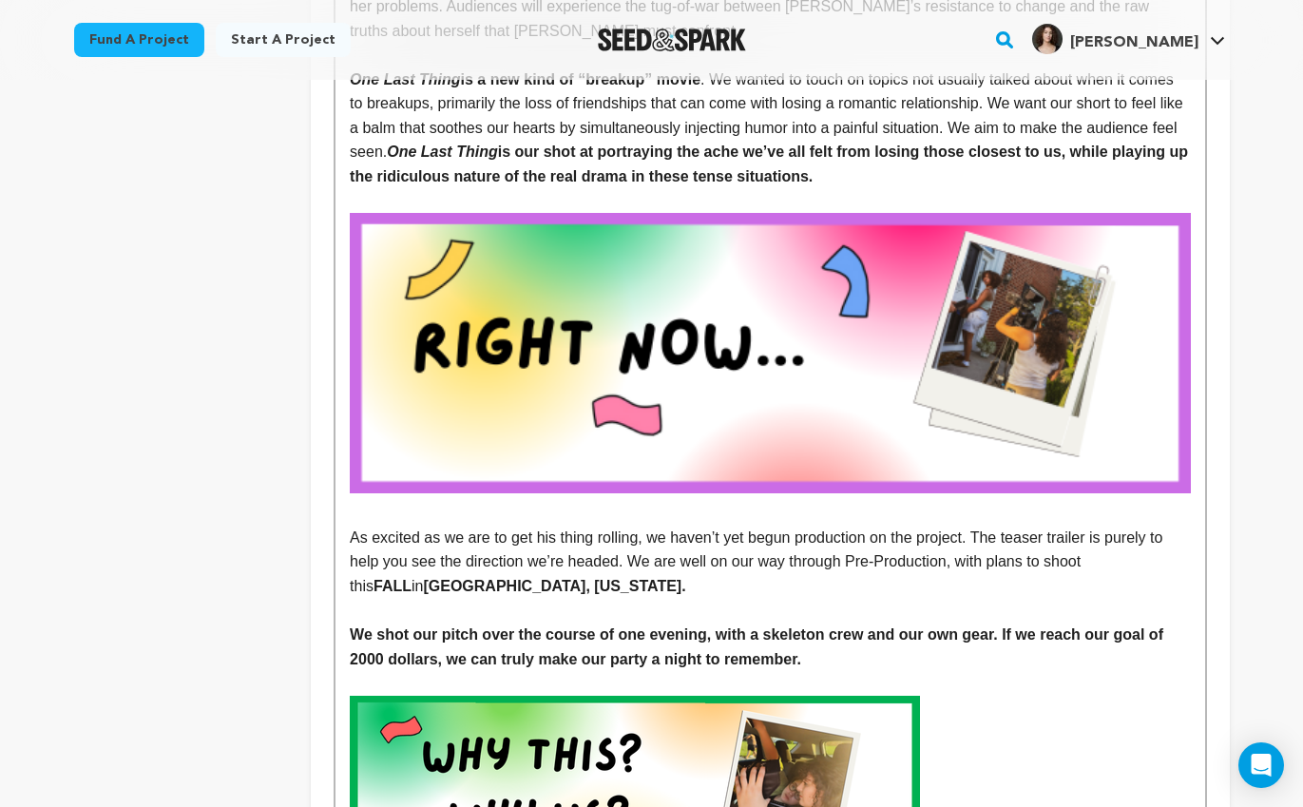
scroll to position [1130, 0]
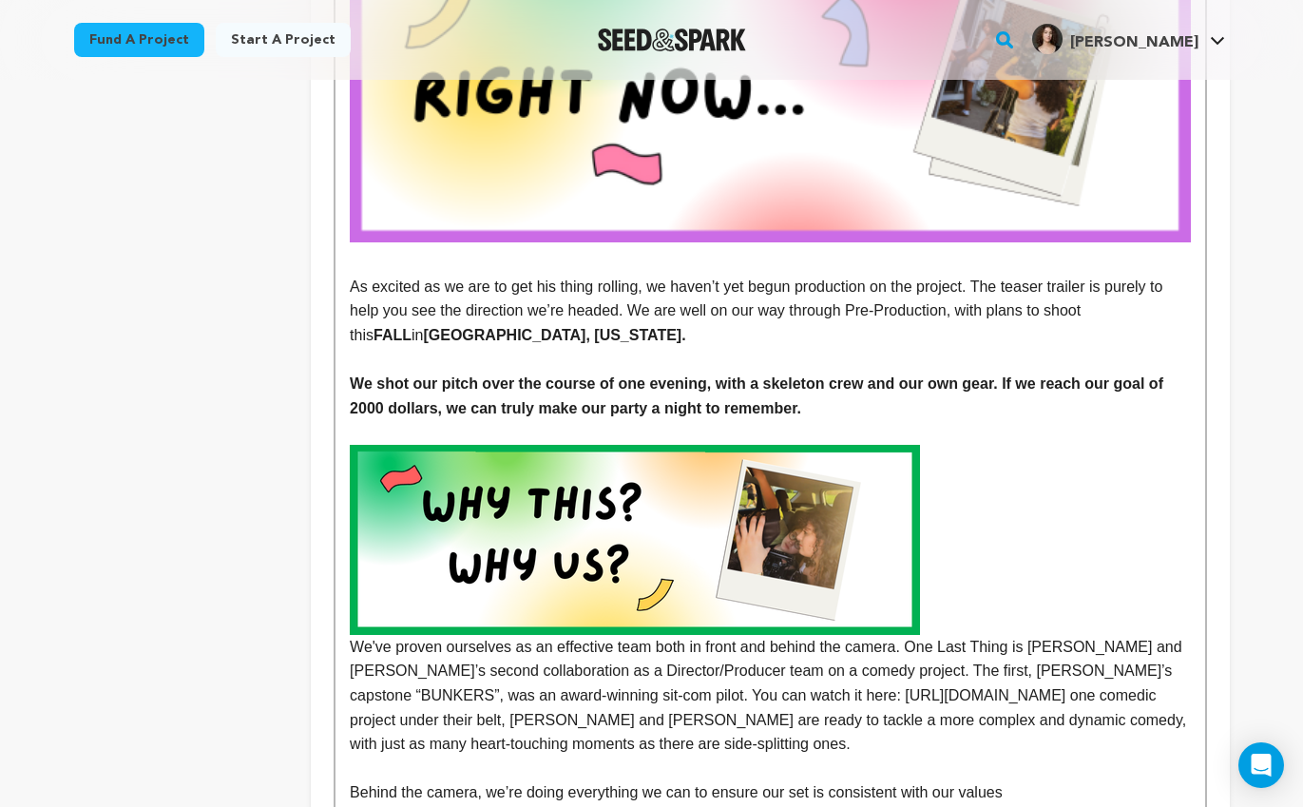
drag, startPoint x: 1102, startPoint y: 637, endPoint x: 1155, endPoint y: 644, distance: 53.7
click at [1102, 637] on p "We've proven ourselves as an effective team both in front and behind the camera…" at bounding box center [770, 696] width 840 height 122
click at [925, 698] on p "We've proven ourselves as an effective team both in front and behind the camera…" at bounding box center [770, 696] width 840 height 122
click at [934, 696] on p "We've proven ourselves as an effective team both in front and behind the camera…" at bounding box center [770, 696] width 840 height 122
click at [779, 510] on img at bounding box center [635, 540] width 570 height 190
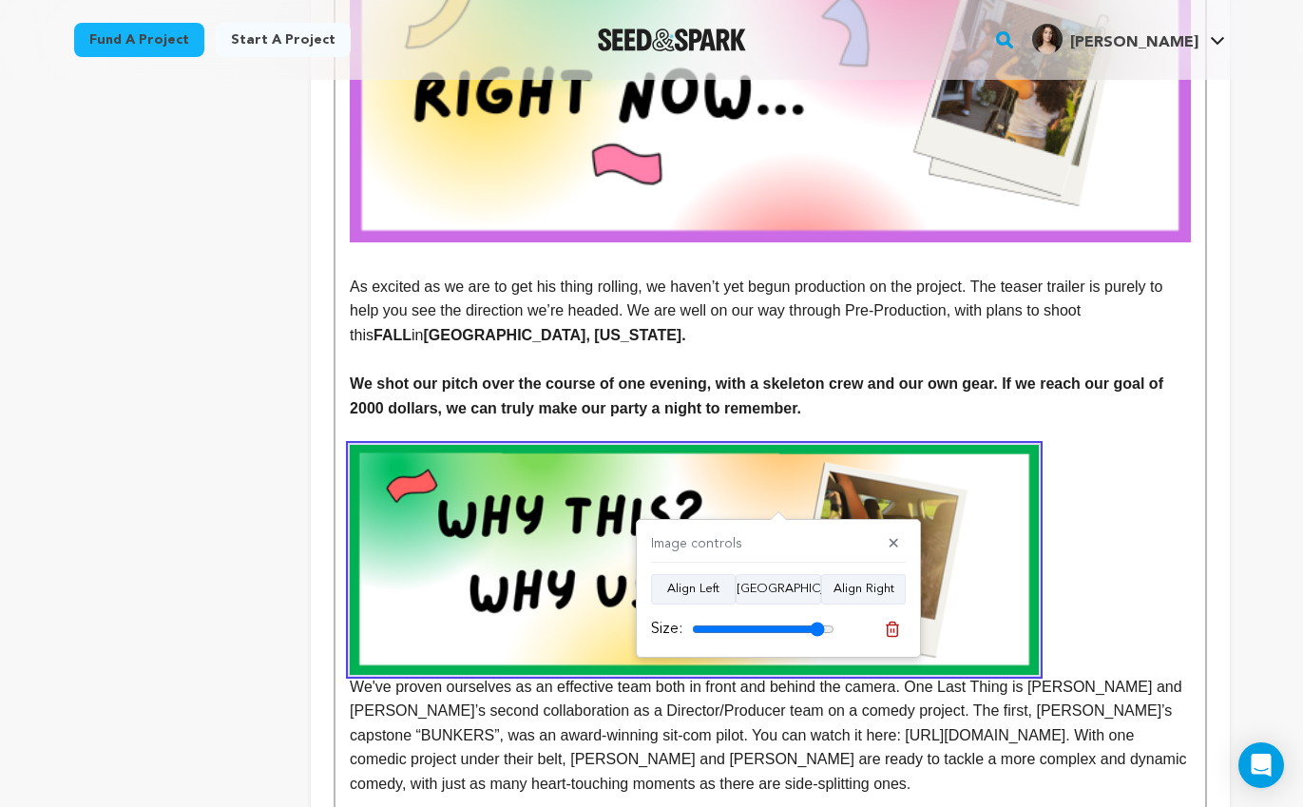
type input "100"
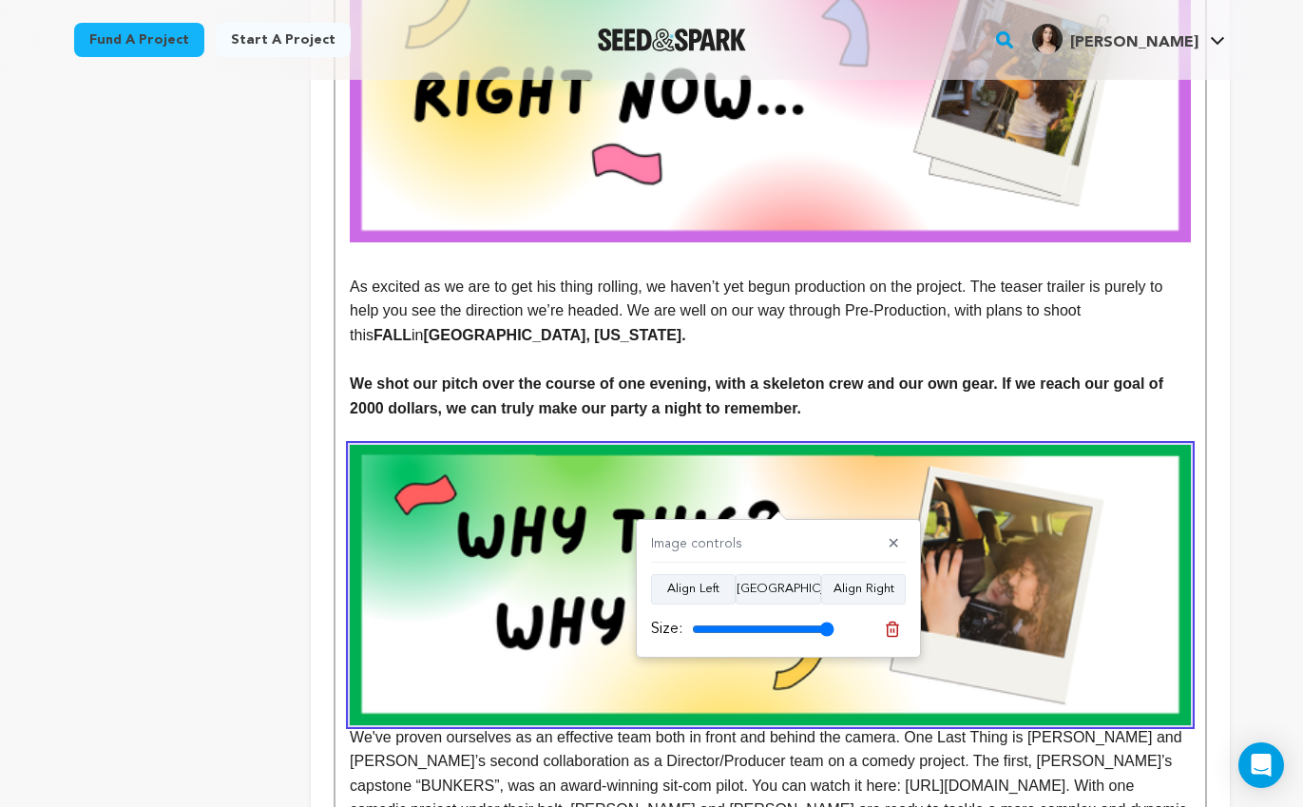
drag, startPoint x: 829, startPoint y: 628, endPoint x: 958, endPoint y: 632, distance: 129.3
click at [835, 632] on input "range" at bounding box center [763, 629] width 143 height 15
click at [771, 588] on button "Align Center" at bounding box center [779, 589] width 86 height 30
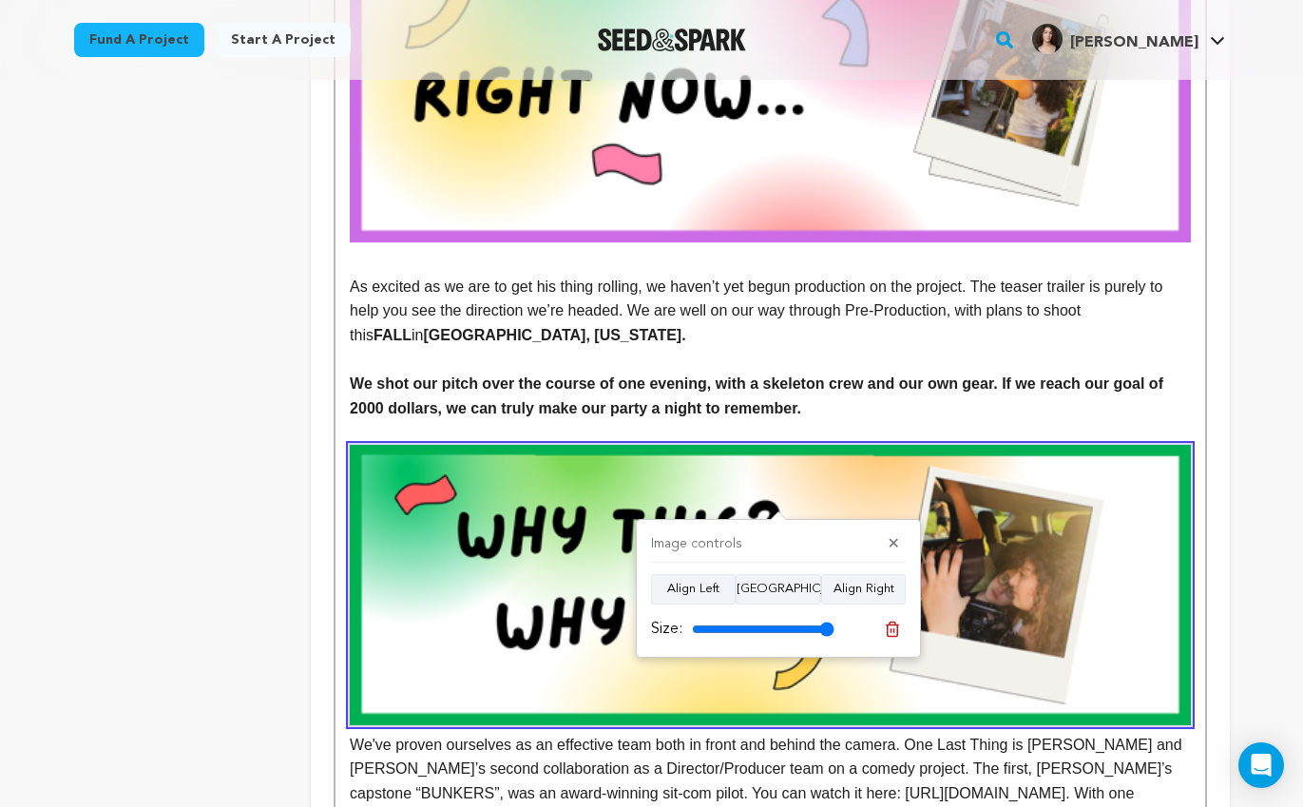
click at [1057, 484] on img at bounding box center [770, 585] width 840 height 280
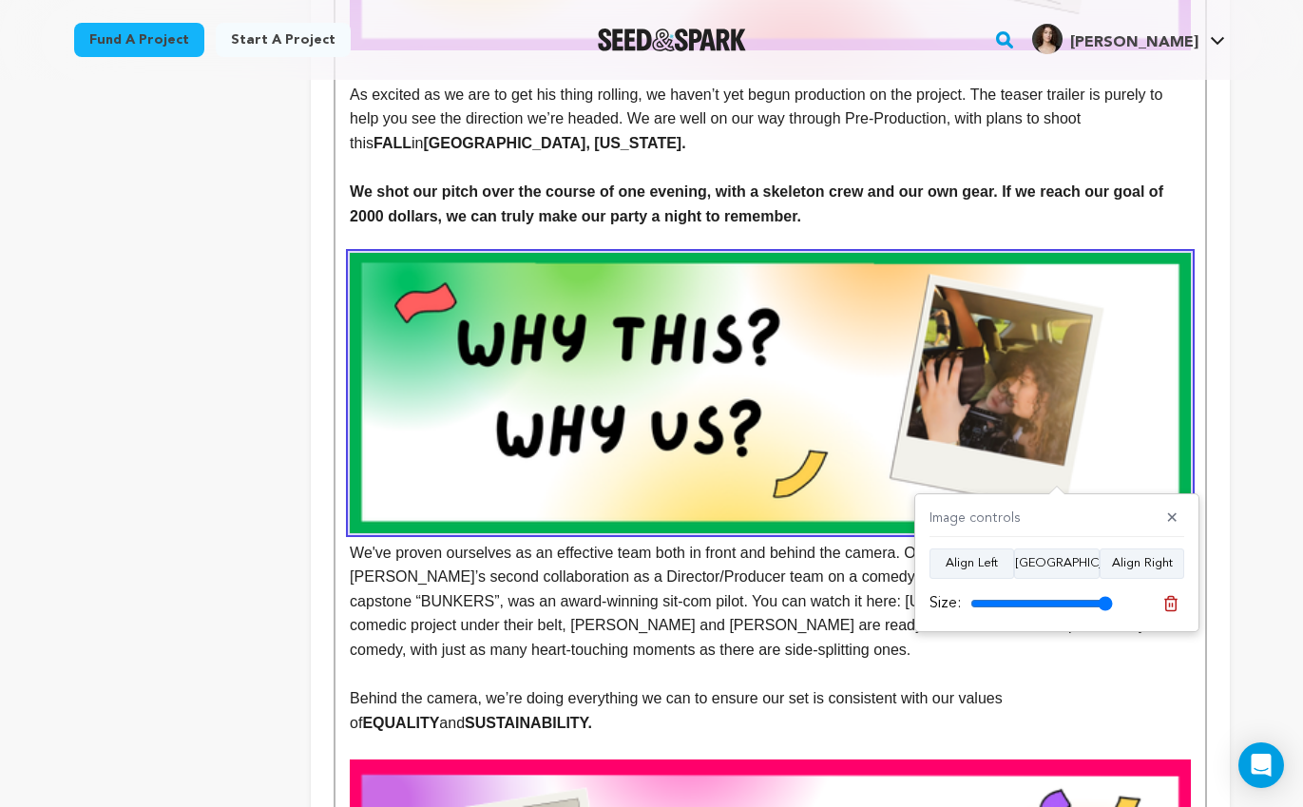
scroll to position [1464, 0]
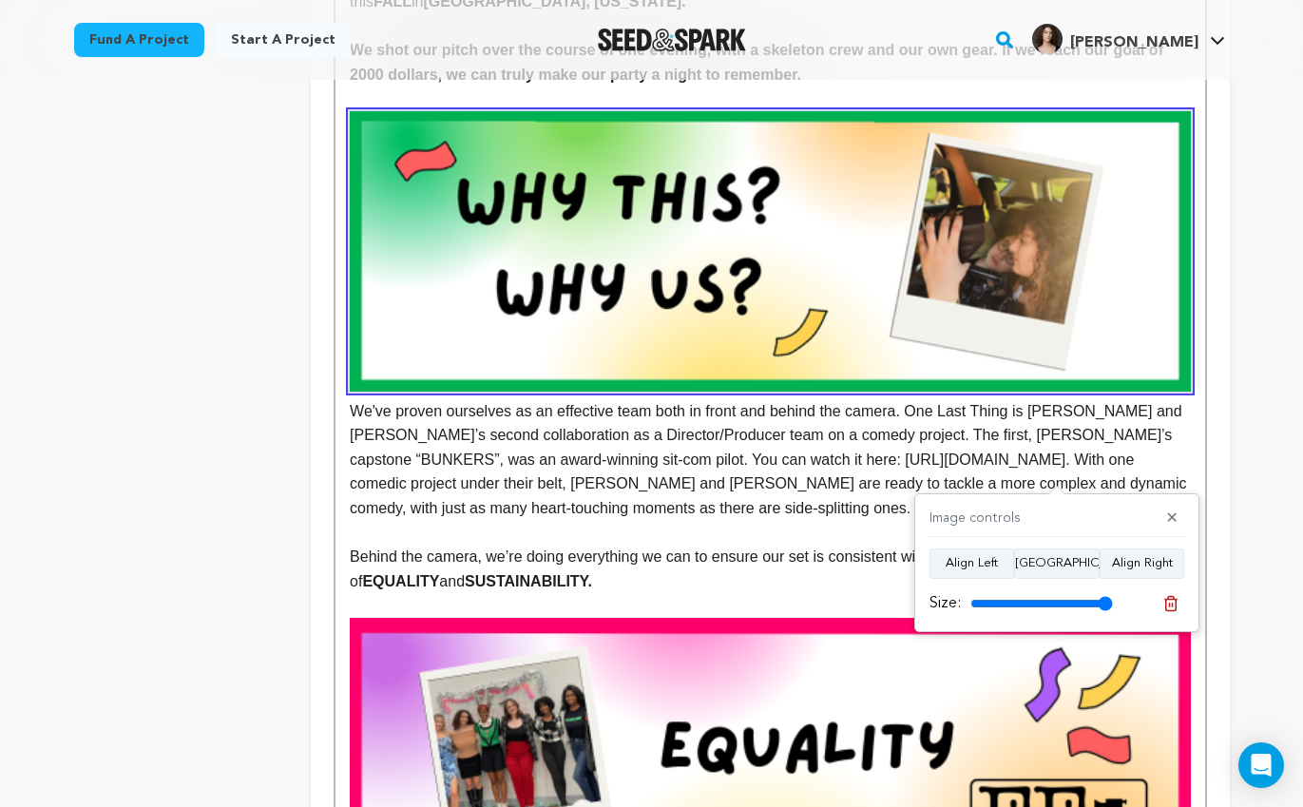
click at [350, 404] on p "We've proven ourselves as an effective team both in front and behind the camera…" at bounding box center [770, 460] width 840 height 122
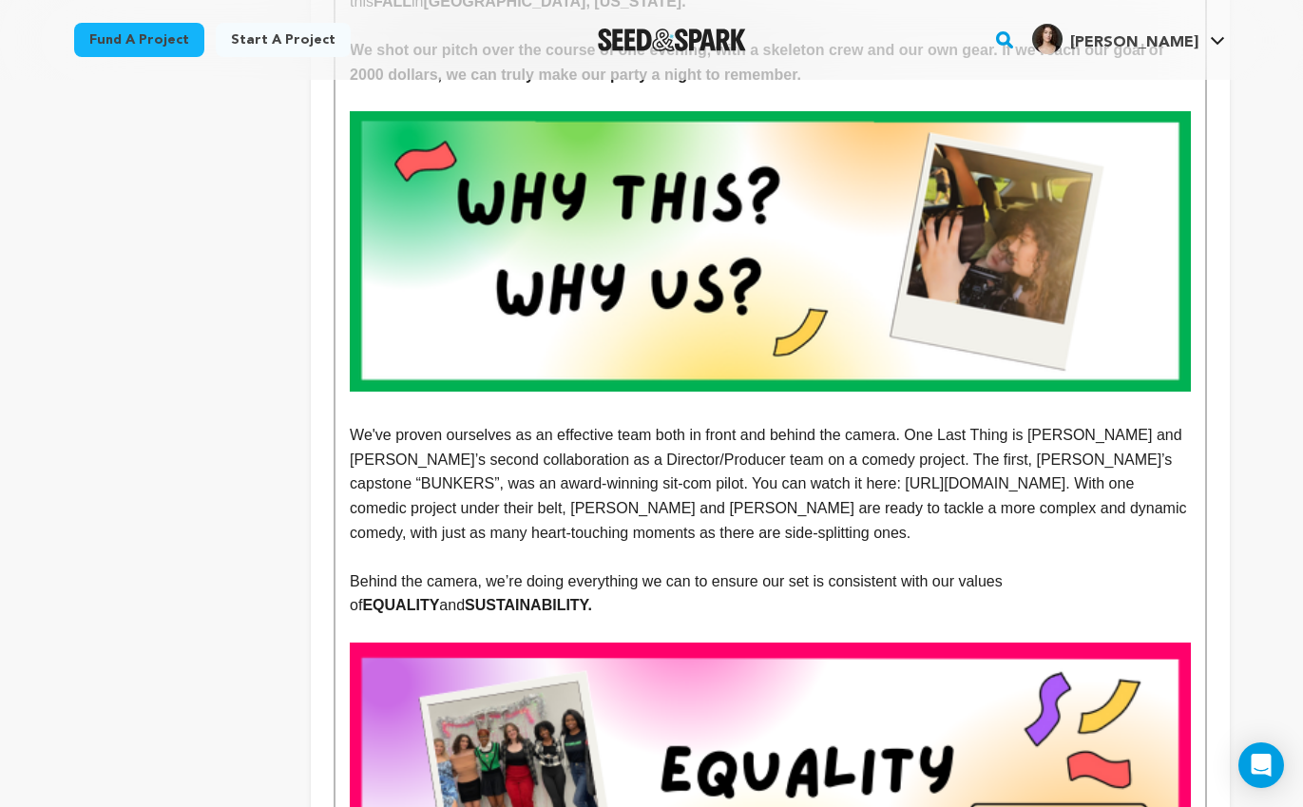
click at [779, 524] on p "We've proven ourselves as an effective team both in front and behind the camera…" at bounding box center [770, 484] width 840 height 122
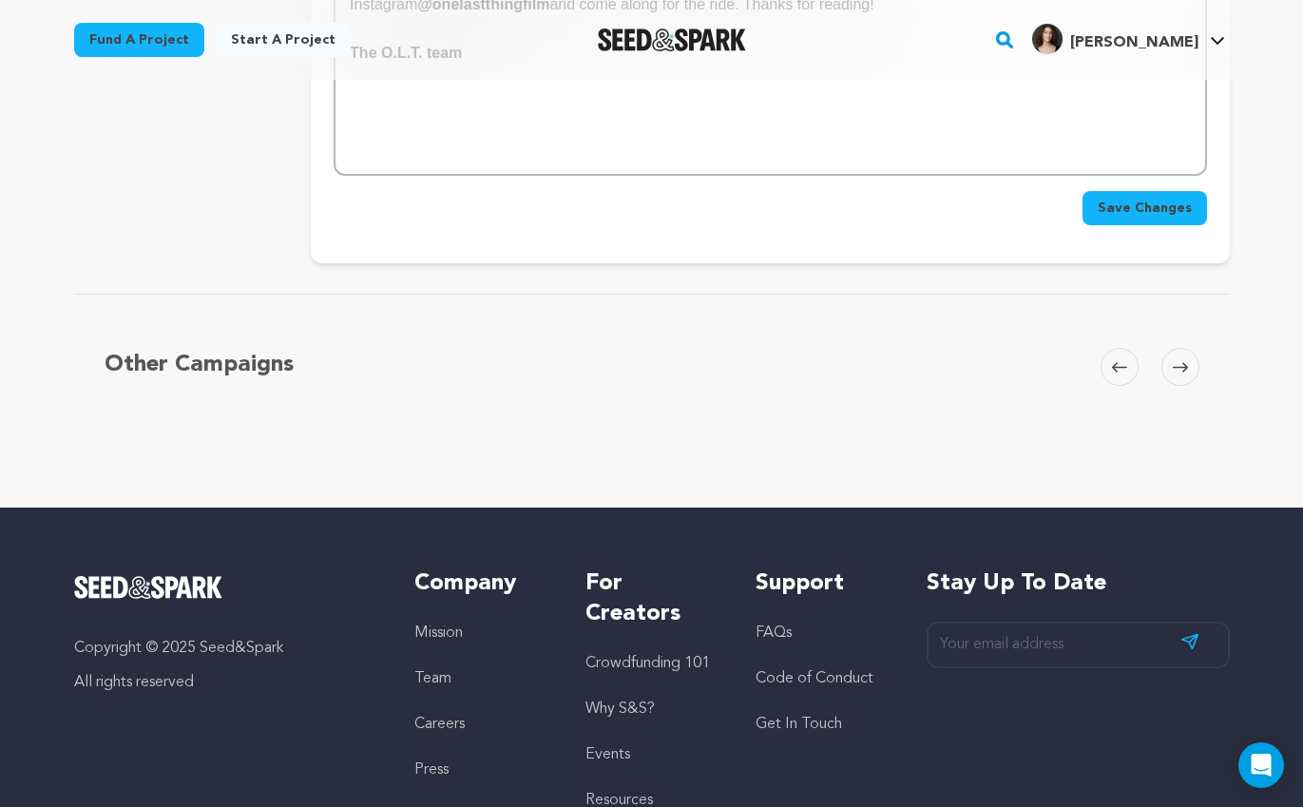
scroll to position [4242, 0]
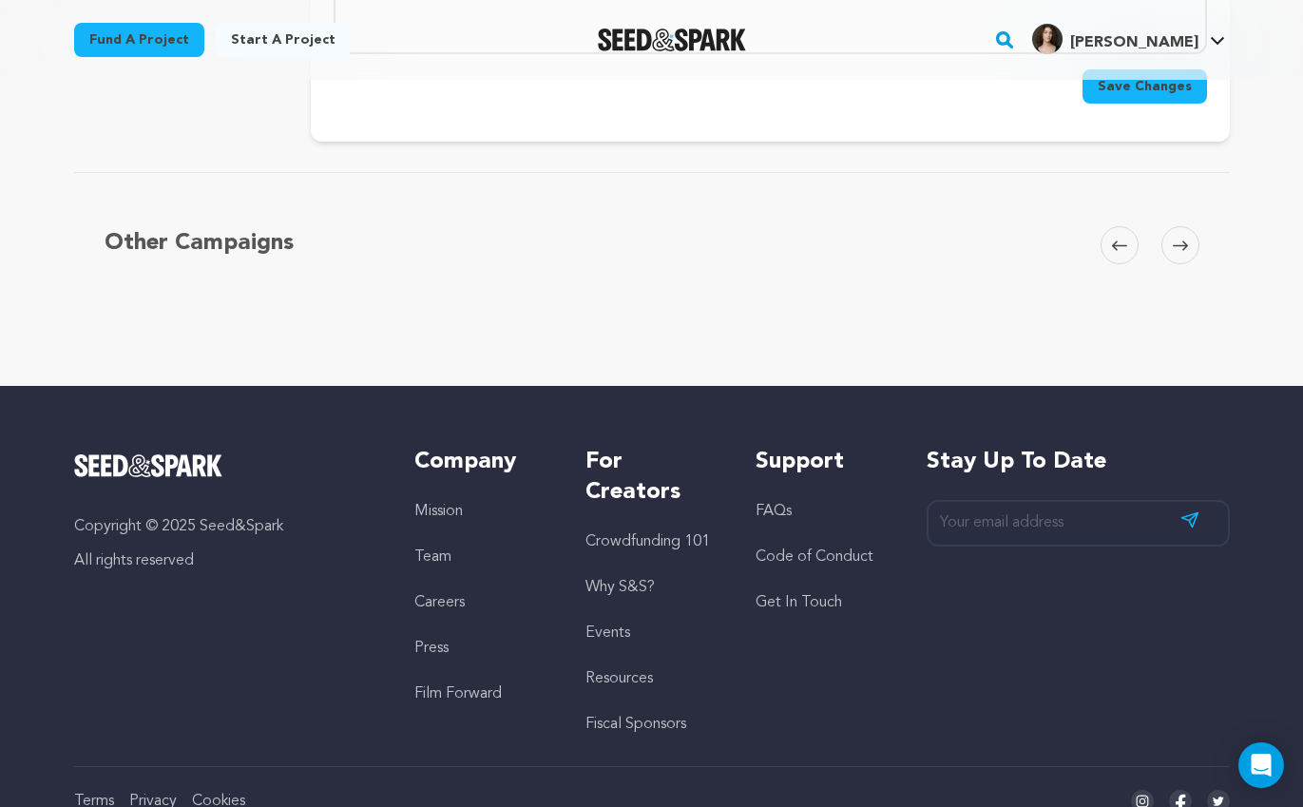
click at [1126, 91] on span "Save Changes" at bounding box center [1145, 86] width 94 height 19
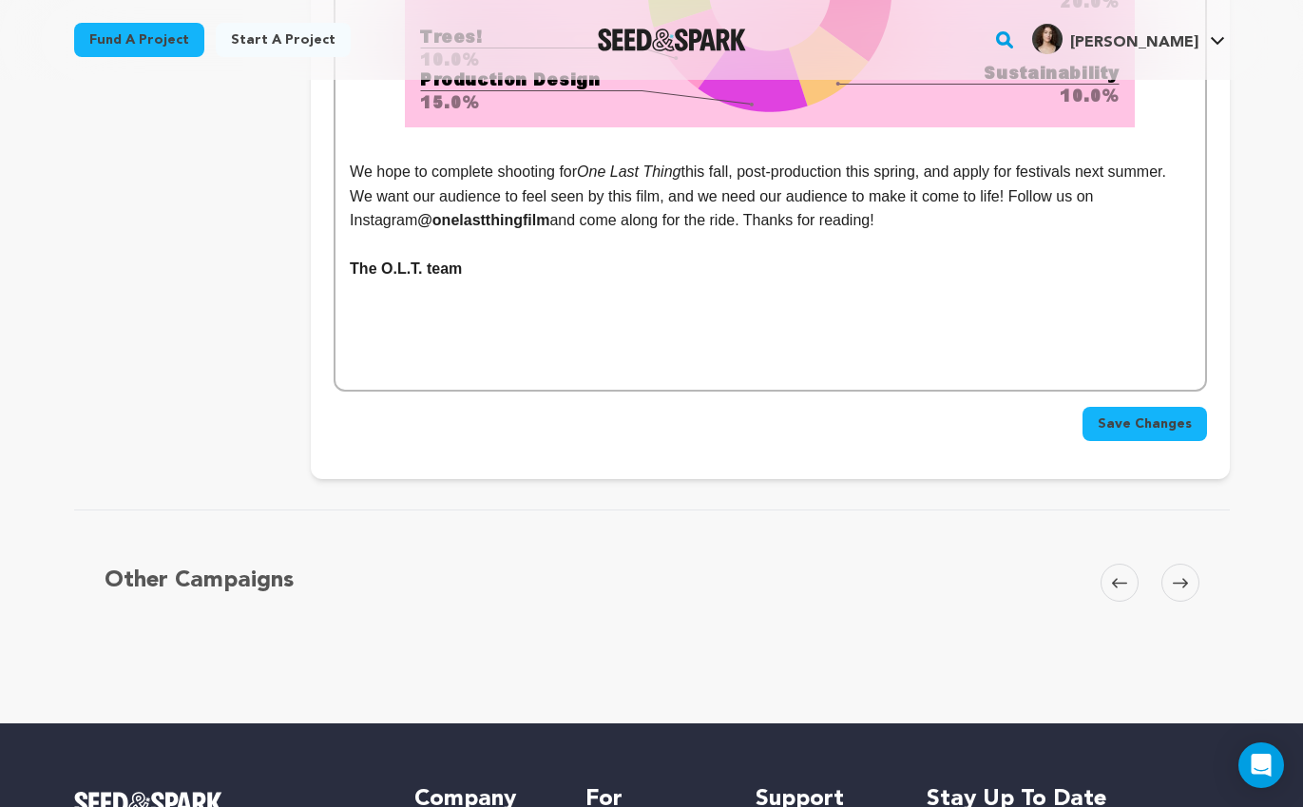
scroll to position [3910, 0]
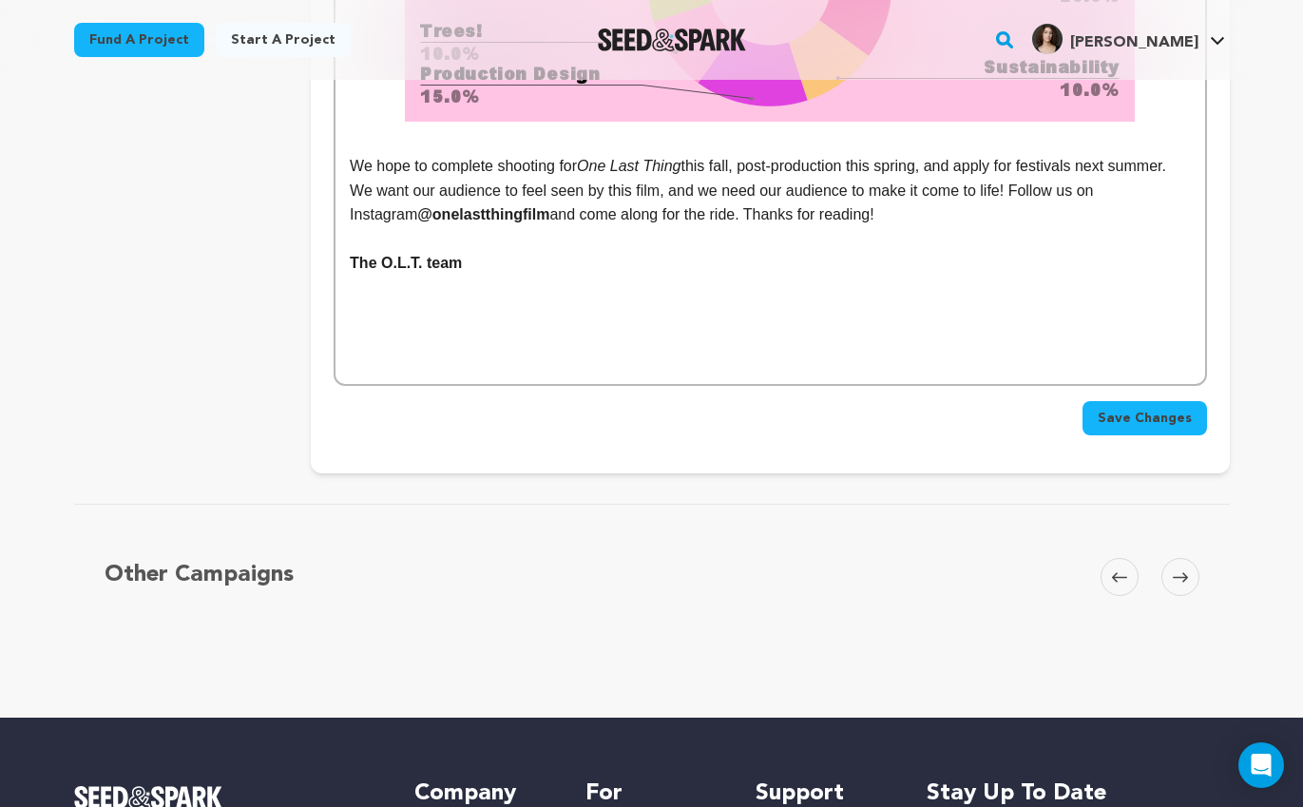
click at [894, 563] on div "Other Campaigns Carousel Skip to previous slide page Carousel Skip to next slid…" at bounding box center [652, 604] width 1156 height 122
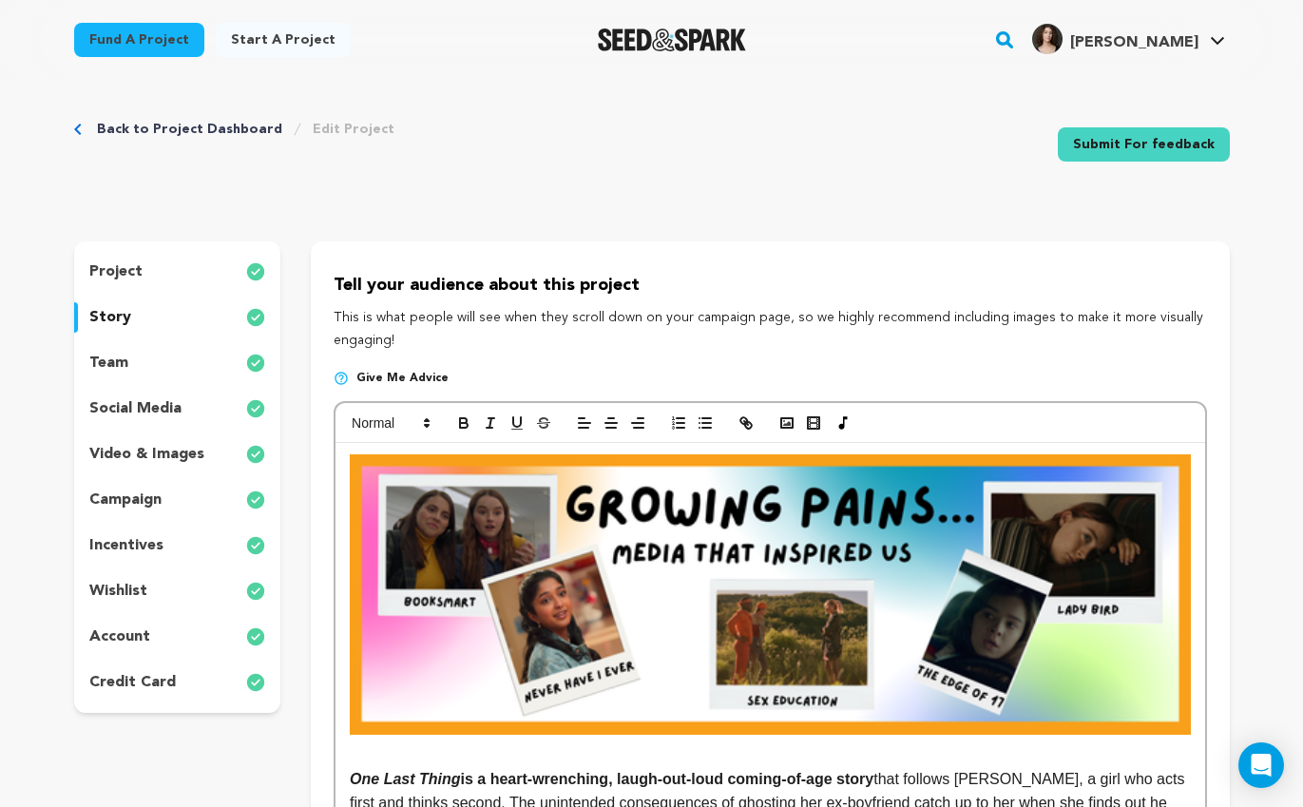
scroll to position [0, 0]
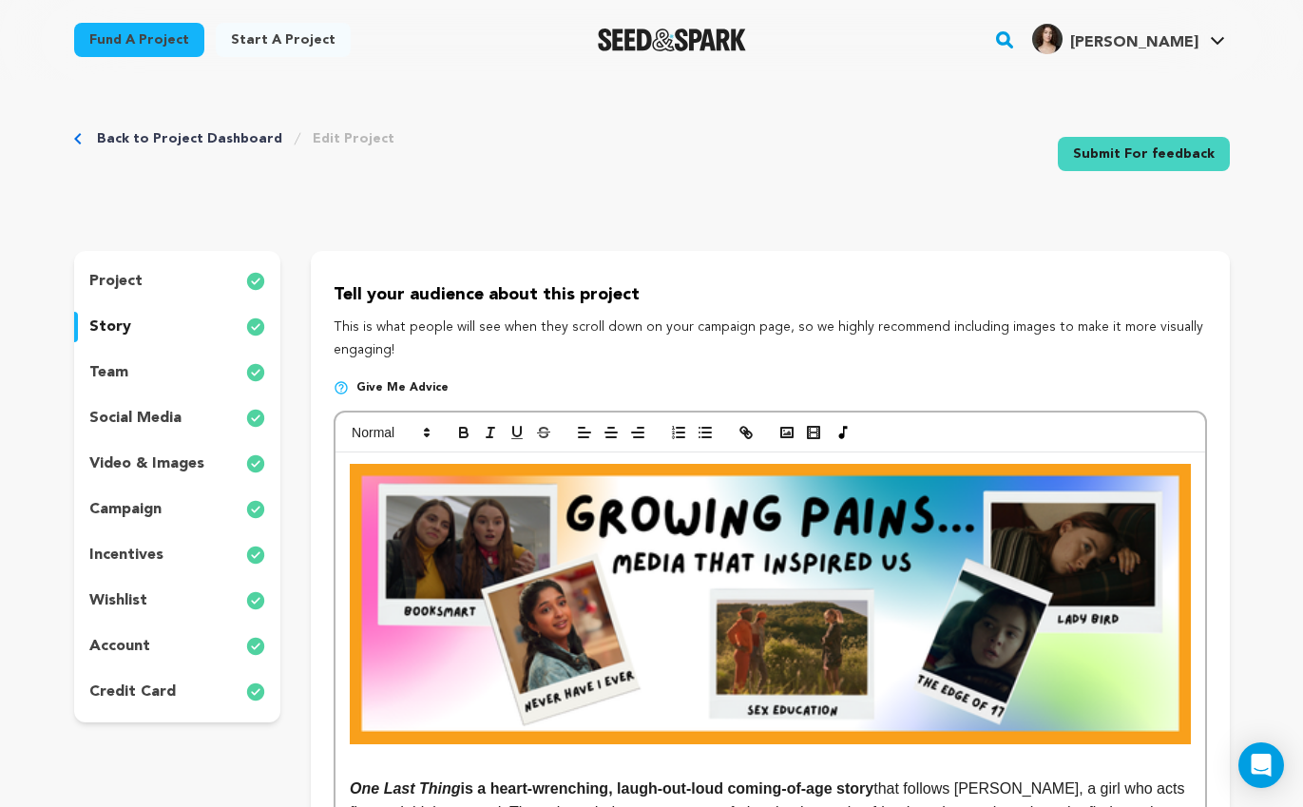
click at [144, 369] on div "team" at bounding box center [177, 372] width 207 height 30
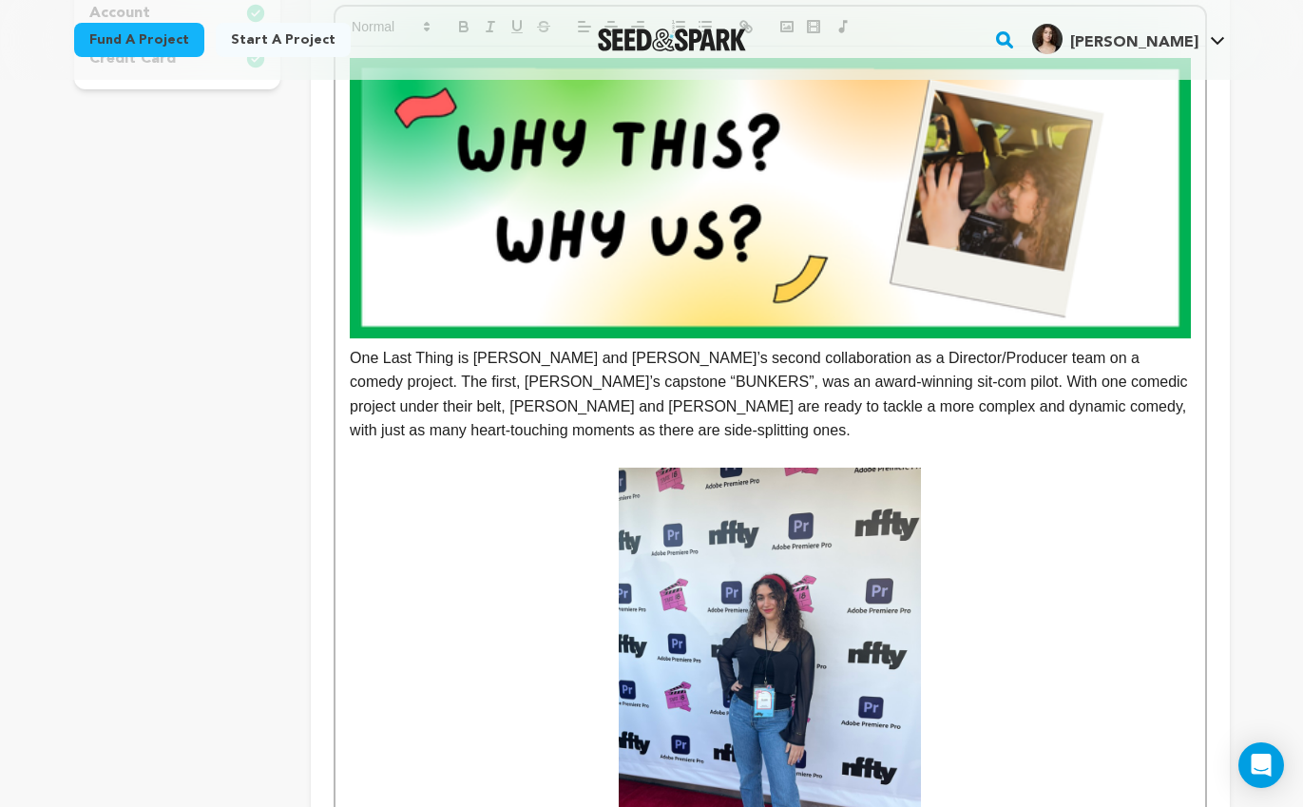
scroll to position [746, 0]
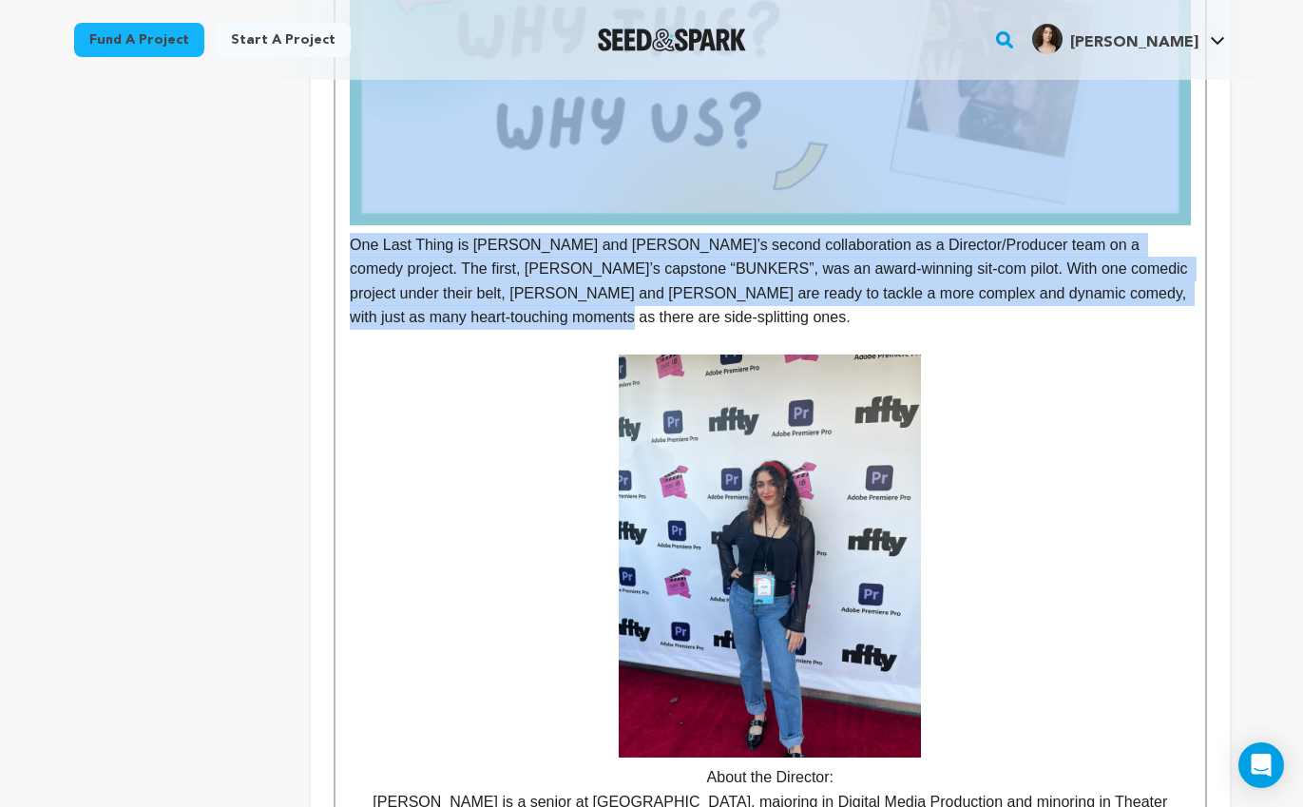
drag, startPoint x: 535, startPoint y: 317, endPoint x: 350, endPoint y: 163, distance: 241.0
click at [350, 163] on p "One Last Thing is Stella and Olivia’s second collaboration as a Director/Produc…" at bounding box center [770, 137] width 840 height 385
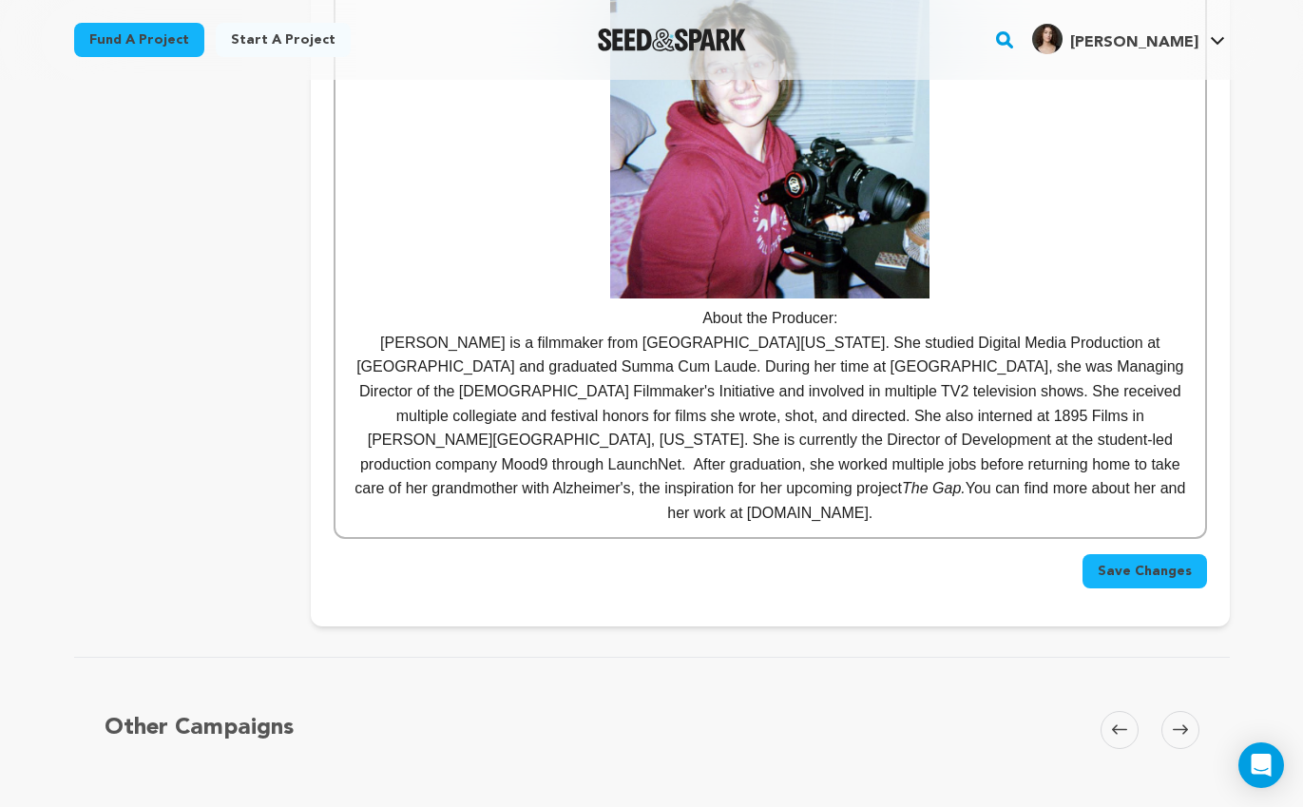
scroll to position [1478, 0]
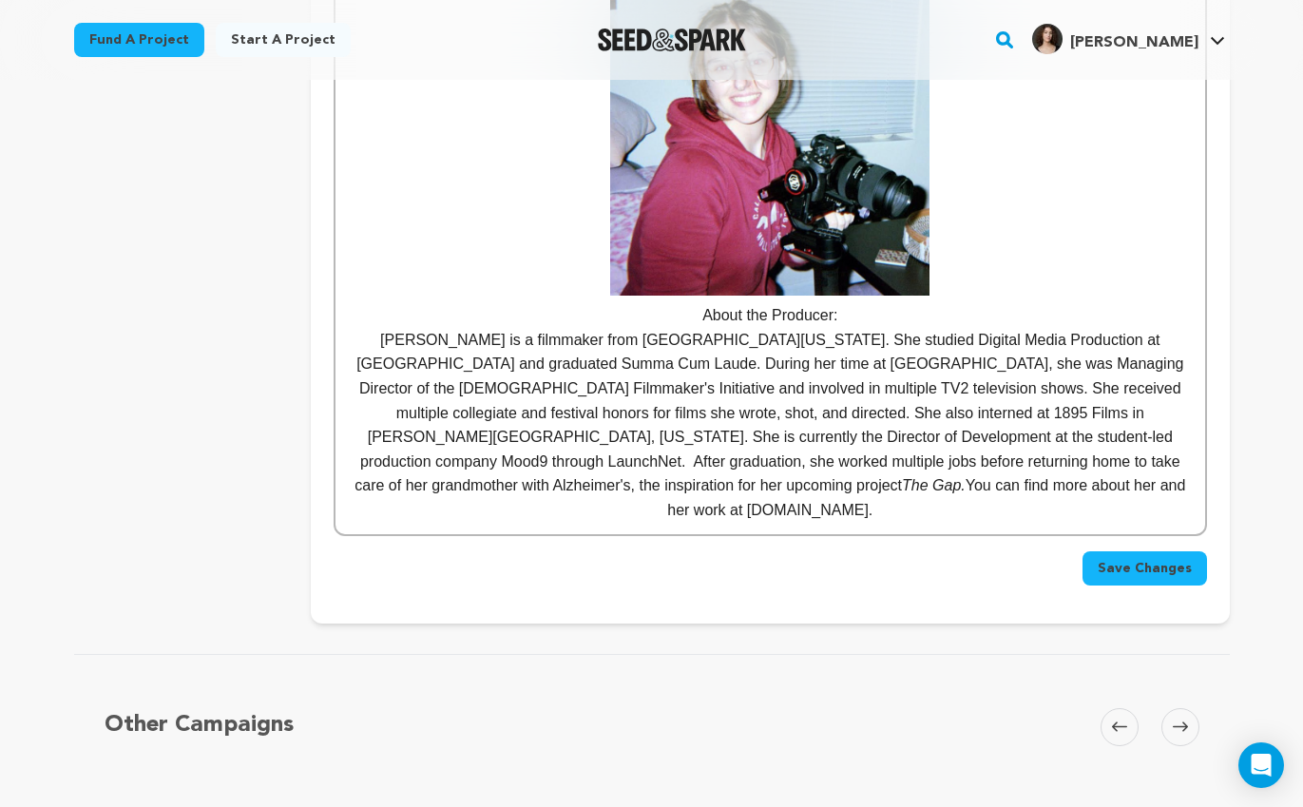
click at [1137, 559] on span "Save Changes" at bounding box center [1145, 568] width 94 height 19
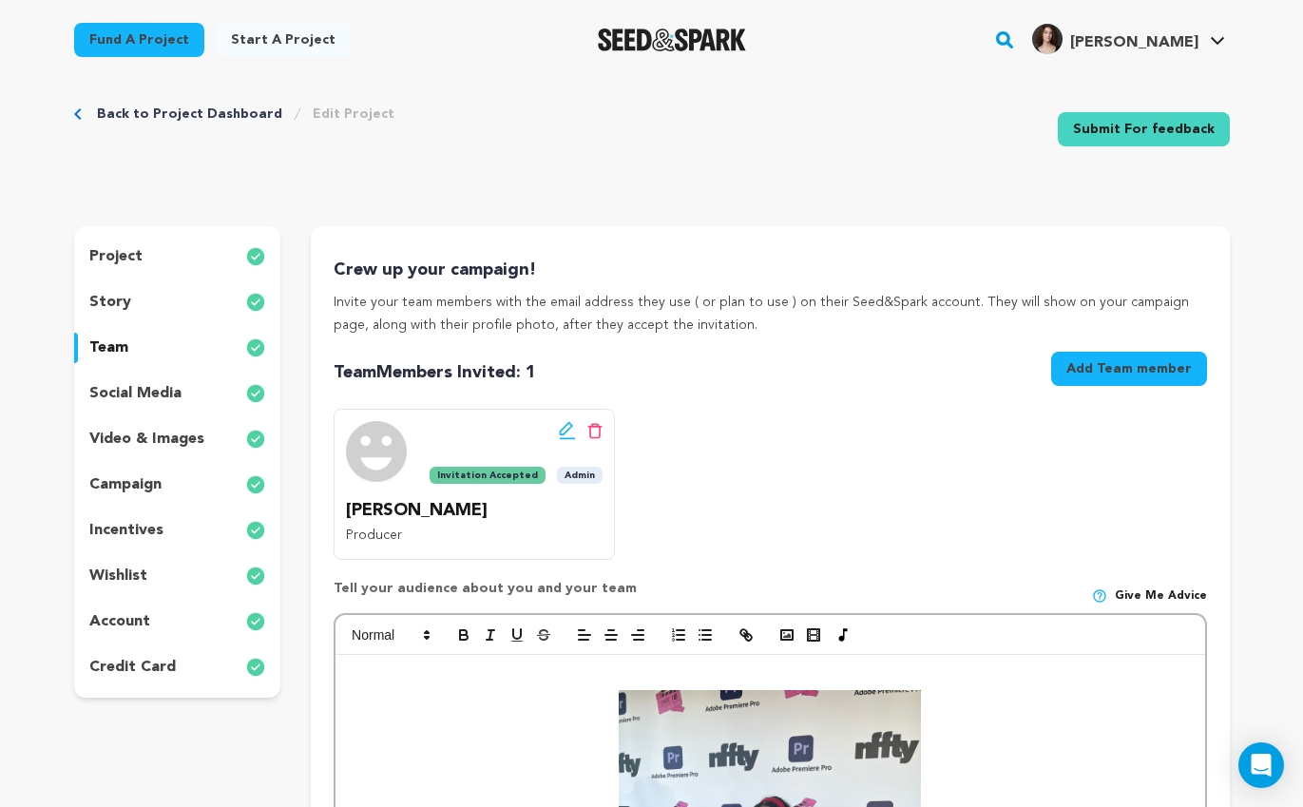
scroll to position [35, 0]
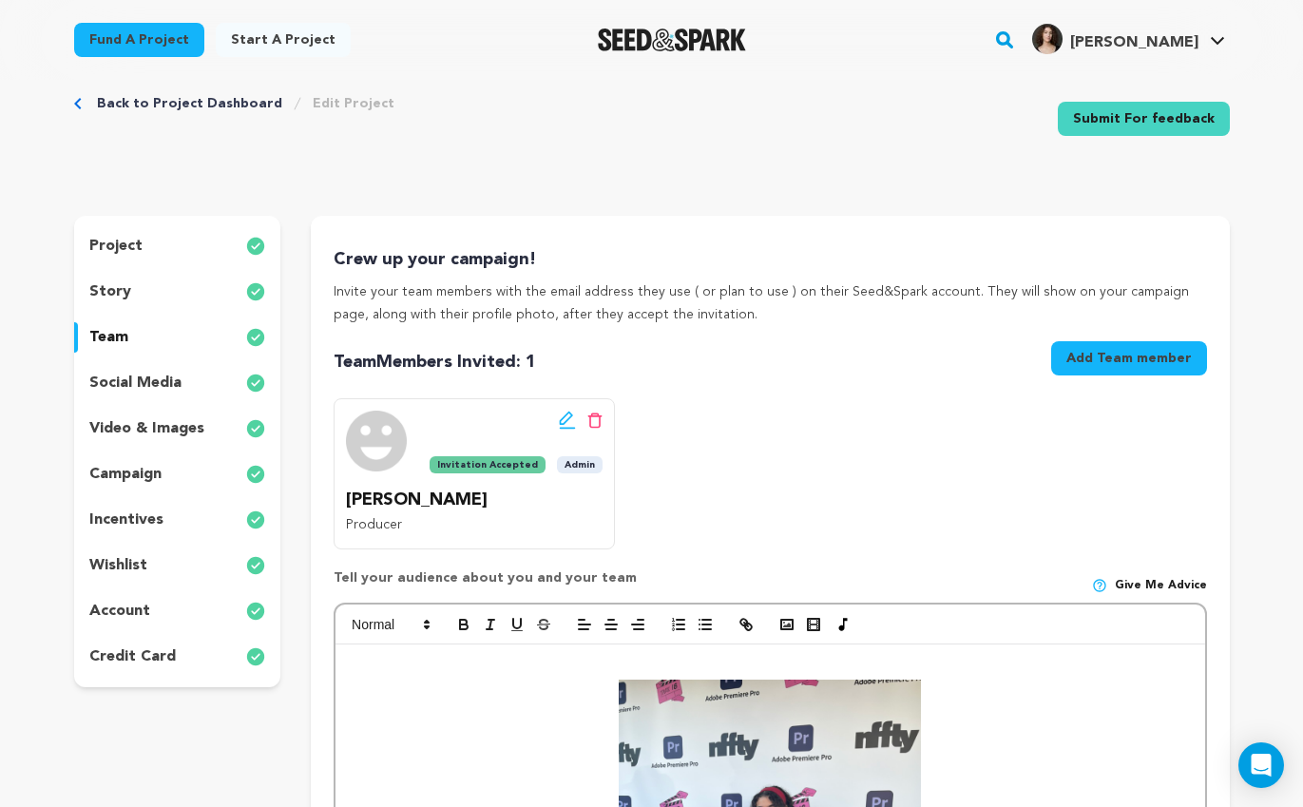
click at [119, 287] on p "story" at bounding box center [110, 291] width 42 height 23
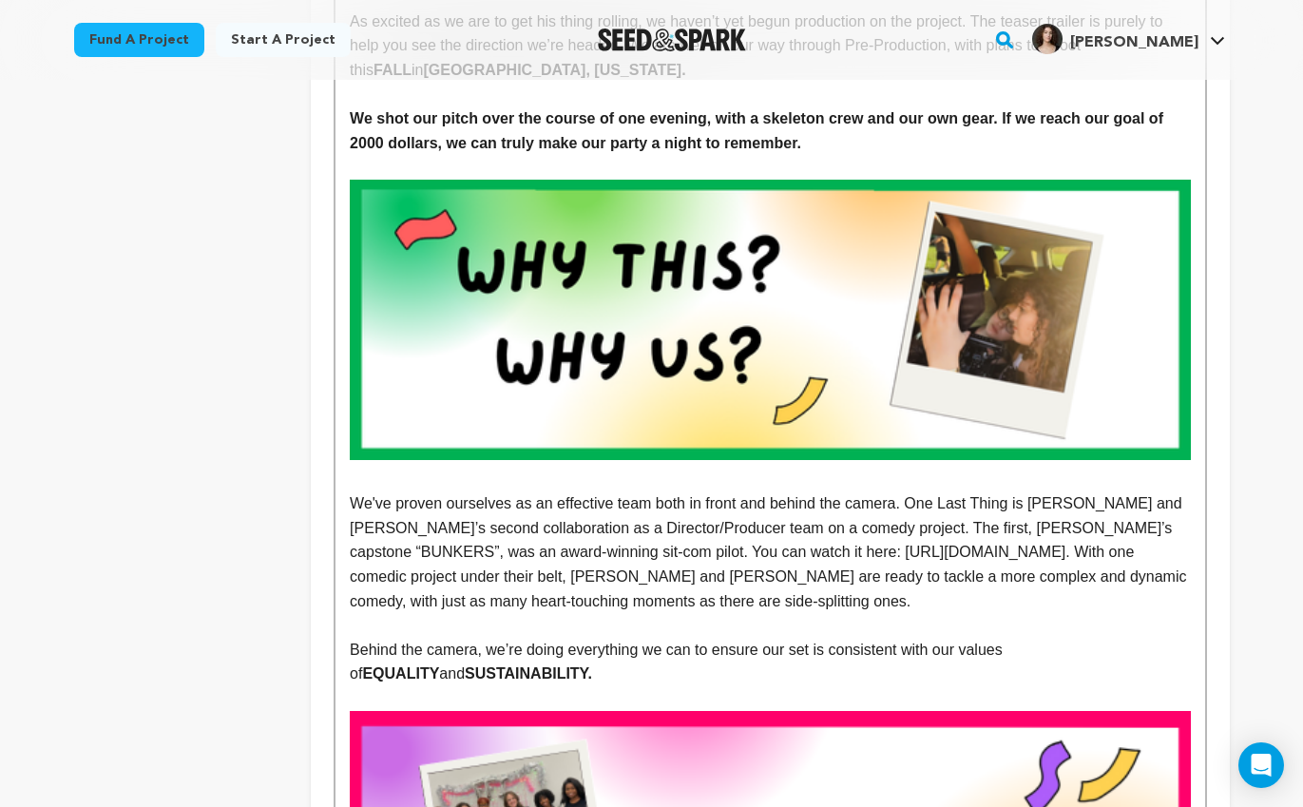
scroll to position [1406, 0]
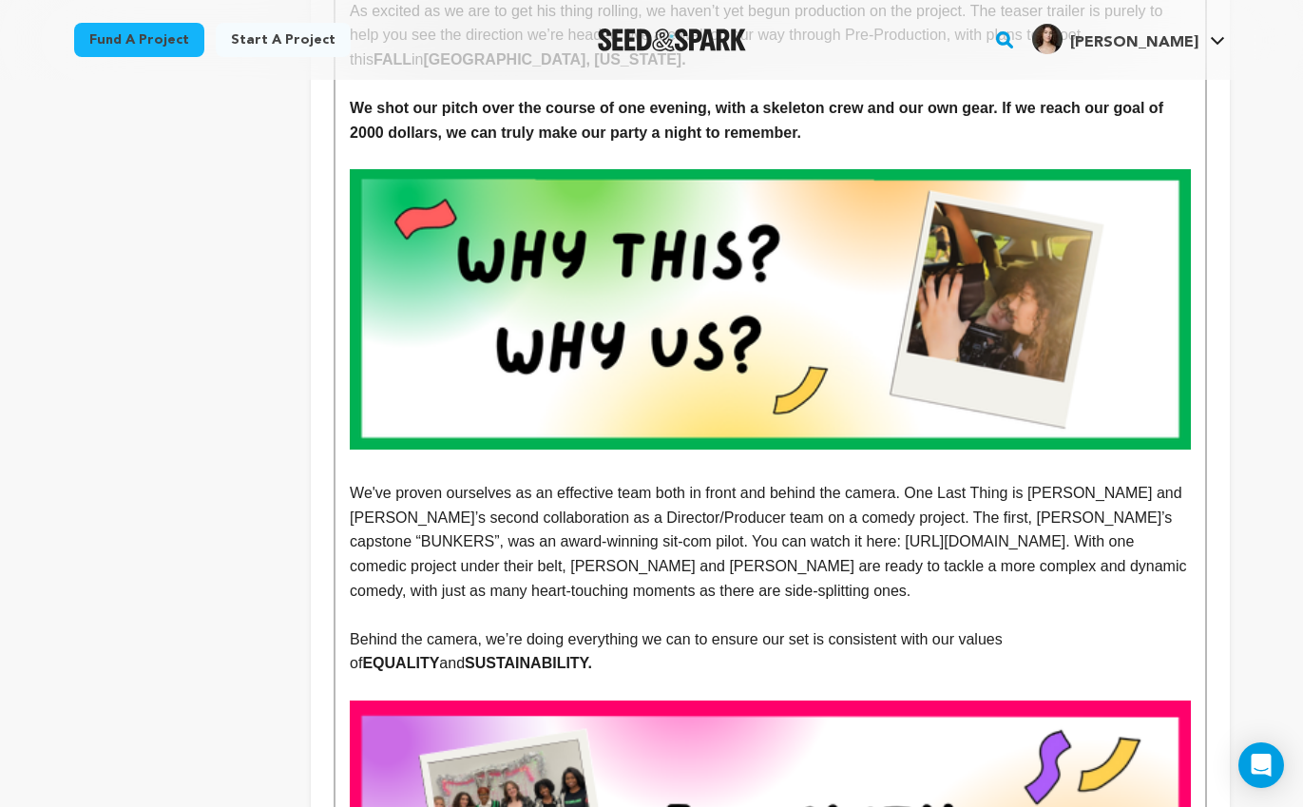
click at [898, 536] on p "We've proven ourselves as an effective team both in front and behind the camera…" at bounding box center [770, 542] width 840 height 122
click at [933, 543] on p "We've proven ourselves as an effective team both in front and behind the camera…" at bounding box center [770, 542] width 840 height 122
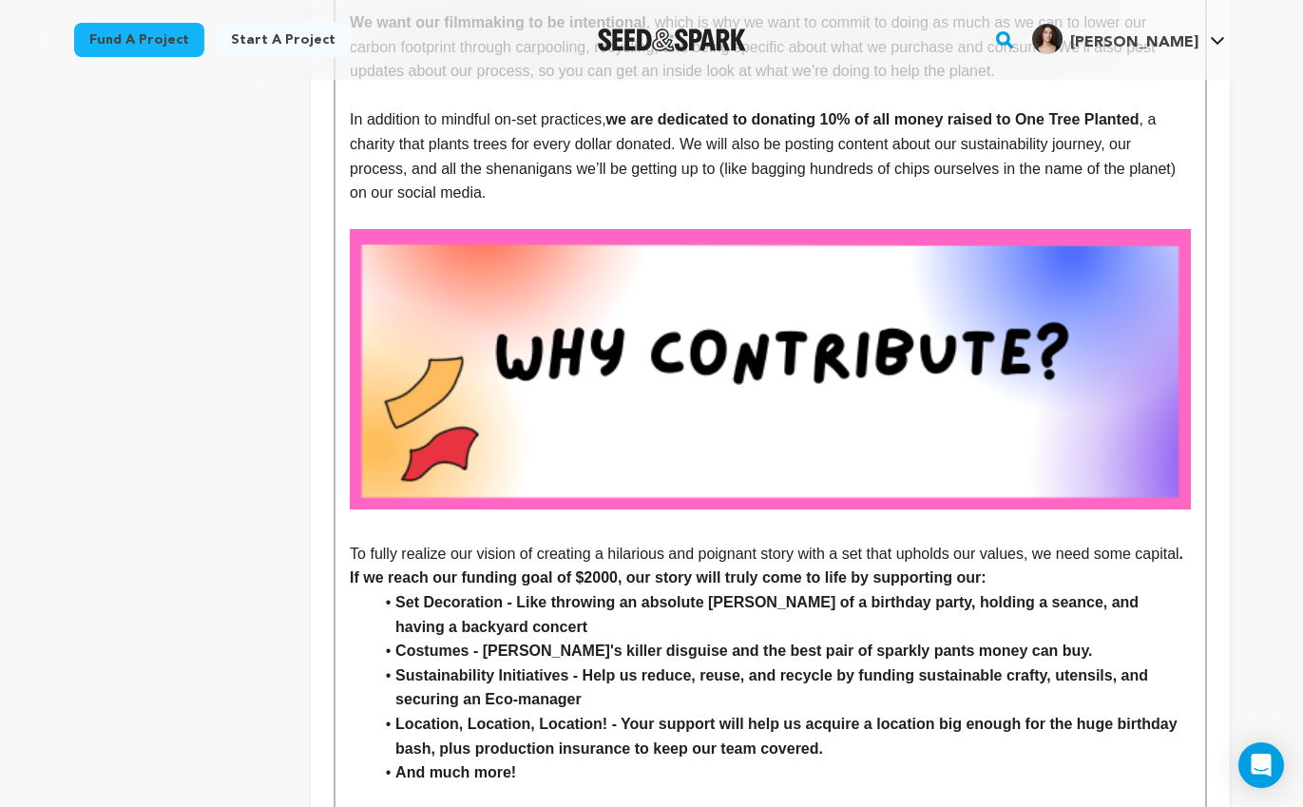
scroll to position [3853, 0]
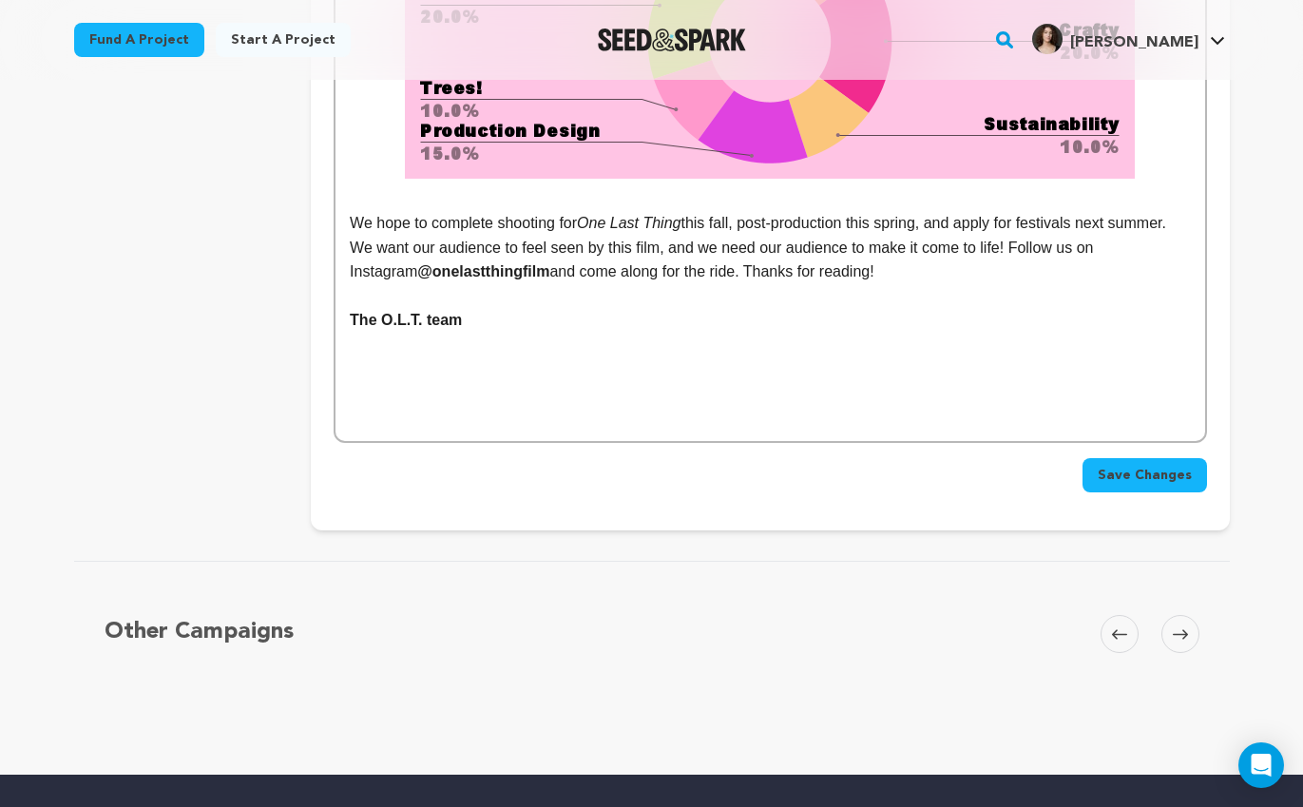
click at [1116, 472] on span "Save Changes" at bounding box center [1145, 475] width 94 height 19
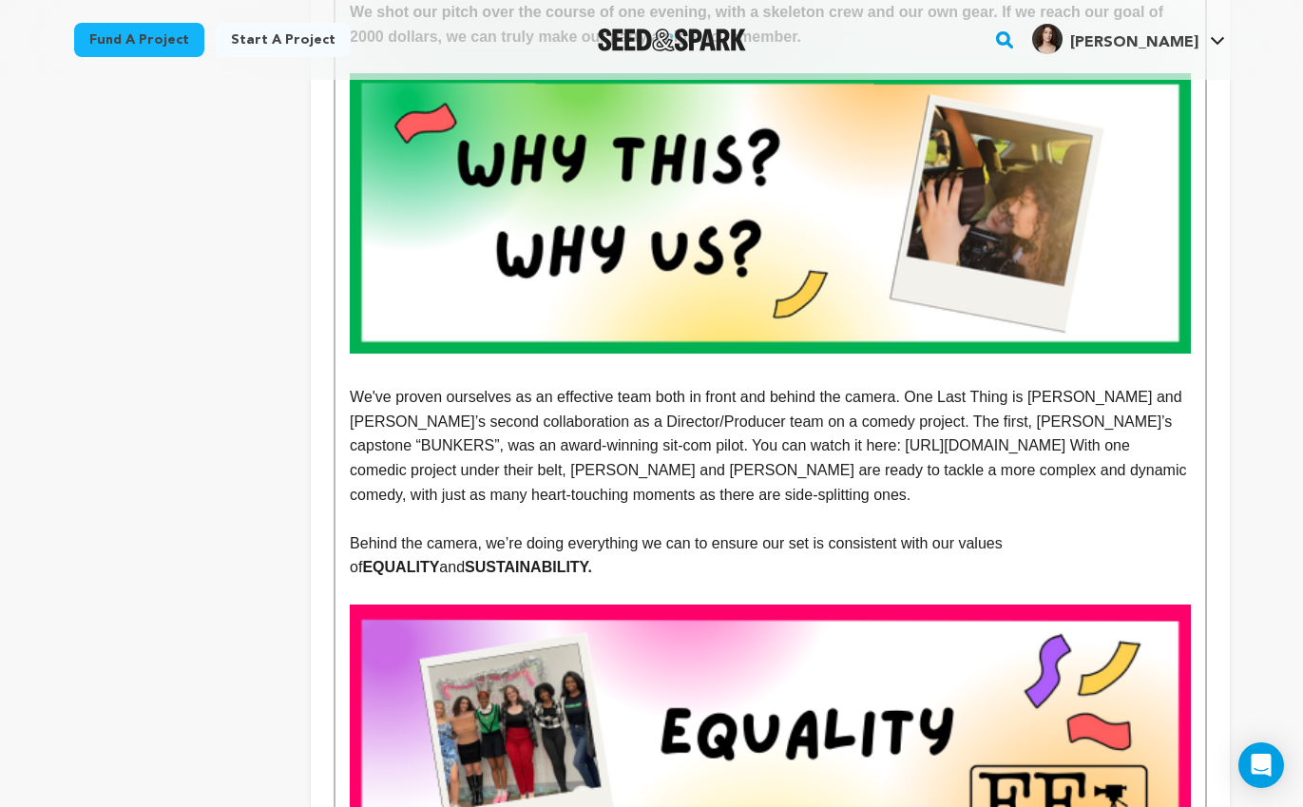
scroll to position [1546, 0]
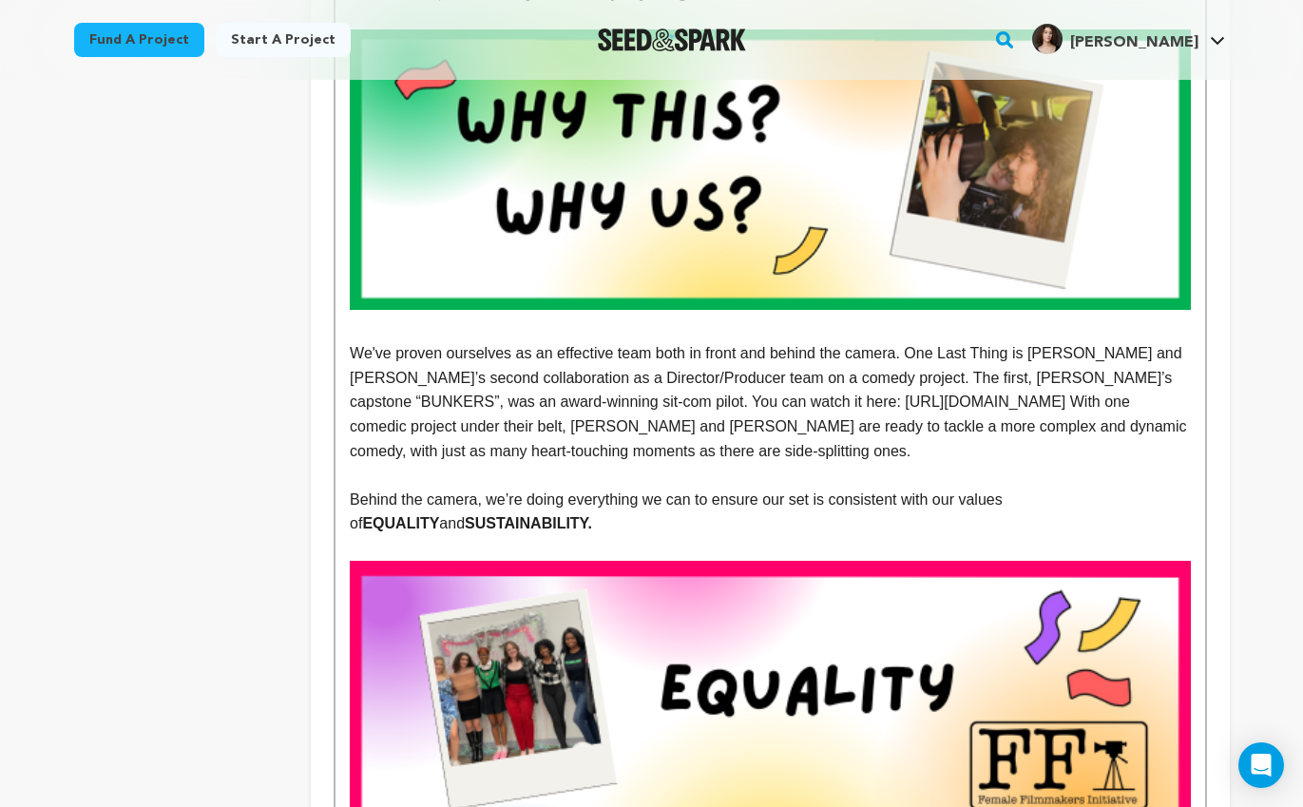
click at [852, 453] on p "We've proven ourselves as an effective team both in front and behind the camera…" at bounding box center [770, 402] width 840 height 122
click at [638, 422] on p "We've proven ourselves as an effective team both in front and behind the camera…" at bounding box center [770, 402] width 840 height 122
click at [727, 454] on p "We've proven ourselves as an effective team both in front and behind the camera…" at bounding box center [770, 402] width 840 height 122
click at [881, 452] on p "We've proven ourselves as an effective team both in front and behind the camera…" at bounding box center [770, 402] width 840 height 122
click at [697, 409] on p "We've proven ourselves as an effective team both in front and behind the camera…" at bounding box center [770, 402] width 840 height 122
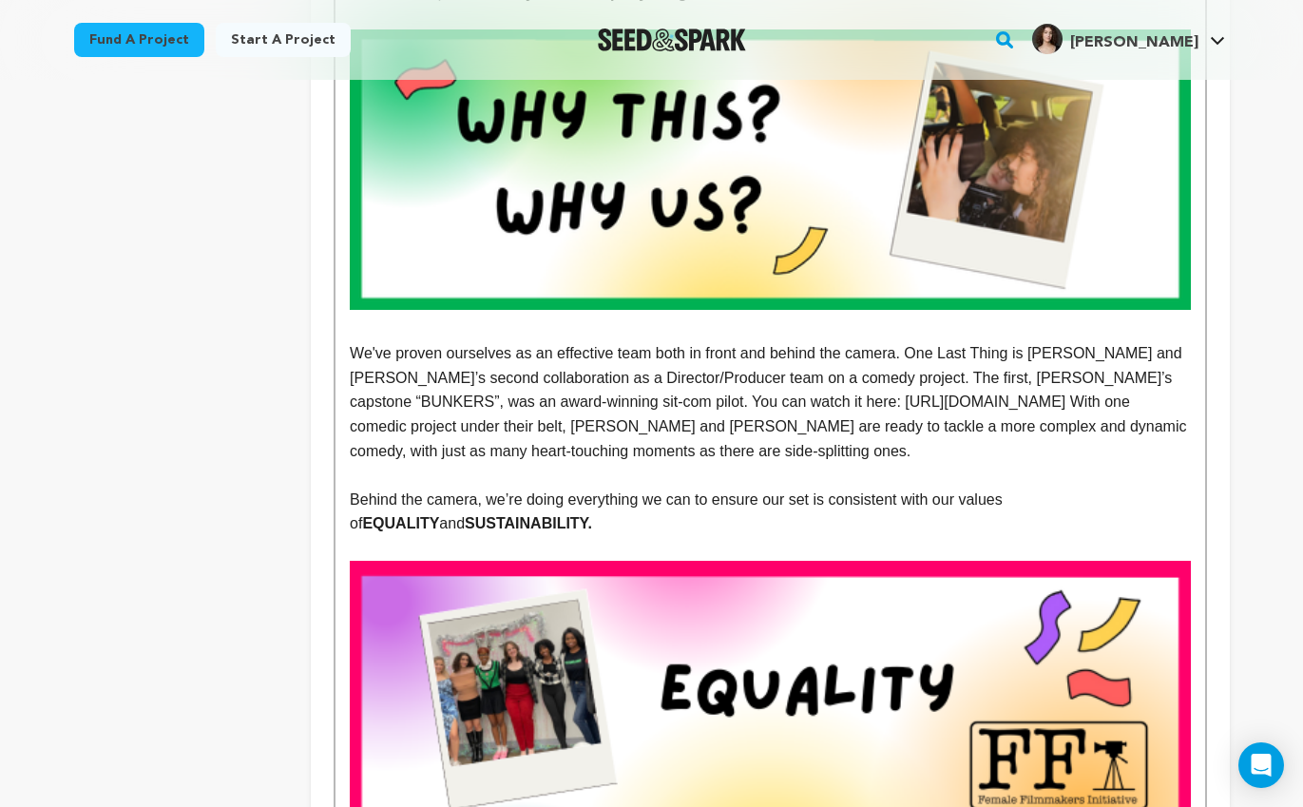
click at [720, 434] on p "We've proven ourselves as an effective team both in front and behind the camera…" at bounding box center [770, 402] width 840 height 122
click at [729, 459] on p "We've proven ourselves as an effective team both in front and behind the camera…" at bounding box center [770, 402] width 840 height 122
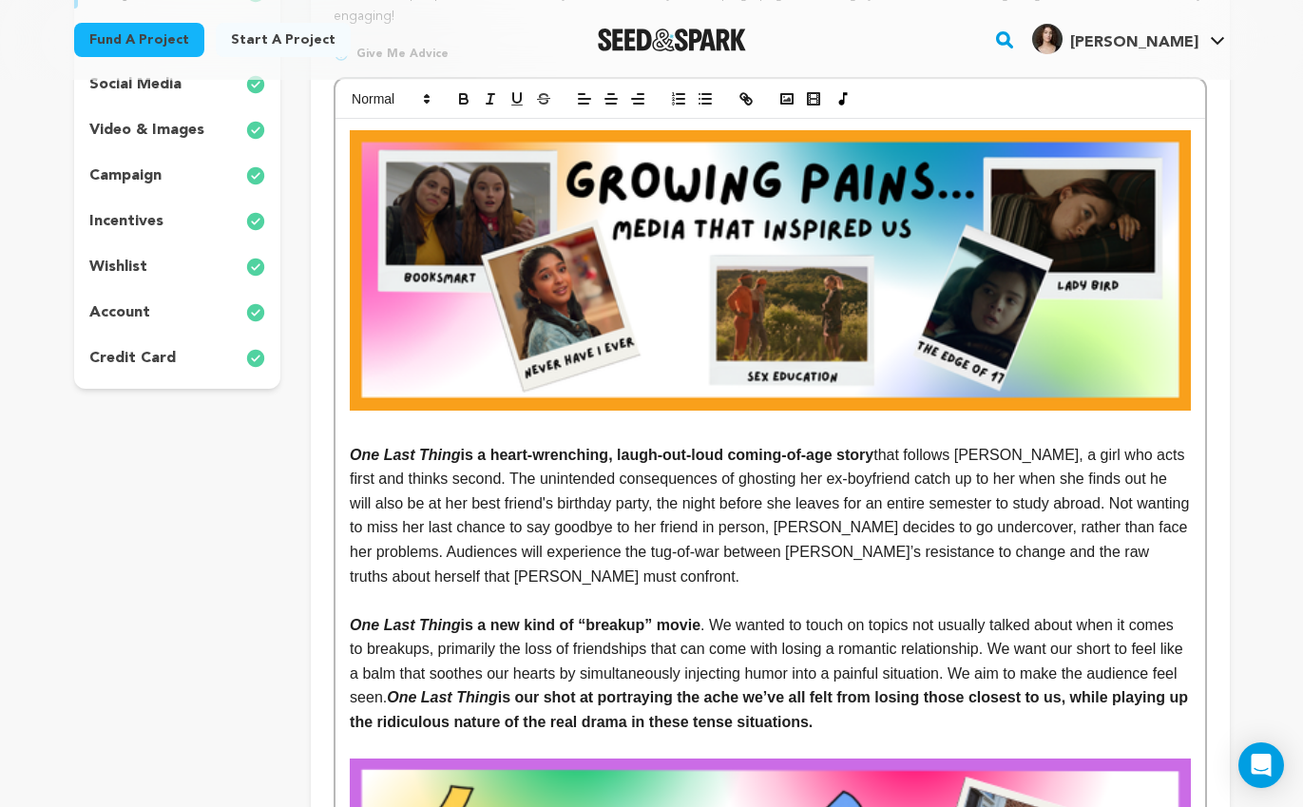
scroll to position [0, 0]
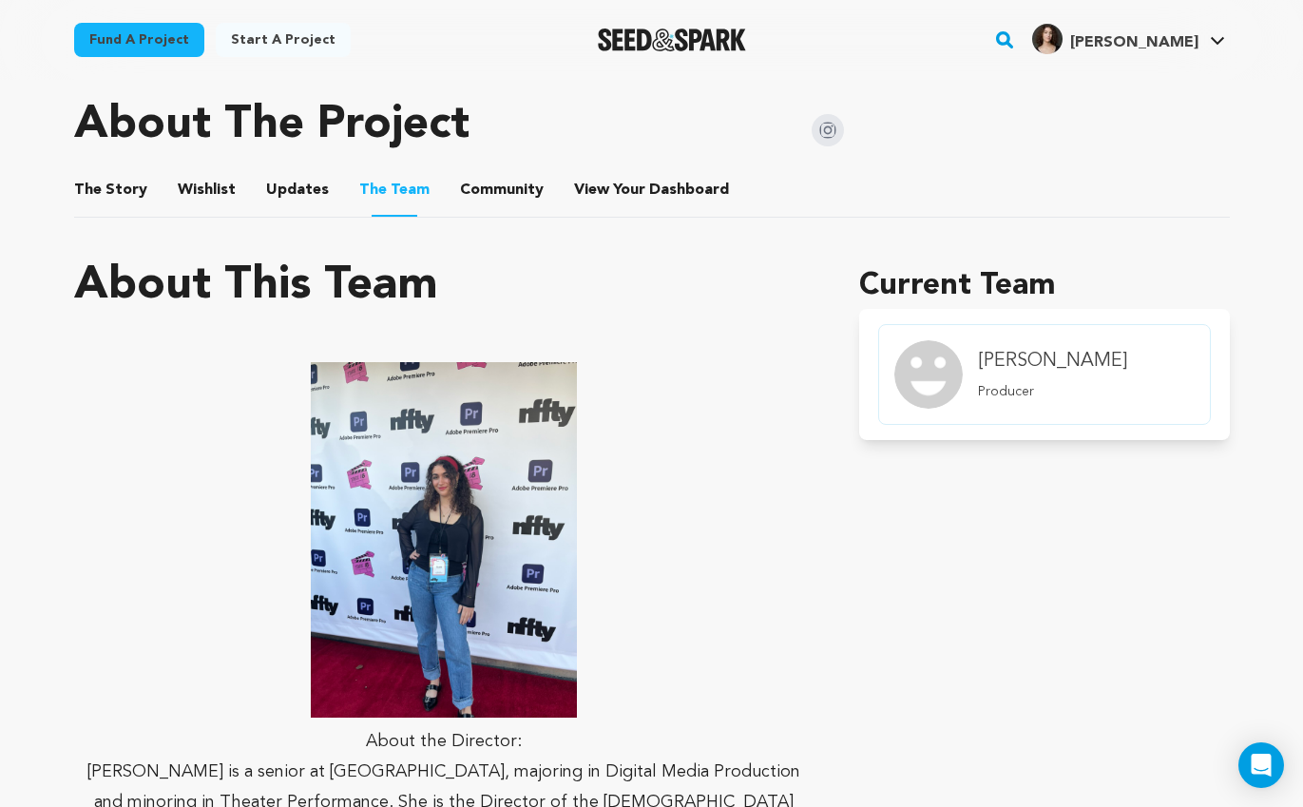
scroll to position [841, 0]
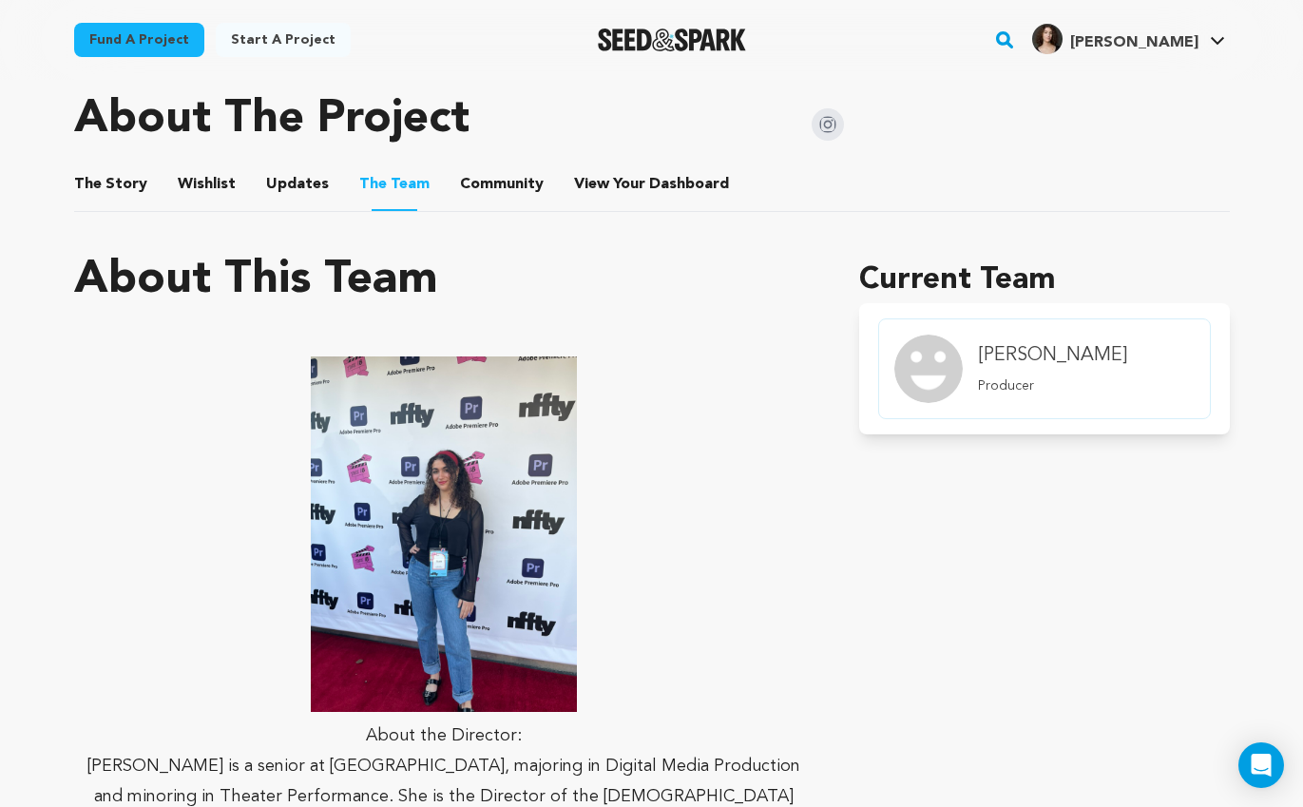
click at [143, 202] on ul "The Story The Story Wishlist Wishlist Updates Updates The Team The Team Communi…" at bounding box center [652, 185] width 1156 height 54
click at [121, 169] on button "The Story" at bounding box center [110, 188] width 46 height 46
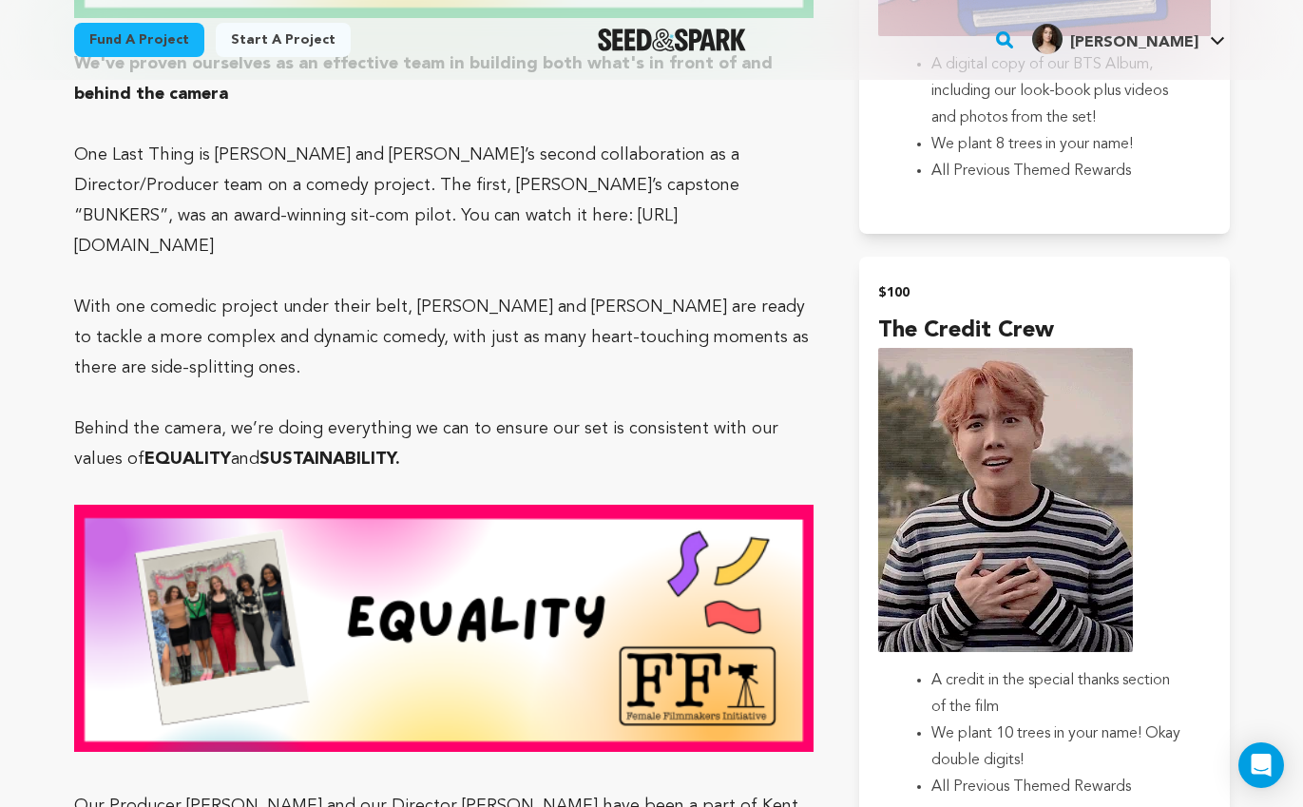
scroll to position [2483, 0]
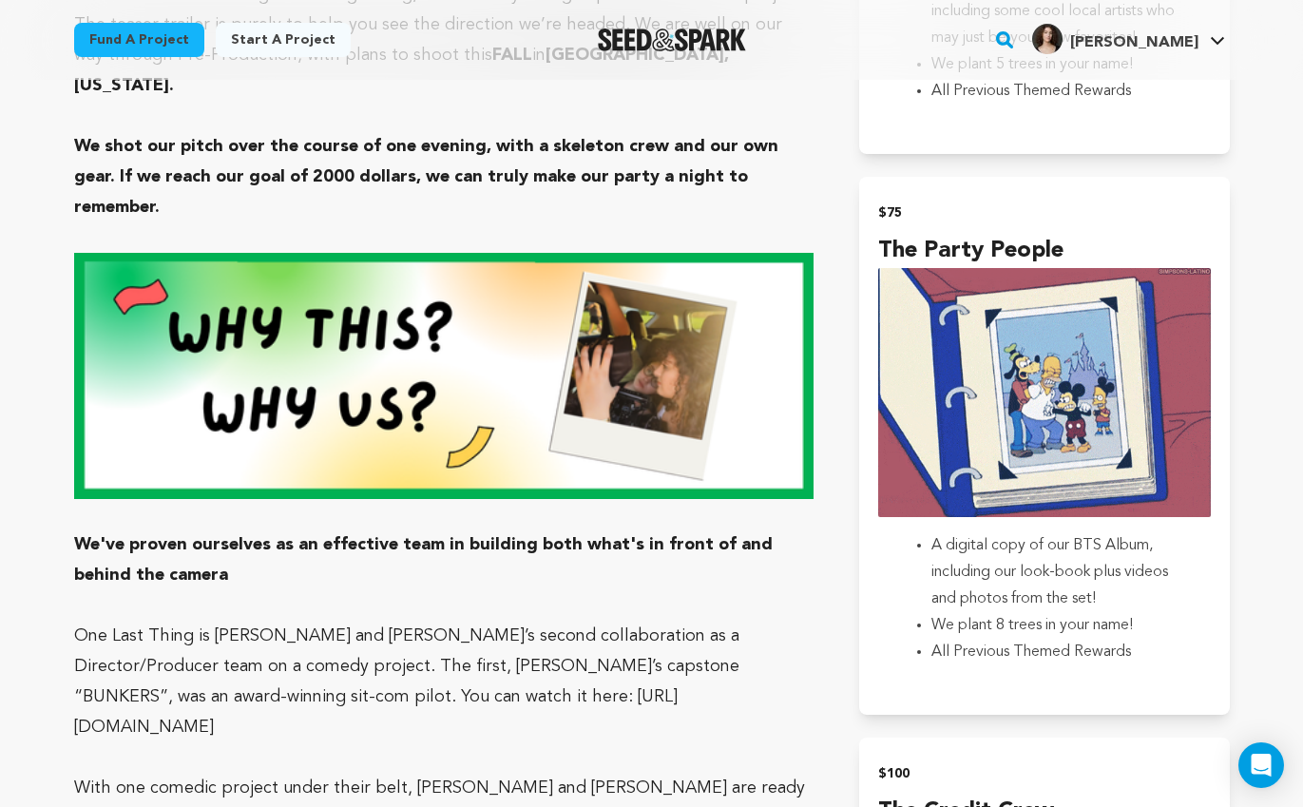
click at [505, 742] on p at bounding box center [444, 757] width 741 height 30
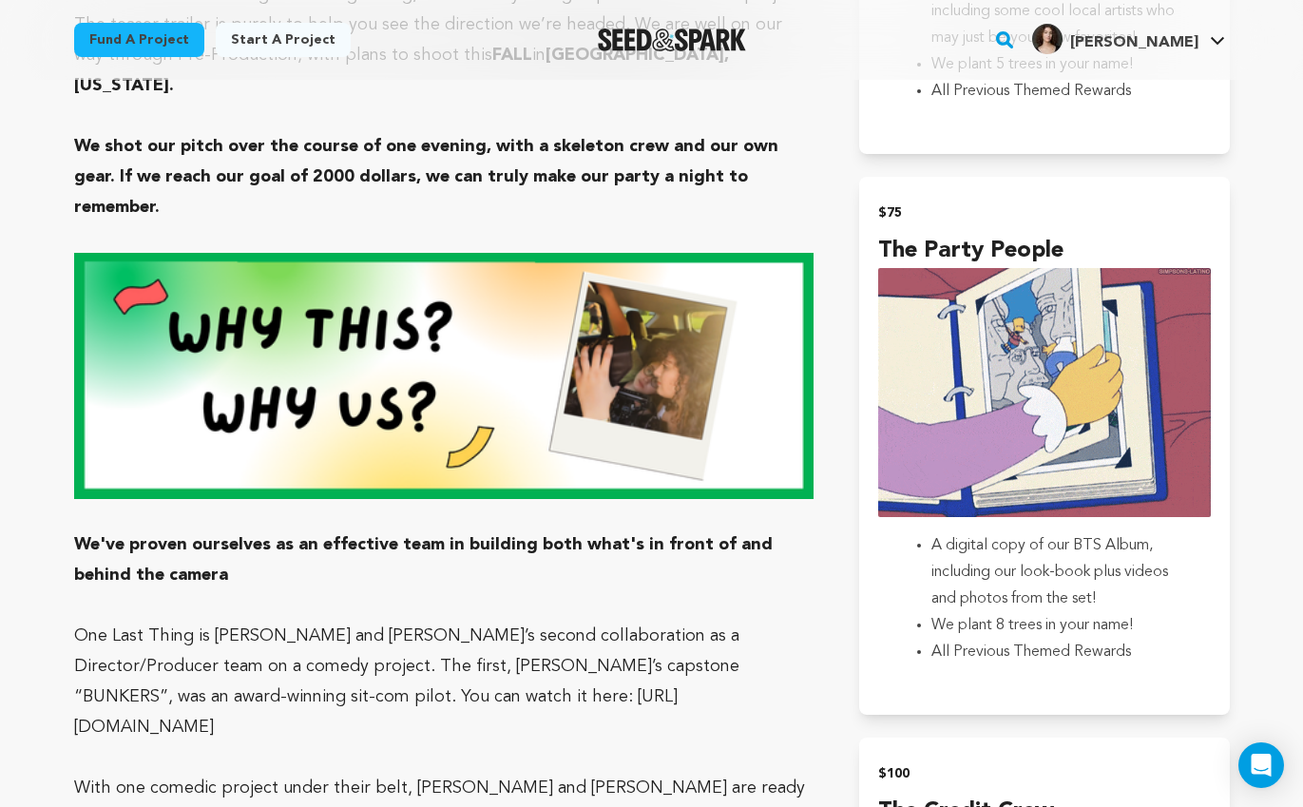
click at [500, 621] on p "One Last Thing is [PERSON_NAME] and [PERSON_NAME]’s second collaboration as a D…" at bounding box center [444, 682] width 741 height 122
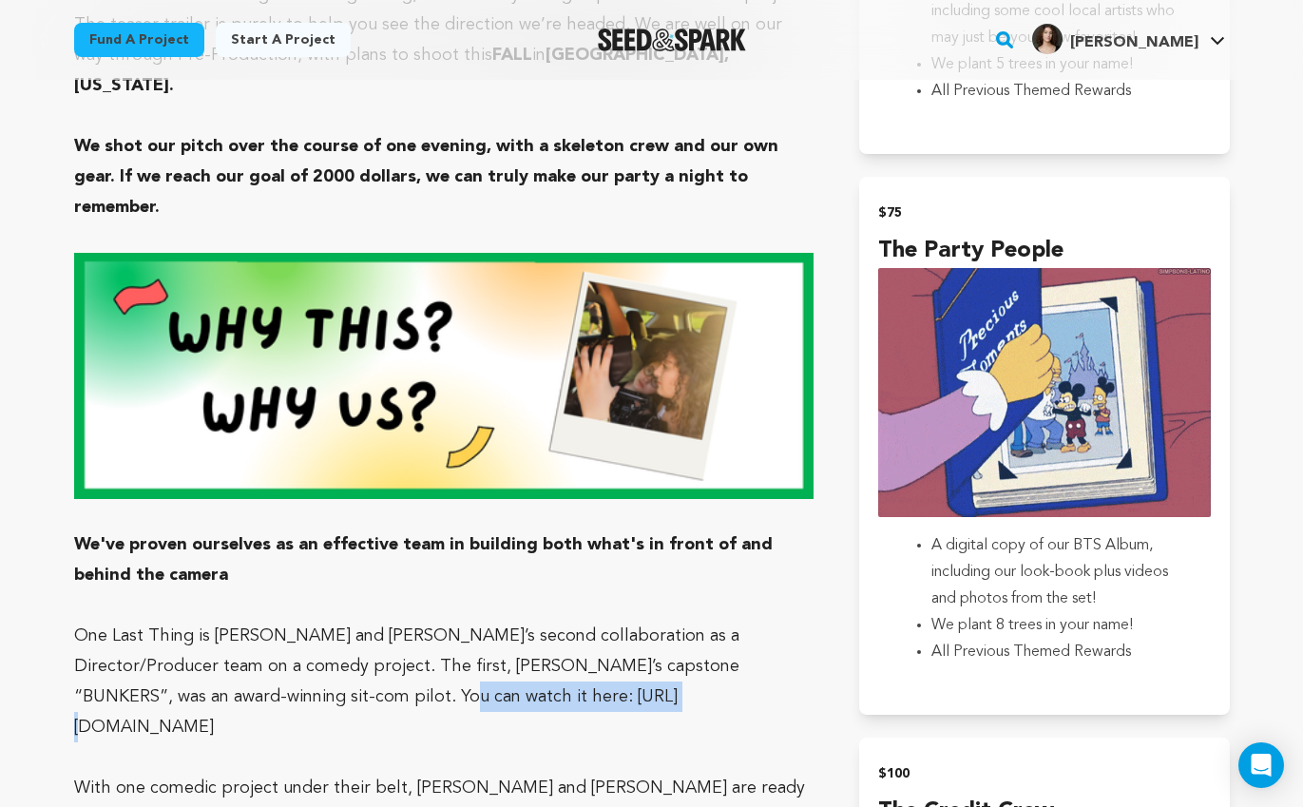
drag, startPoint x: 474, startPoint y: 570, endPoint x: 244, endPoint y: 570, distance: 230.1
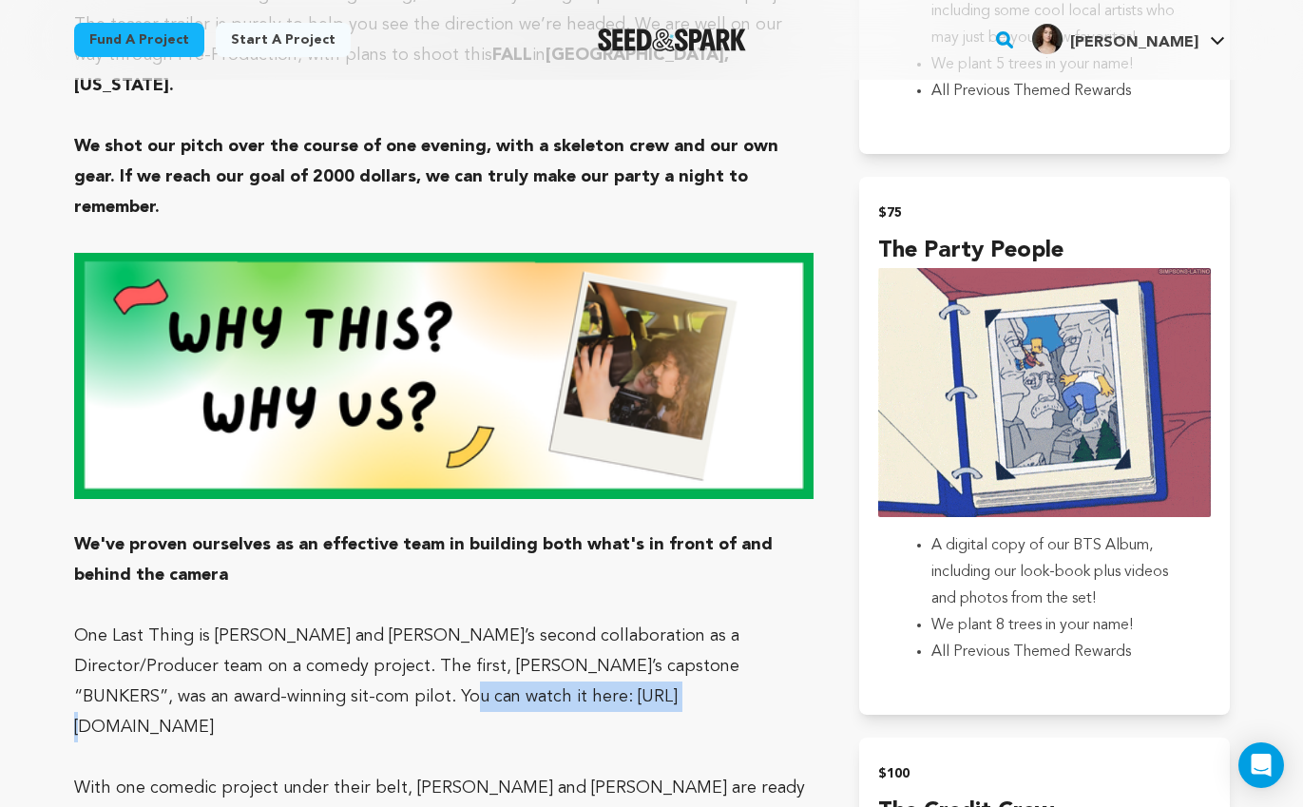
click at [244, 621] on p "One Last Thing is [PERSON_NAME] and [PERSON_NAME]’s second collaboration as a D…" at bounding box center [444, 682] width 741 height 122
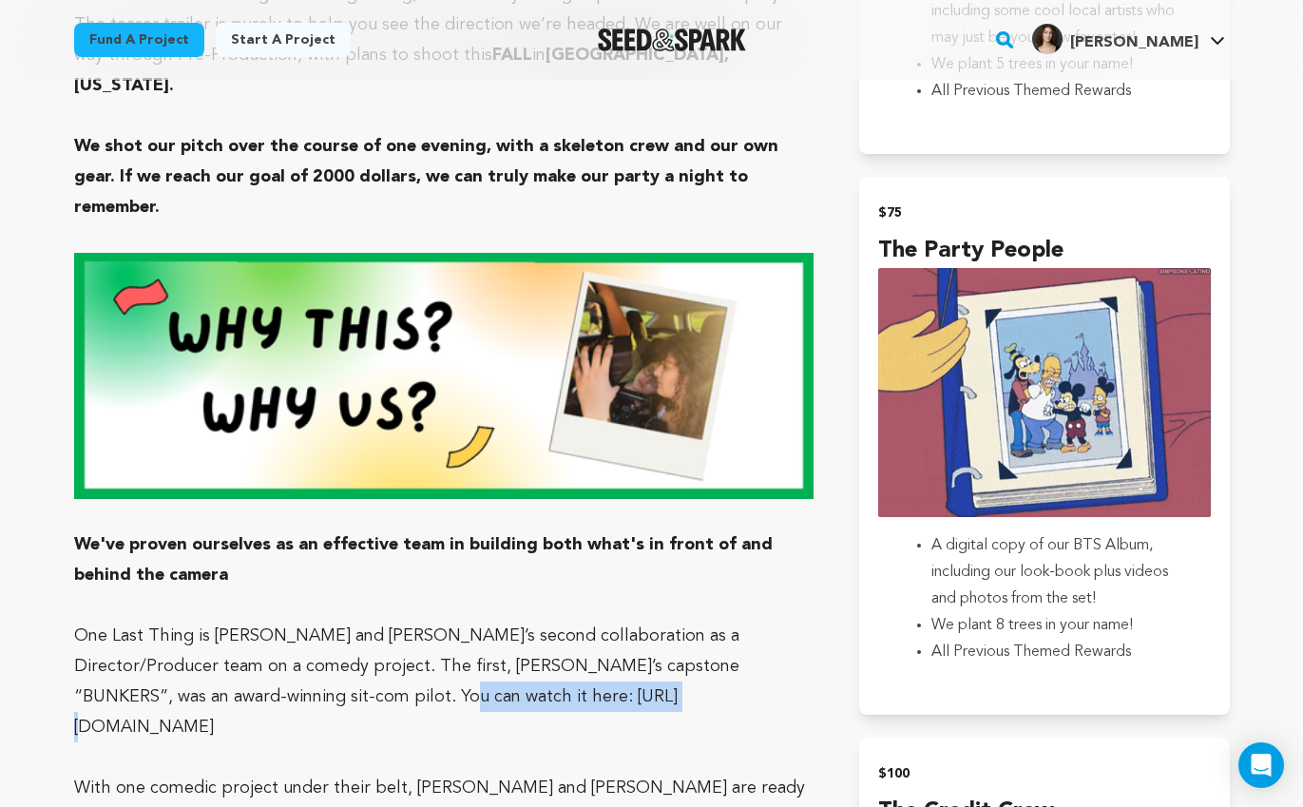
copy p "[URL][DOMAIN_NAME]"
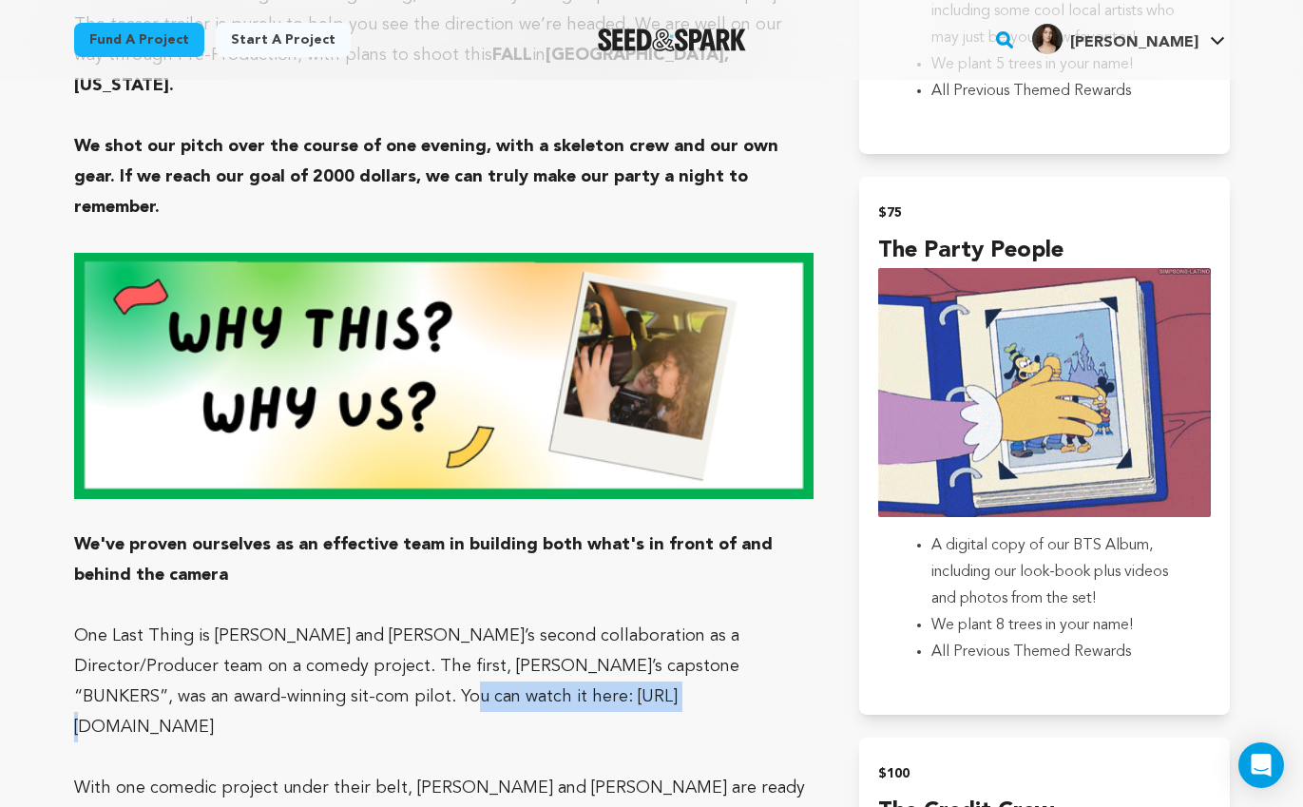
click at [691, 536] on strong "We've proven ourselves as an effective team in building both what's in front of…" at bounding box center [423, 560] width 699 height 48
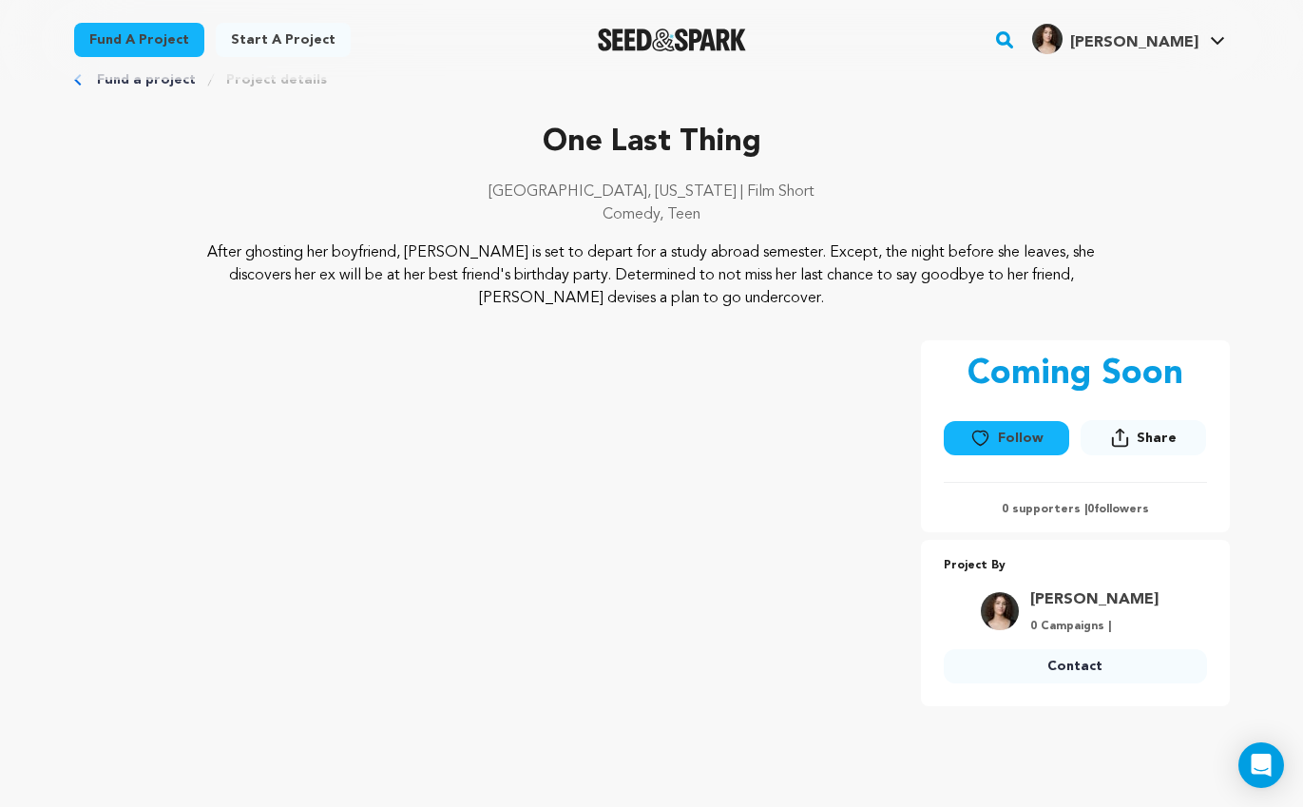
scroll to position [0, 0]
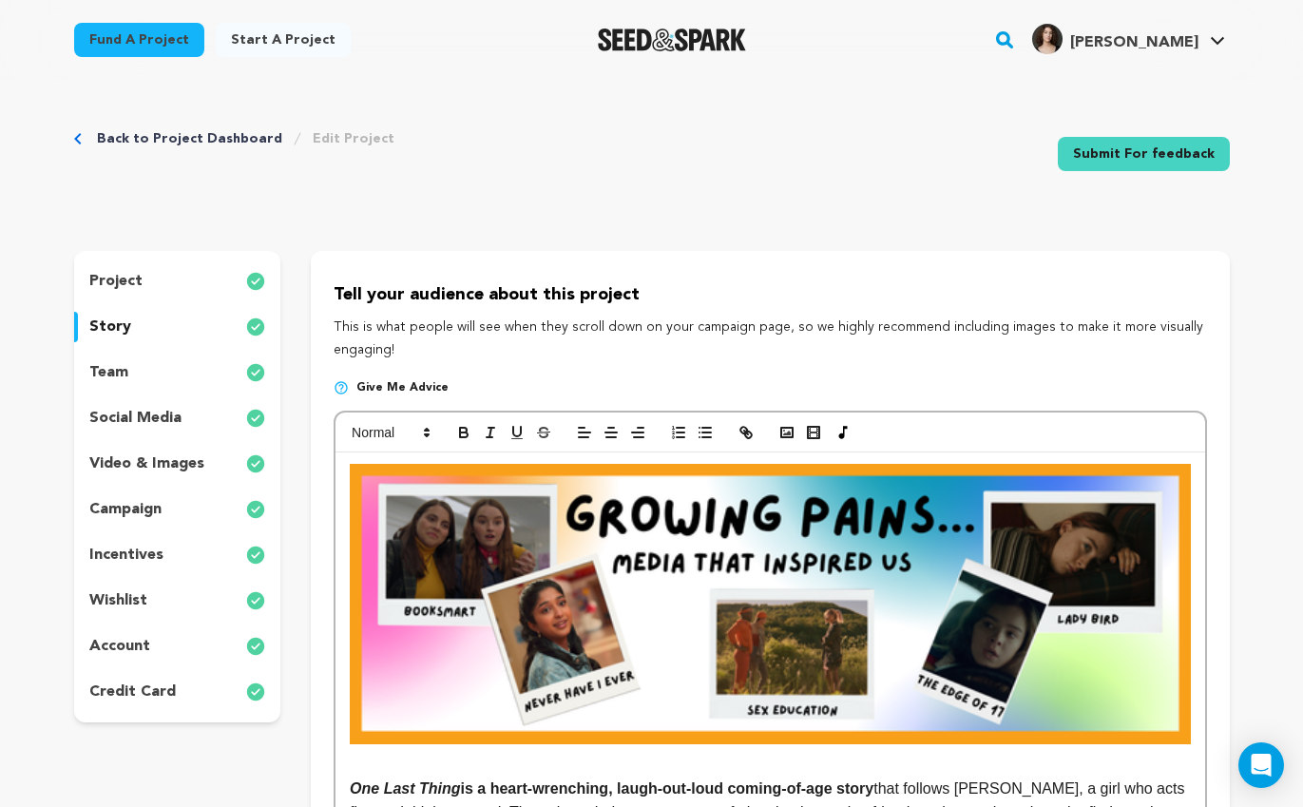
click at [712, 129] on div "Back to Project Dashboard Edit Project Submit For feedback Submit For feedback" at bounding box center [652, 157] width 1156 height 125
click at [1122, 152] on link "Submit For feedback" at bounding box center [1144, 154] width 172 height 34
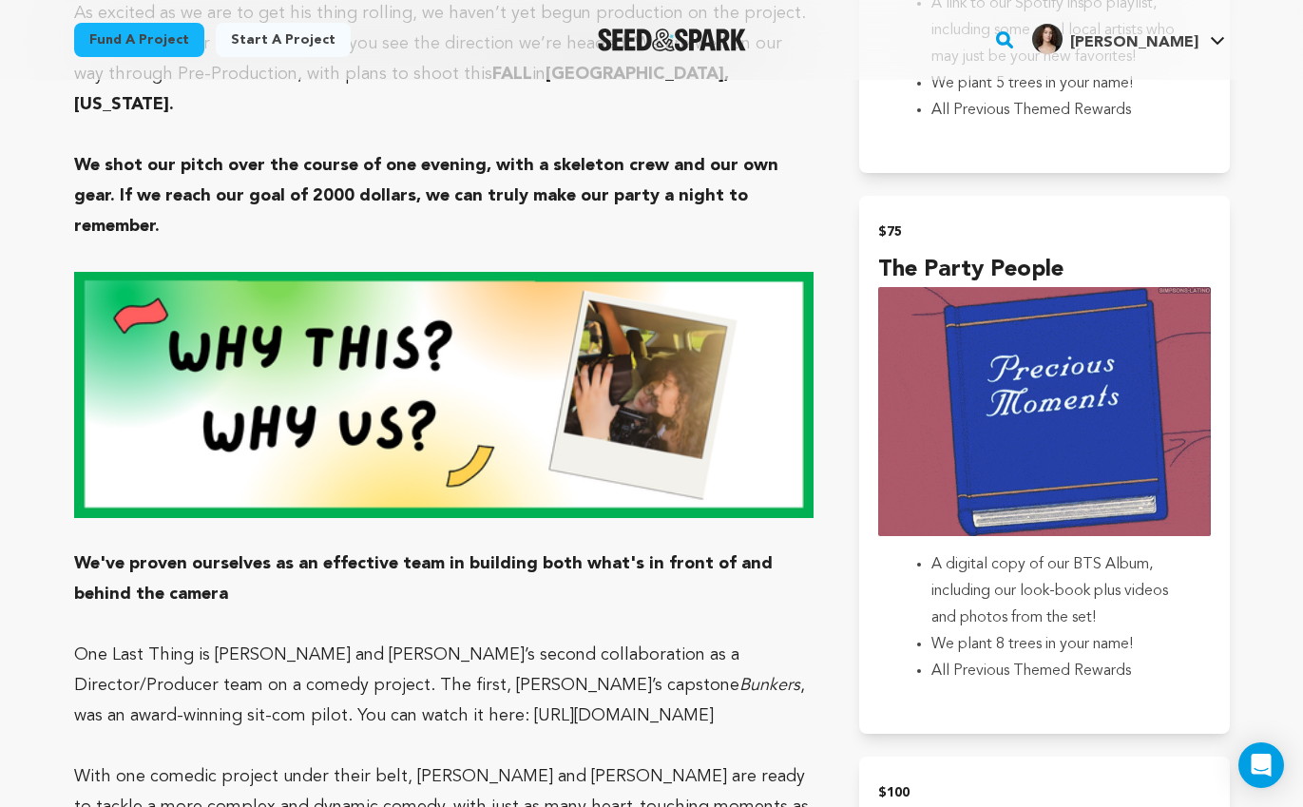
scroll to position [2478, 0]
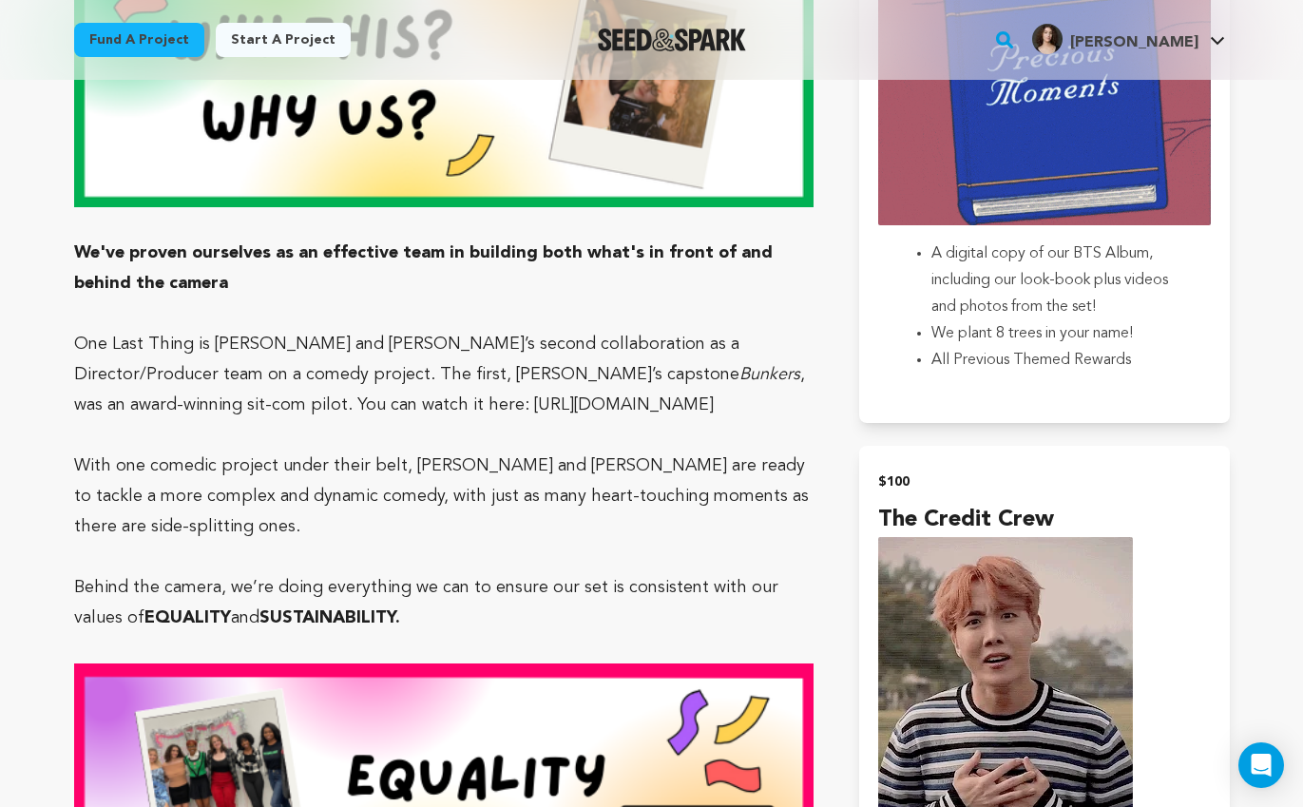
scroll to position [2770, 0]
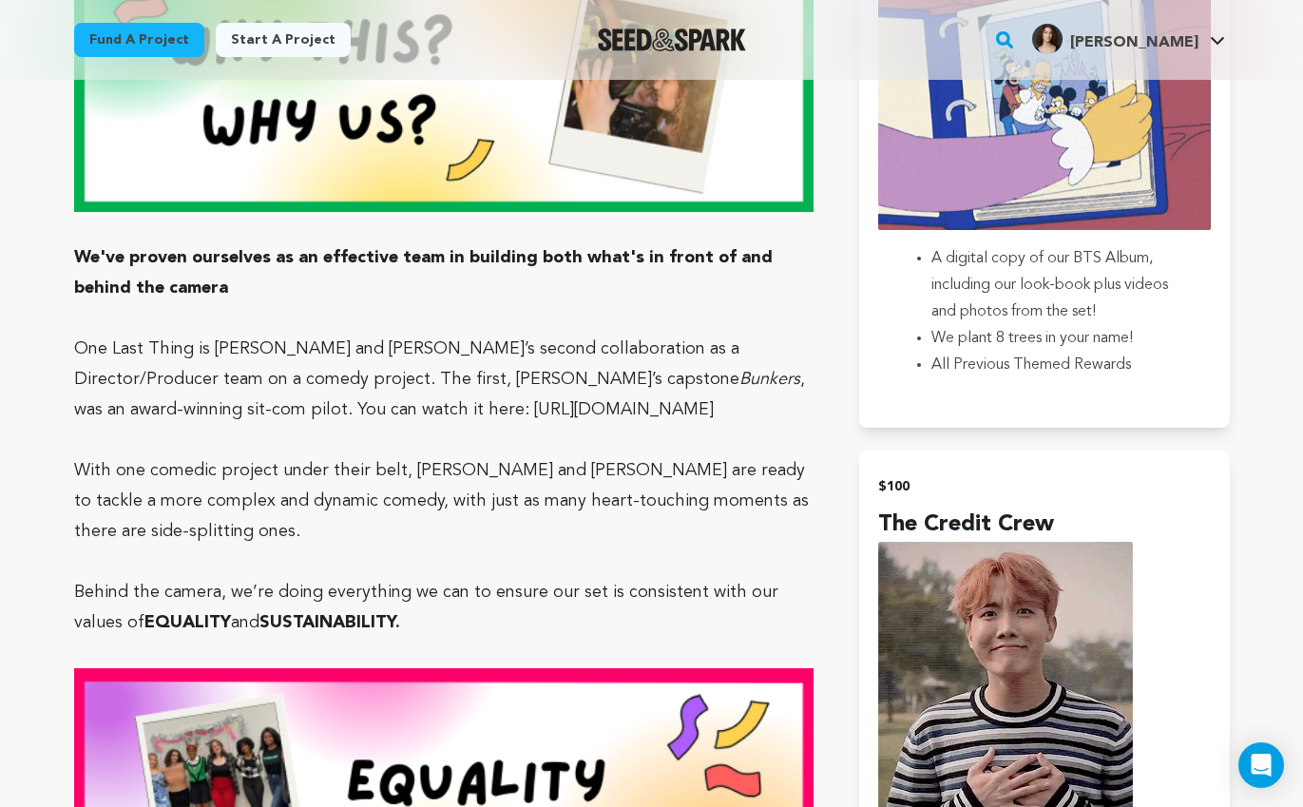
click at [426, 425] on p at bounding box center [444, 440] width 741 height 30
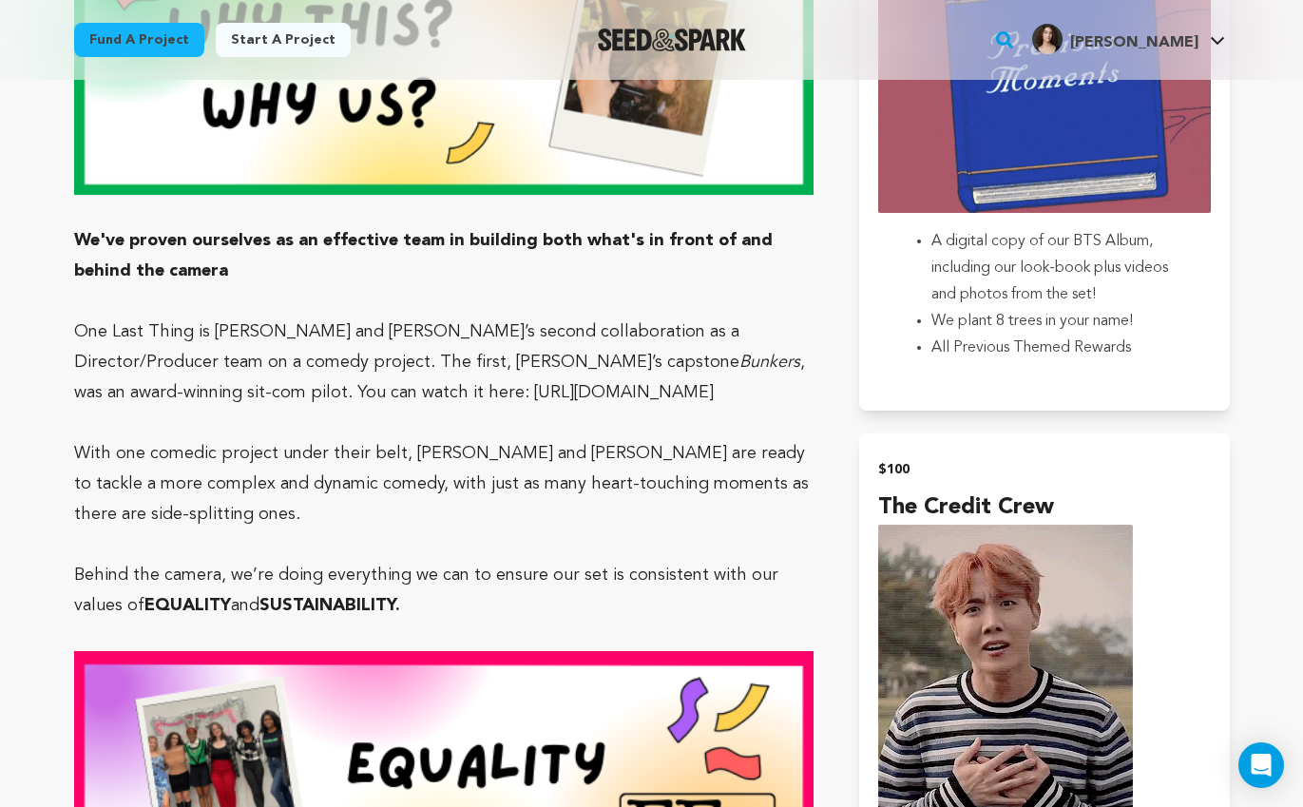
scroll to position [2515, 0]
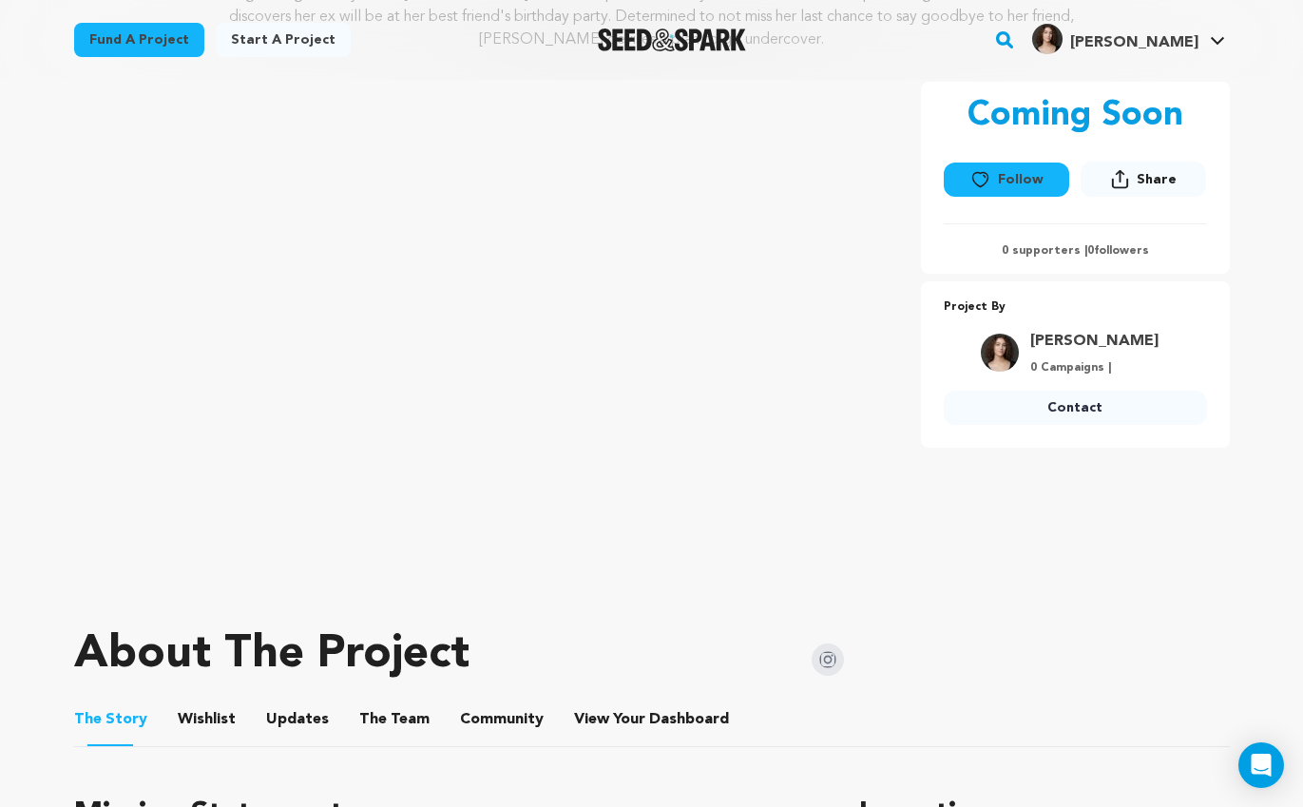
scroll to position [413, 0]
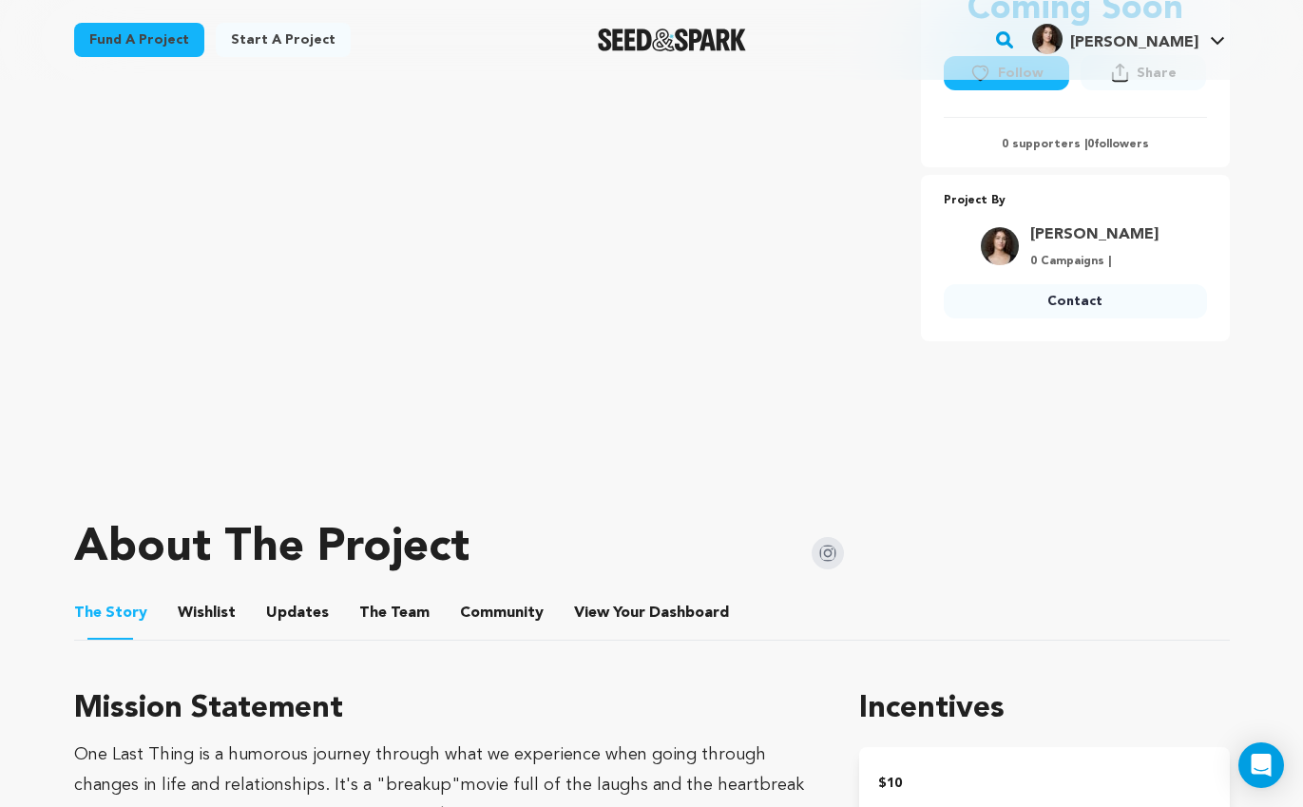
click at [400, 612] on button "The Team" at bounding box center [395, 617] width 46 height 46
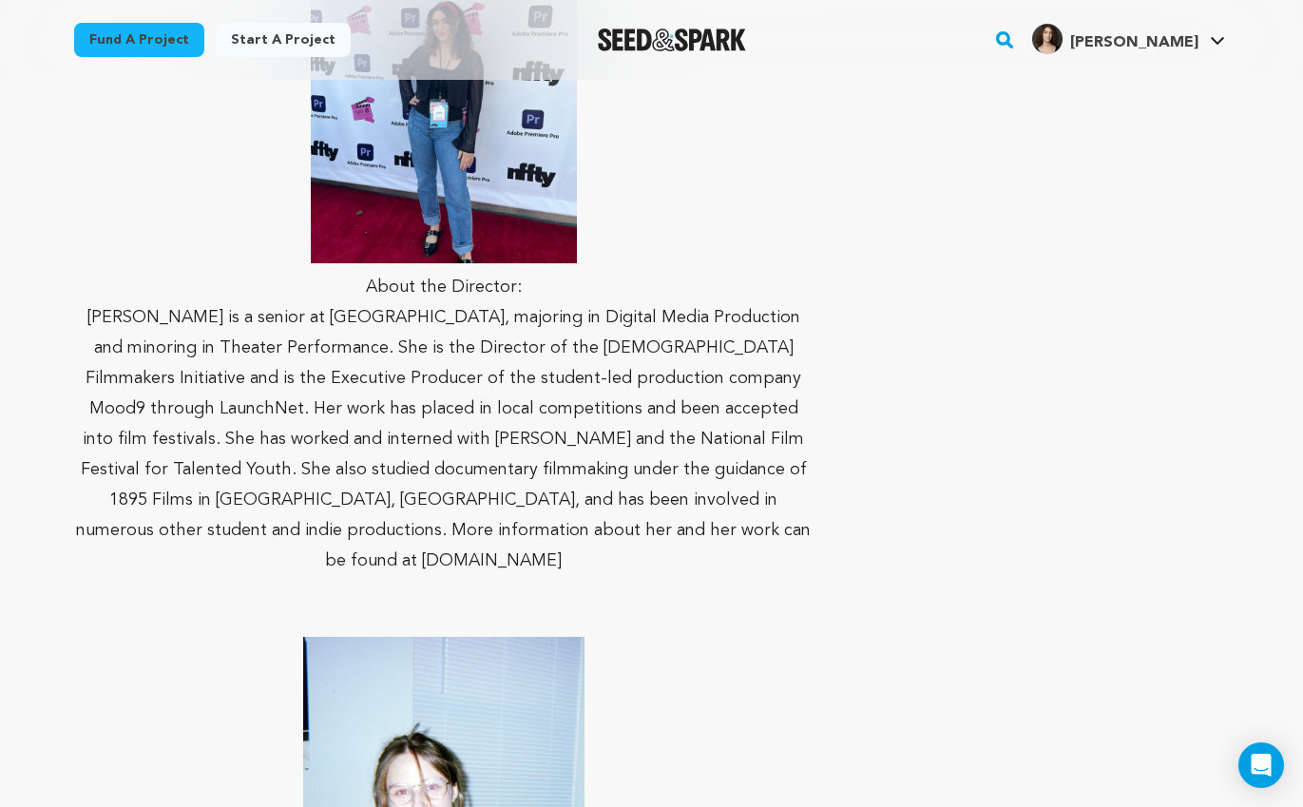
scroll to position [1294, 0]
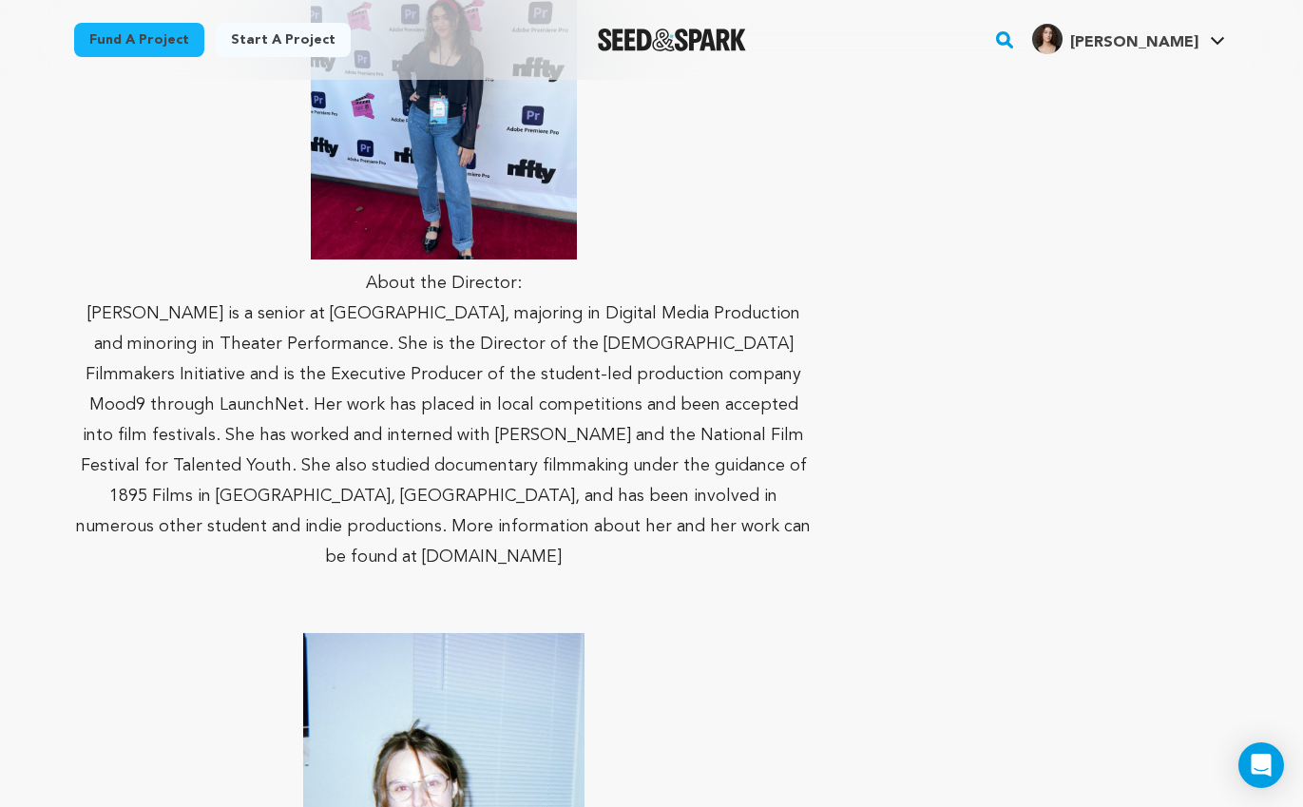
click at [497, 522] on p "Stella Naymik is a senior at Kent State University, majoring in Digital Media P…" at bounding box center [444, 436] width 741 height 274
click at [516, 528] on p "Stella Naymik is a senior at Kent State University, majoring in Digital Media P…" at bounding box center [444, 436] width 741 height 274
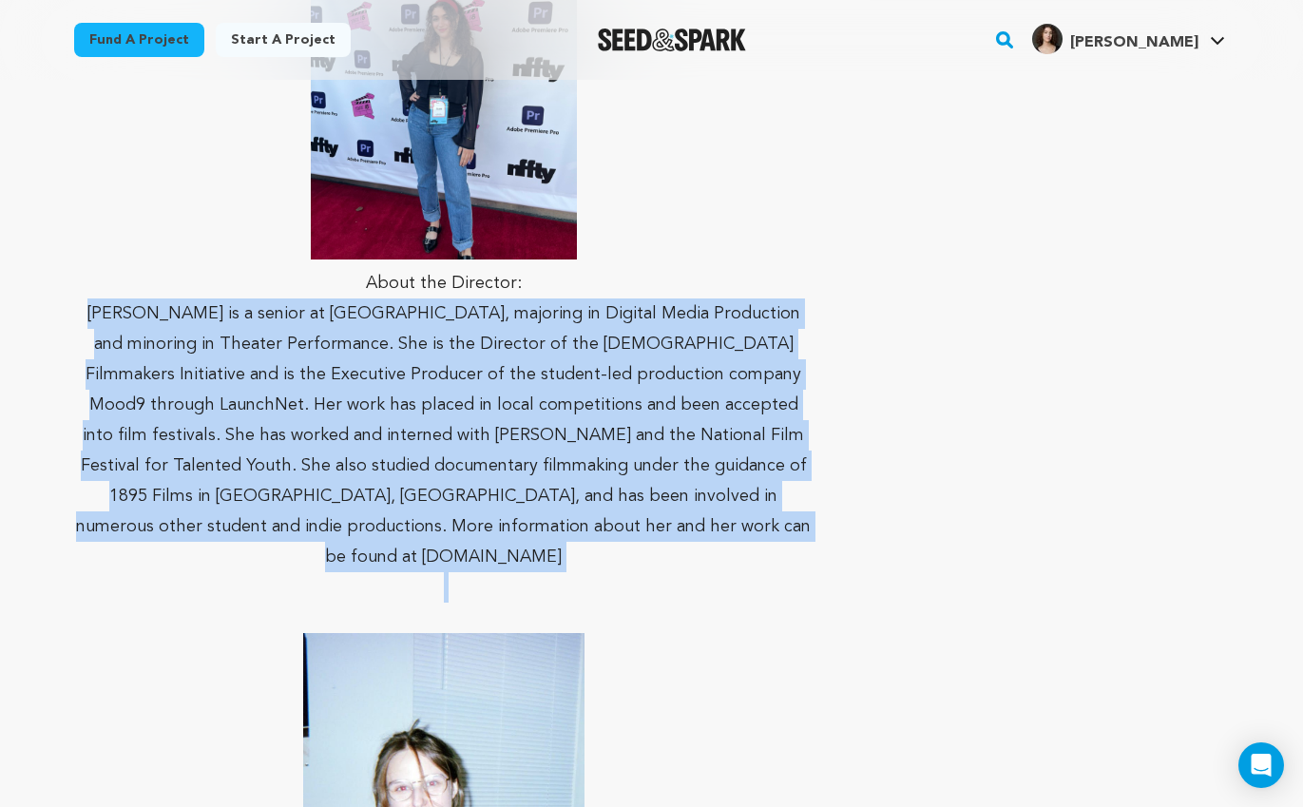
click at [516, 528] on p "Stella Naymik is a senior at Kent State University, majoring in Digital Media P…" at bounding box center [444, 436] width 741 height 274
click at [495, 527] on p "Stella Naymik is a senior at Kent State University, majoring in Digital Media P…" at bounding box center [444, 436] width 741 height 274
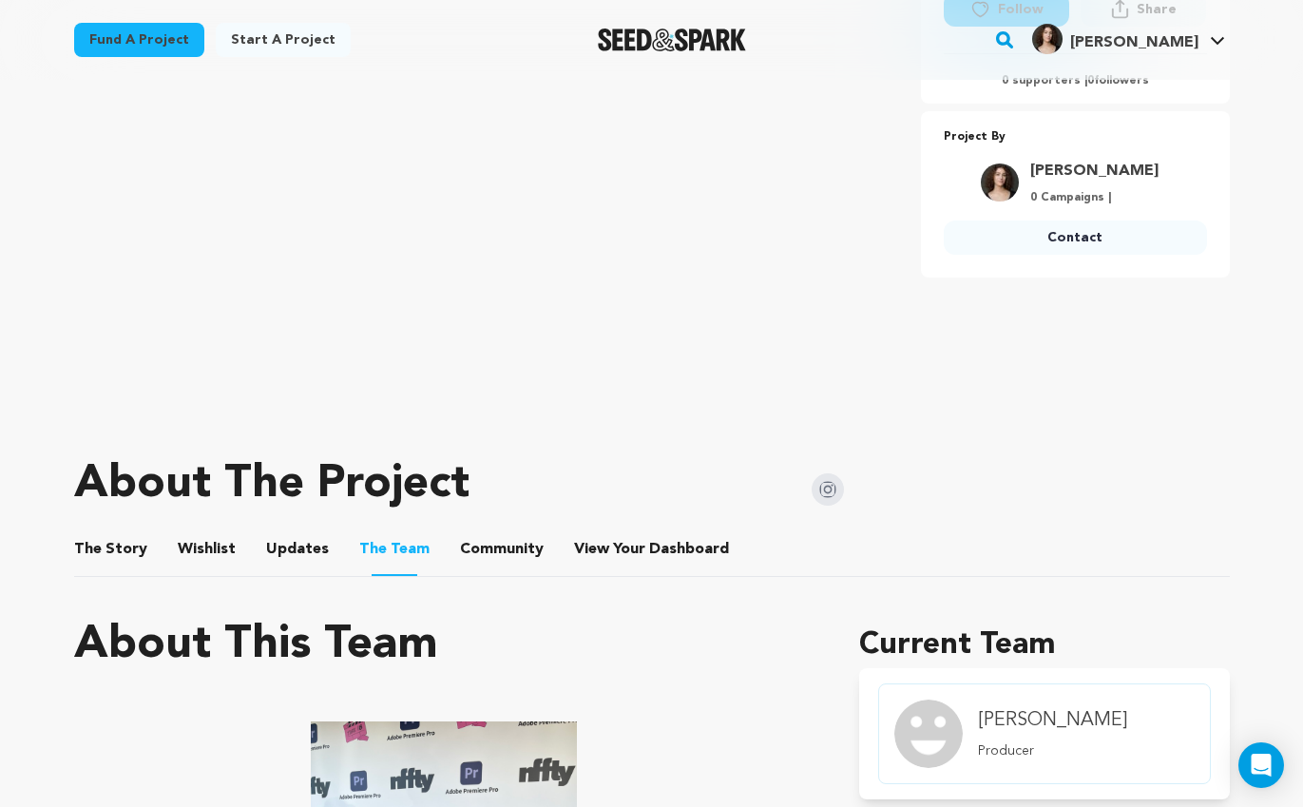
scroll to position [437, 0]
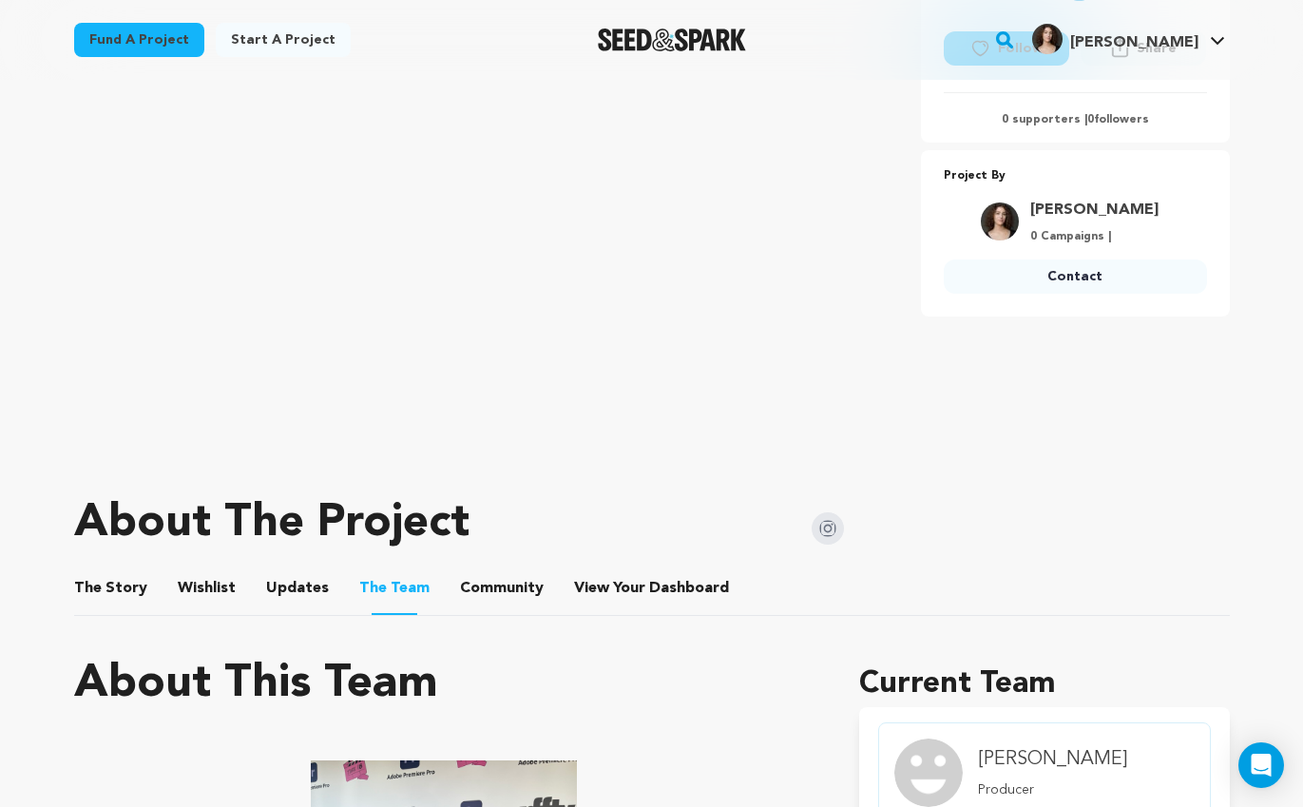
click at [125, 596] on button "The Story" at bounding box center [110, 592] width 46 height 46
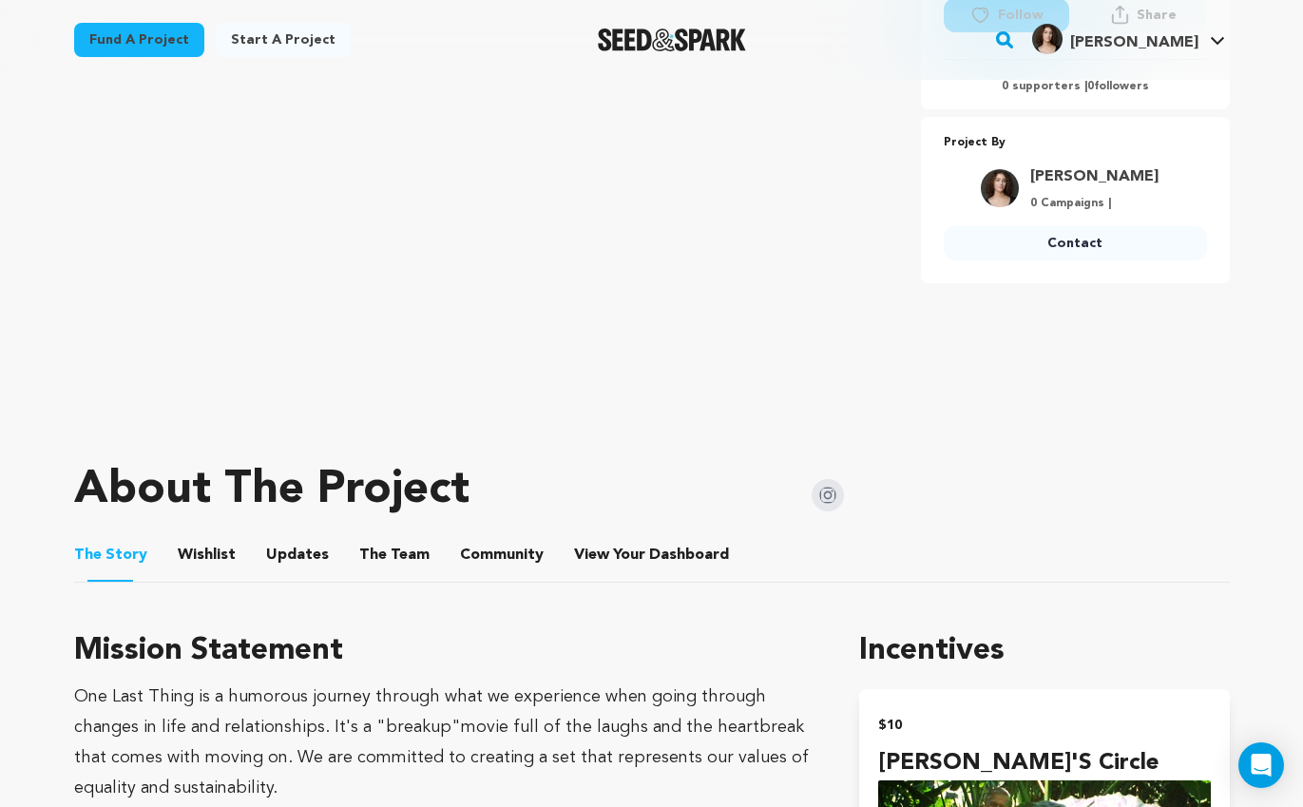
scroll to position [417, 0]
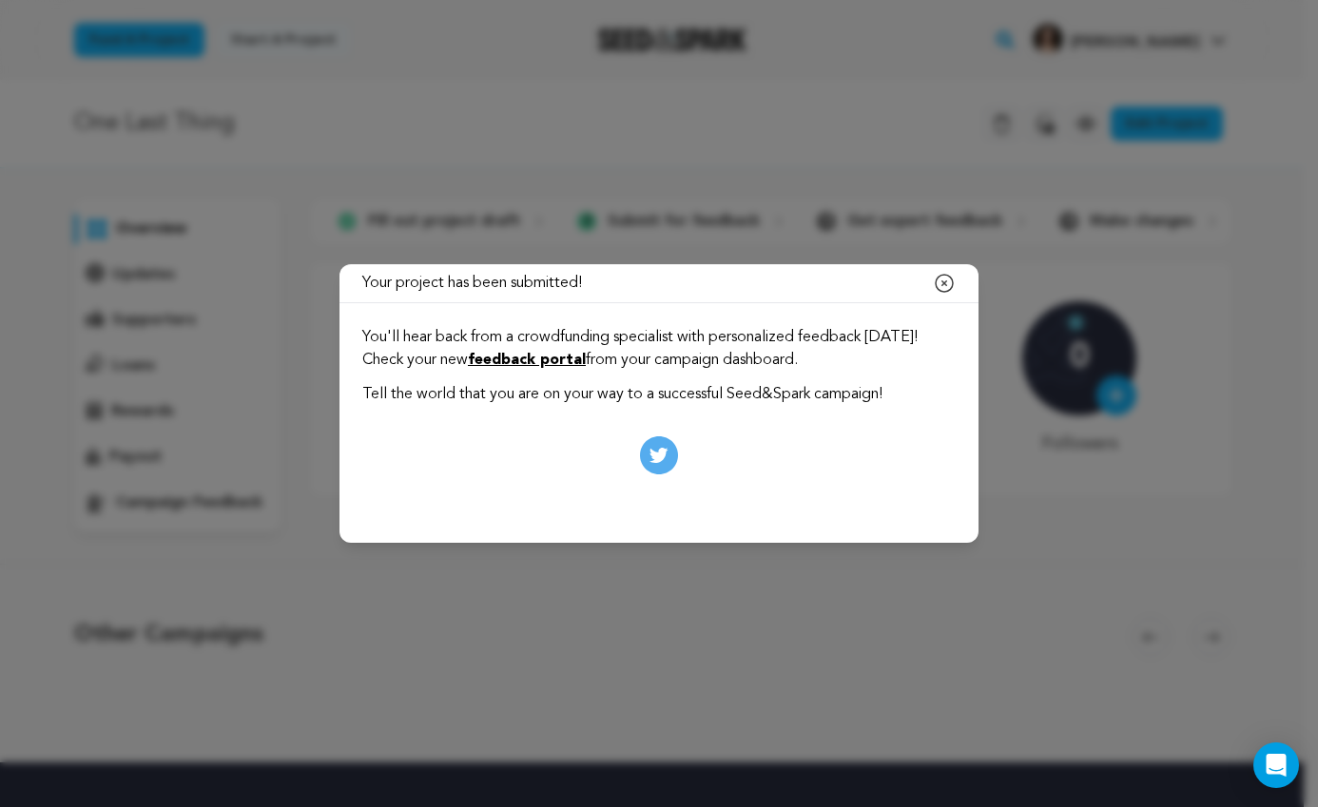
click at [586, 365] on link "feedback portal" at bounding box center [527, 360] width 118 height 15
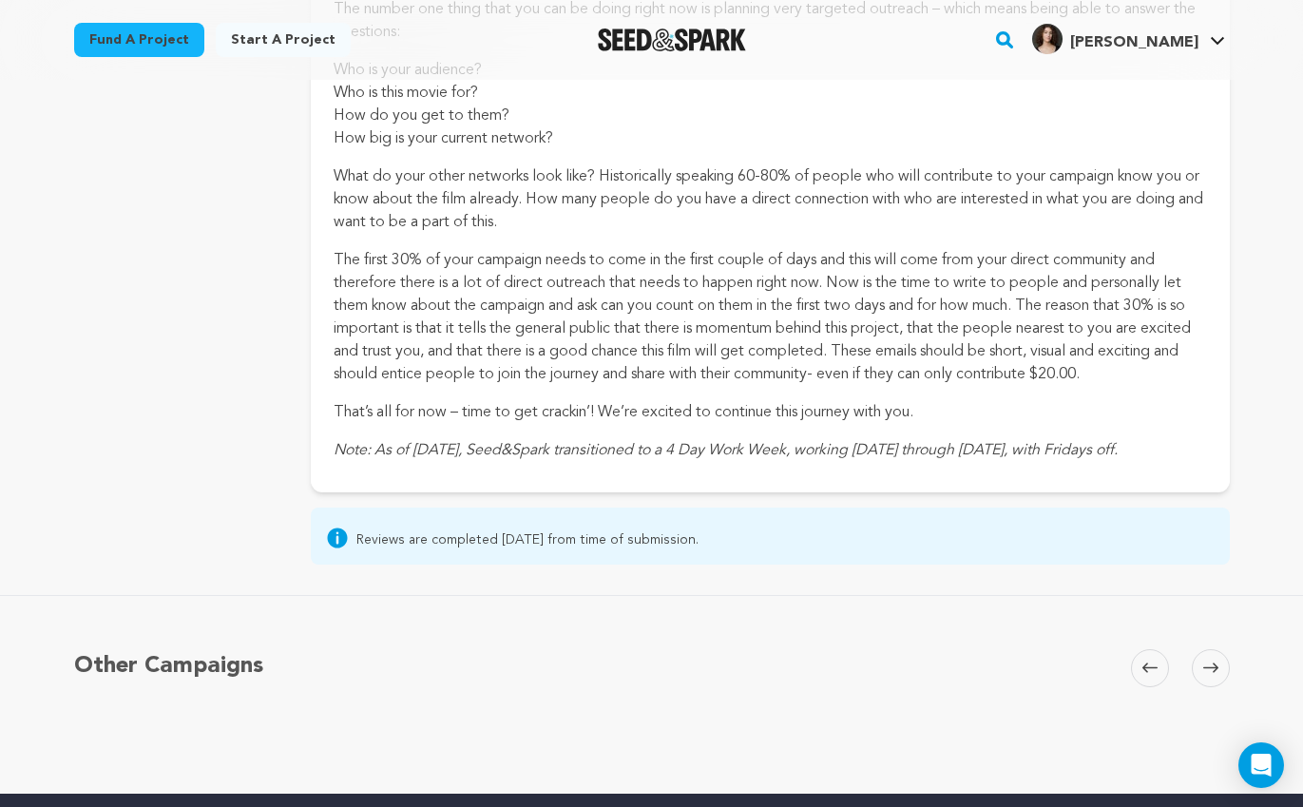
scroll to position [606, 0]
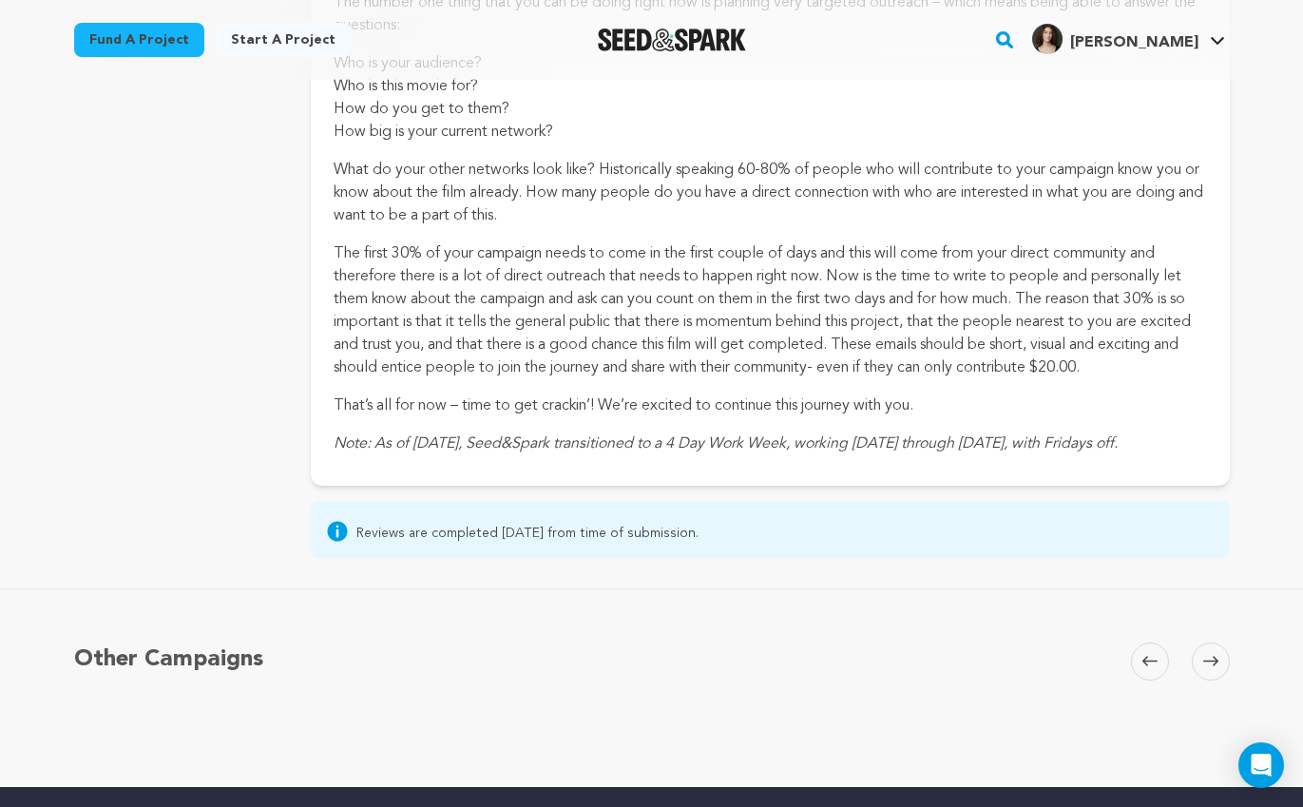
click at [533, 450] on icon "Note: As of [DATE], Seed&Spark transitioned to a 4 Day Work Week, working [DATE…" at bounding box center [726, 443] width 784 height 15
drag, startPoint x: 329, startPoint y: 442, endPoint x: 1192, endPoint y: 437, distance: 863.2
click at [1192, 437] on div "Seed&Spark automated message [DATE] 8:10PM PST Submission Received! In the mean…" at bounding box center [770, 75] width 918 height 820
copy icon "Note: As of [DATE], Seed&Spark transitioned to a 4 Day Work Week, working [DATE…"
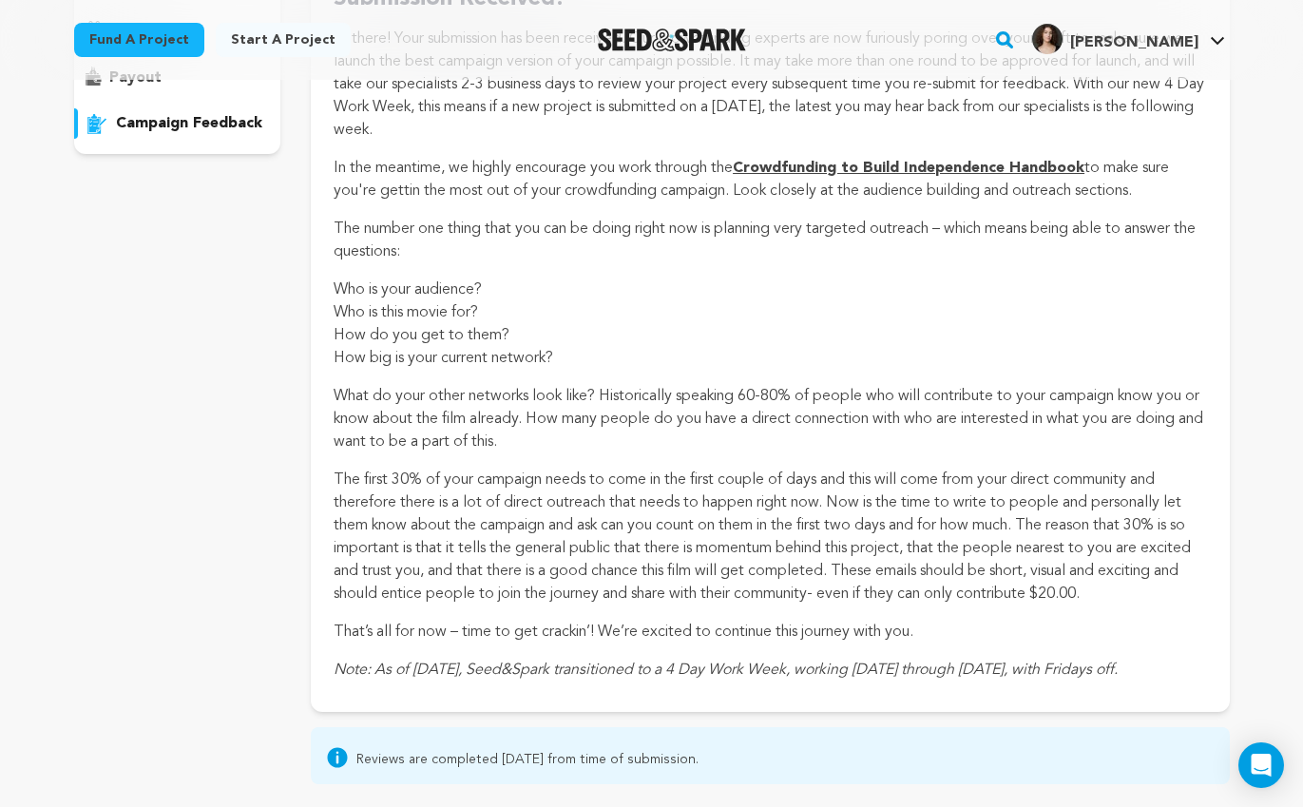
scroll to position [0, 0]
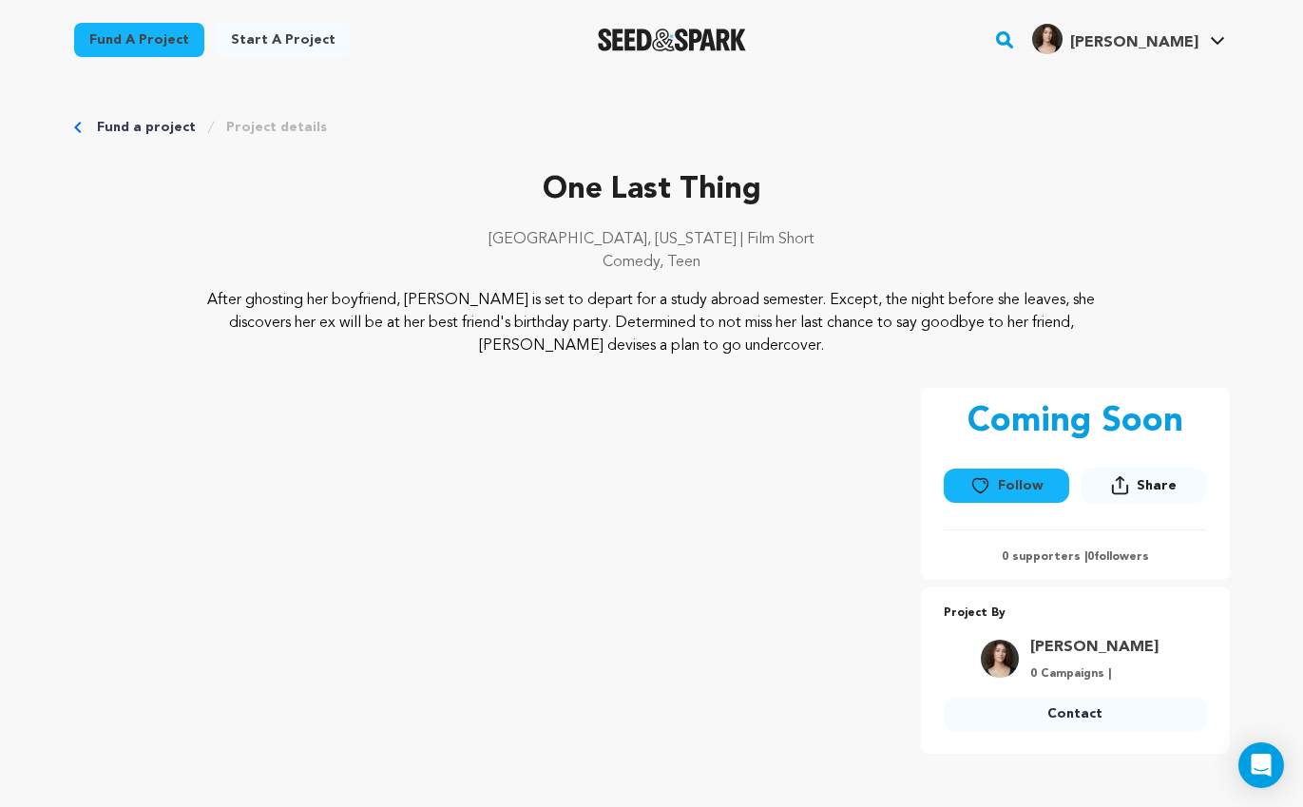
click at [717, 196] on p "One Last Thing" at bounding box center [652, 190] width 1156 height 46
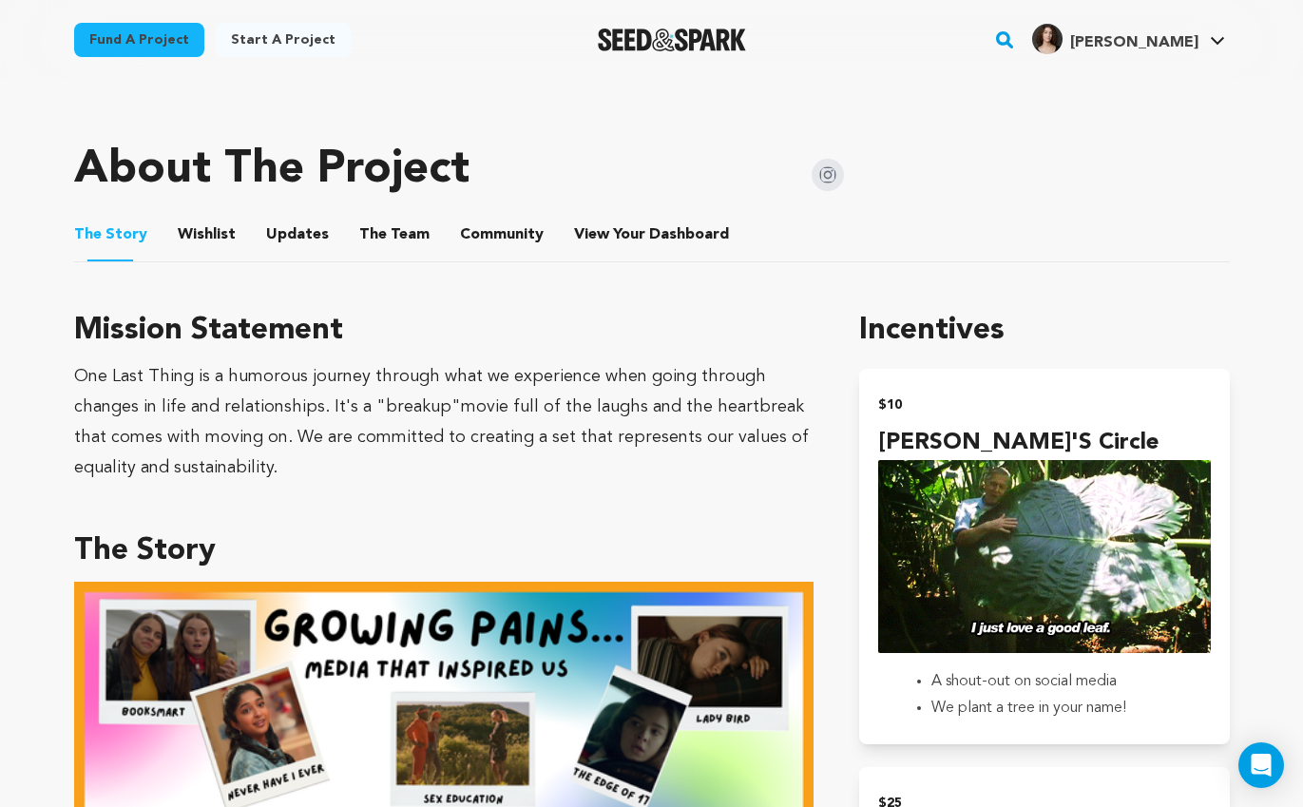
scroll to position [334, 0]
